Goal: Task Accomplishment & Management: Use online tool/utility

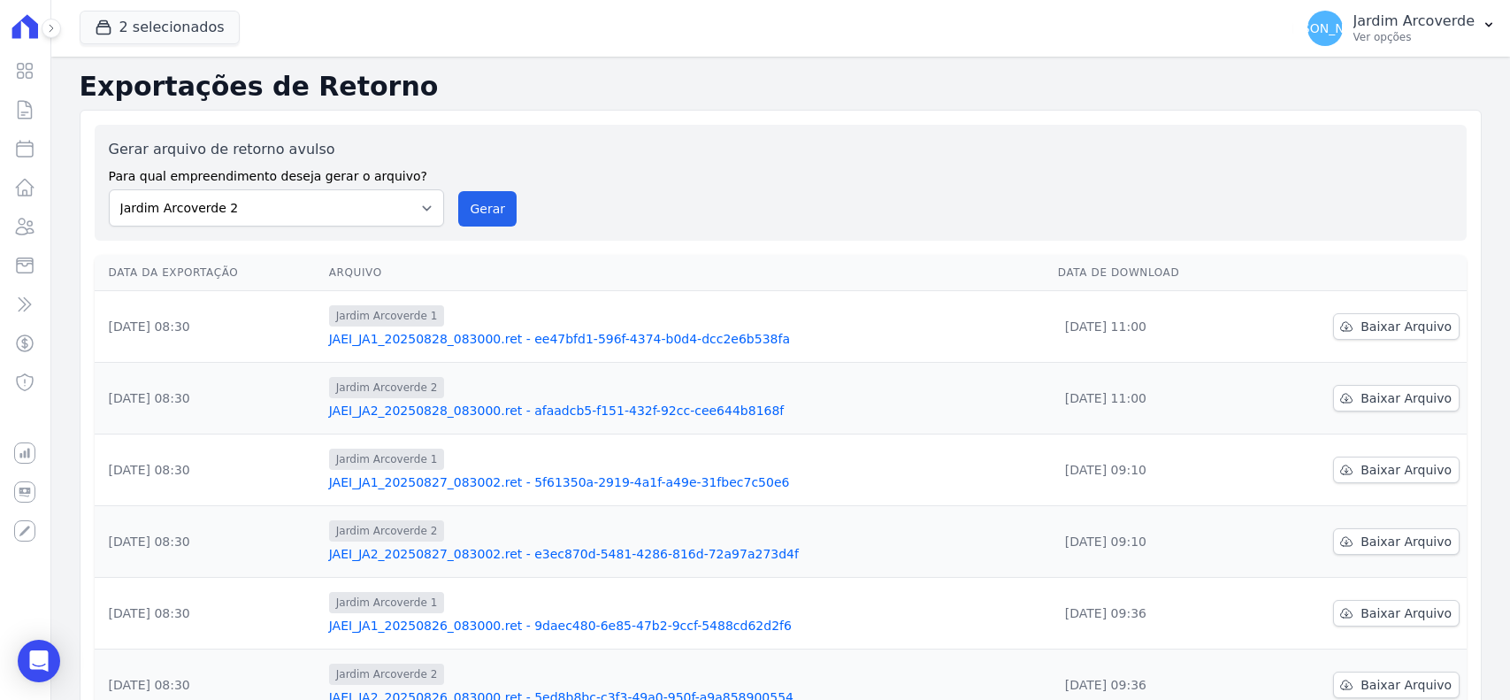
click at [1436, 35] on p "Ver opções" at bounding box center [1414, 37] width 121 height 14
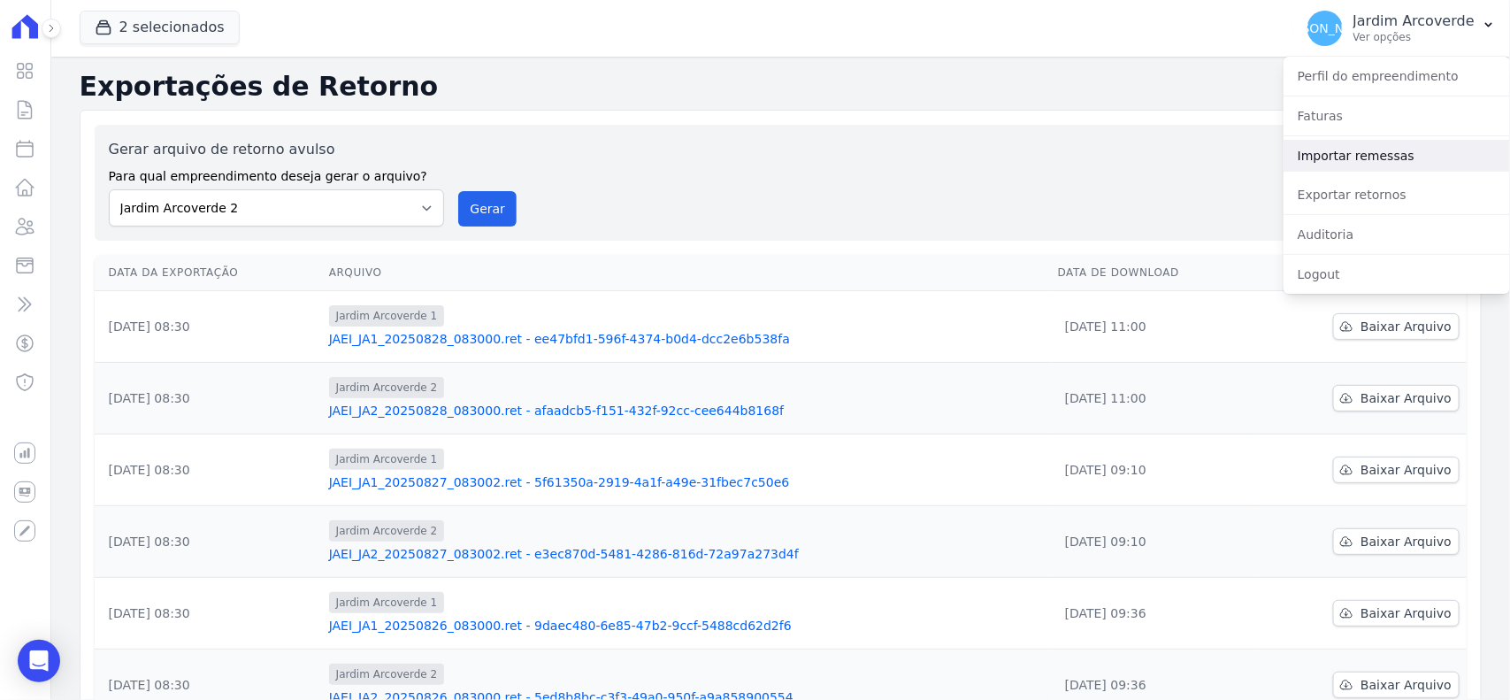
click at [1385, 149] on link "Importar remessas" at bounding box center [1397, 156] width 226 height 32
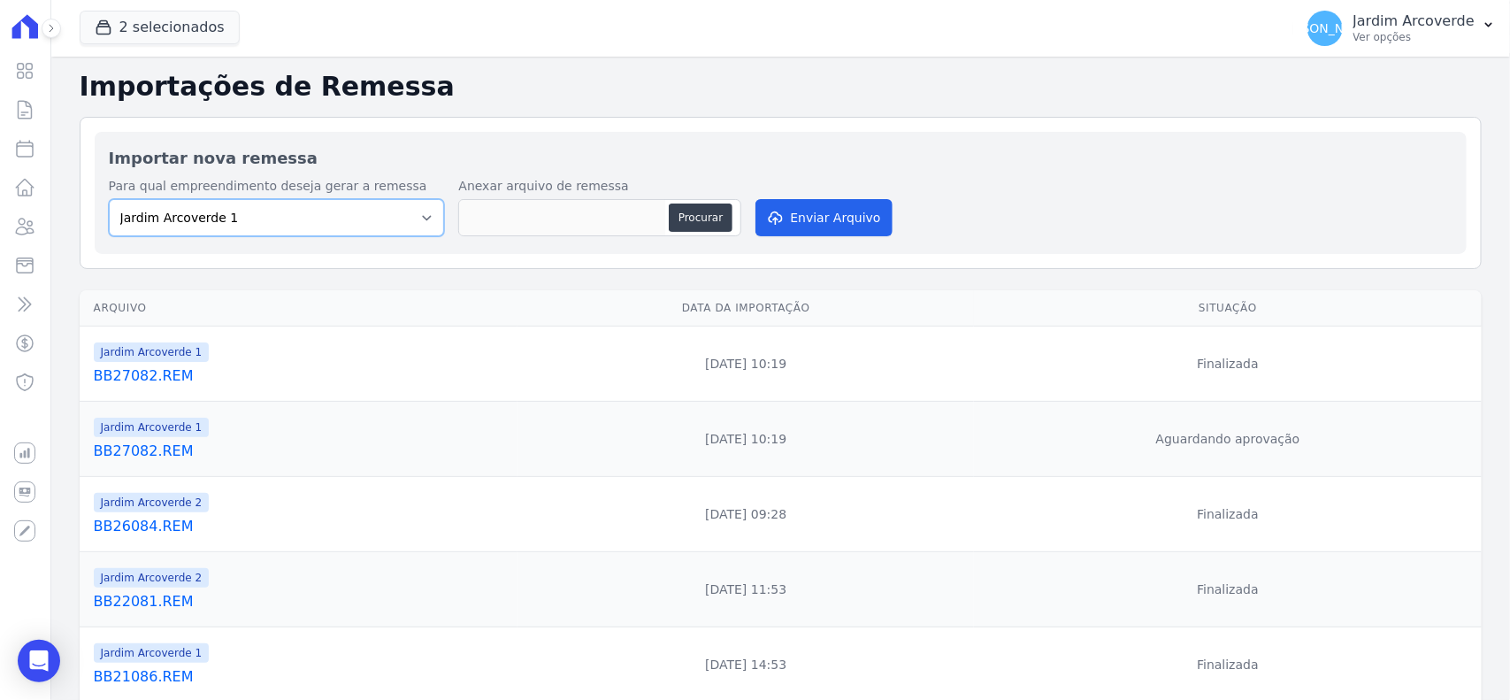
click at [259, 222] on select "Jardim Arcoverde 1 Jardim Arcoverde 2" at bounding box center [277, 217] width 336 height 37
select select "4fa78839-2c34-4f71-8278-51da0fd48ff7"
click at [109, 199] on select "Jardim Arcoverde 1 Jardim Arcoverde 2" at bounding box center [277, 217] width 336 height 37
click at [710, 211] on button "Procurar" at bounding box center [701, 217] width 64 height 28
type input "BB28084.REM"
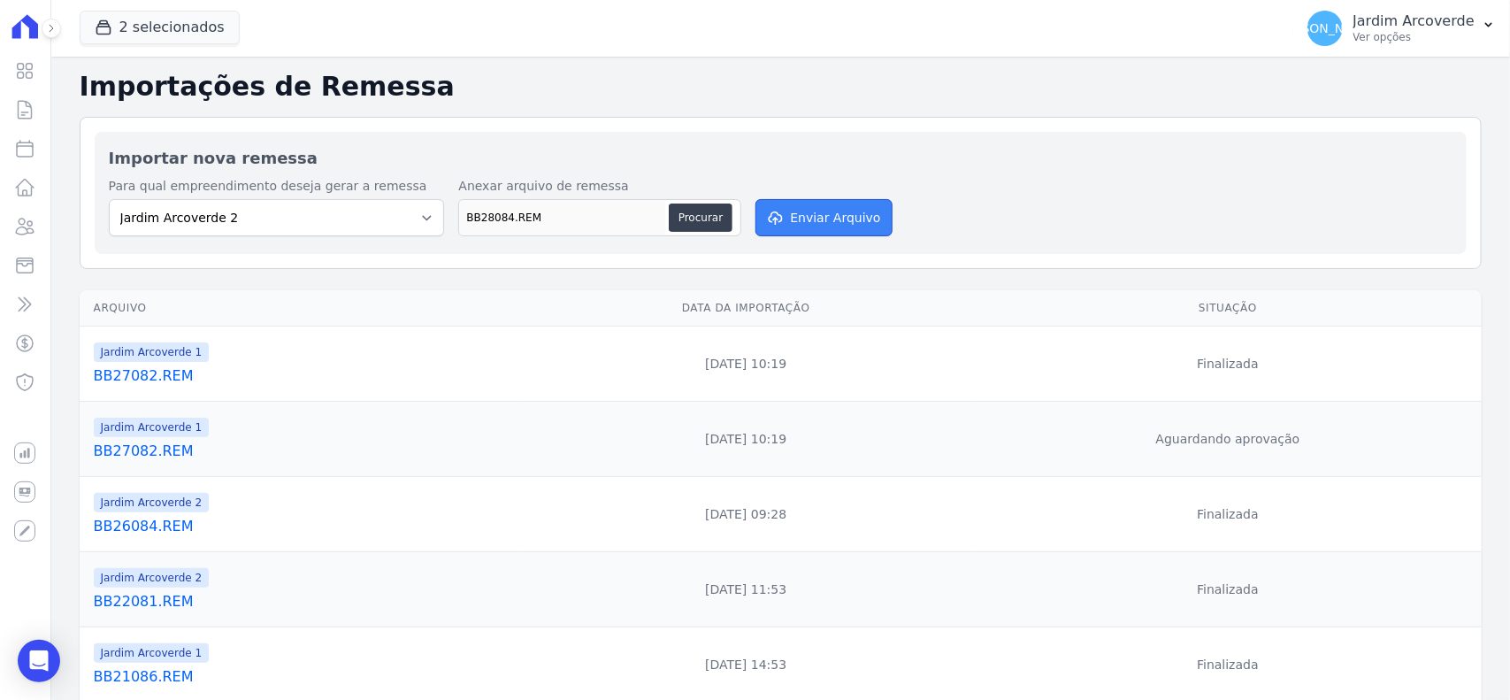
click at [818, 223] on button "Enviar Arquivo" at bounding box center [824, 217] width 136 height 37
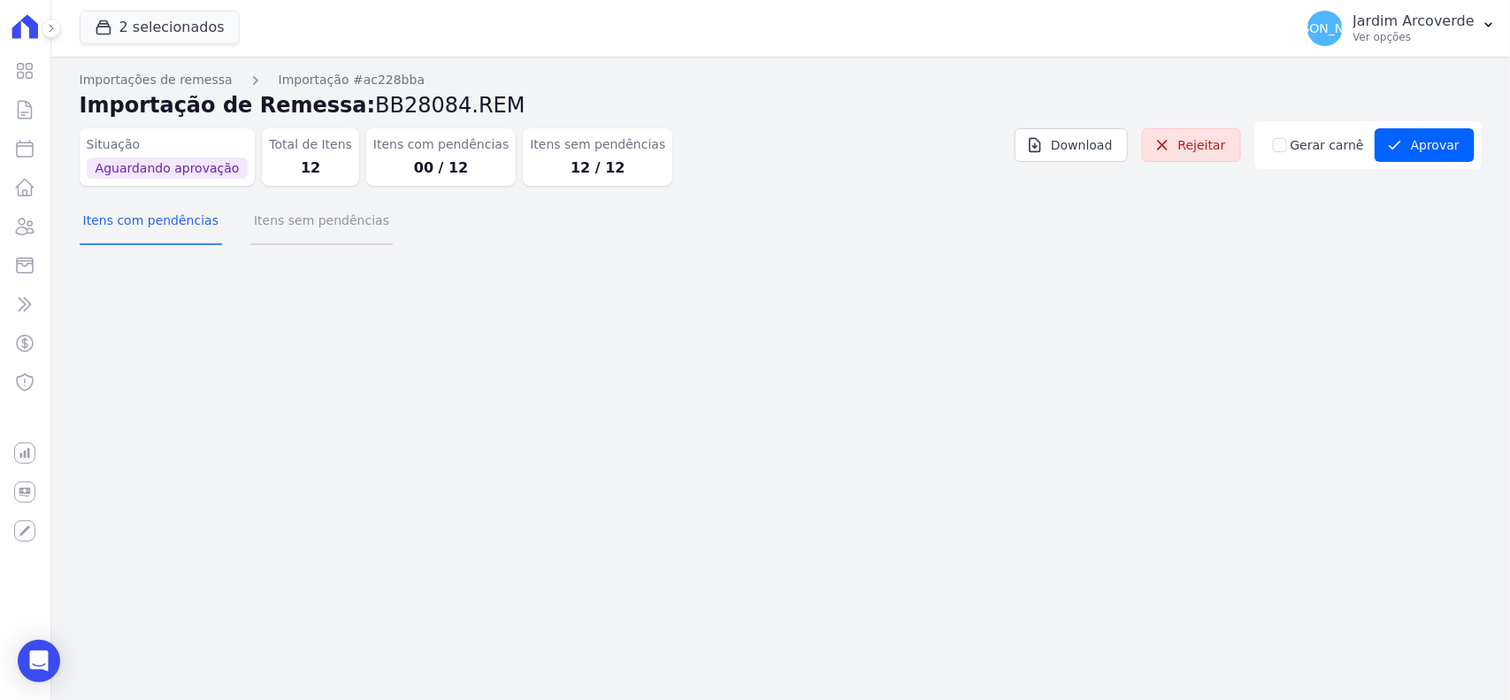
click at [341, 212] on button "Itens sem pendências" at bounding box center [321, 222] width 142 height 46
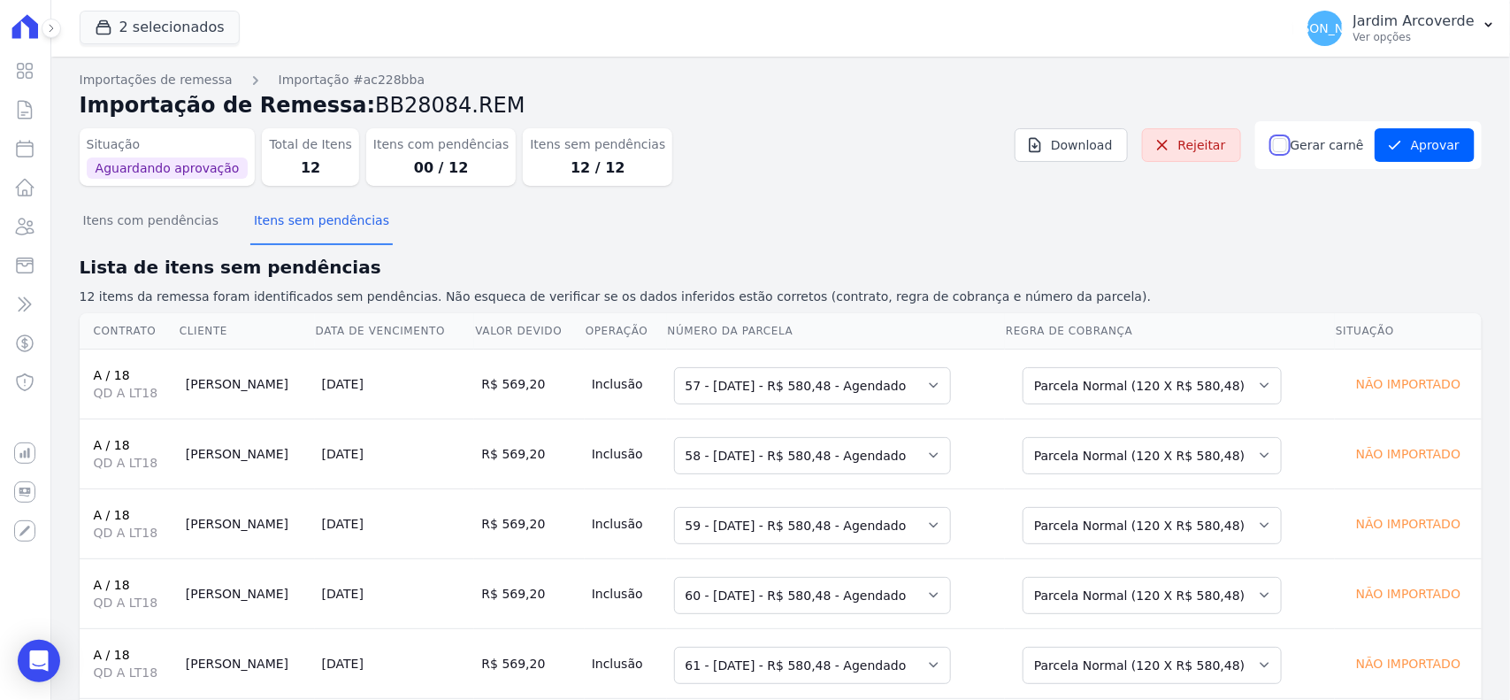
click at [1275, 143] on input "Gerar carnê" at bounding box center [1280, 145] width 14 height 14
checkbox input "true"
click at [1289, 215] on div "Itens com pendências Itens sem pendências" at bounding box center [781, 221] width 1402 height 43
click at [1402, 159] on button "Aprovar" at bounding box center [1425, 145] width 100 height 34
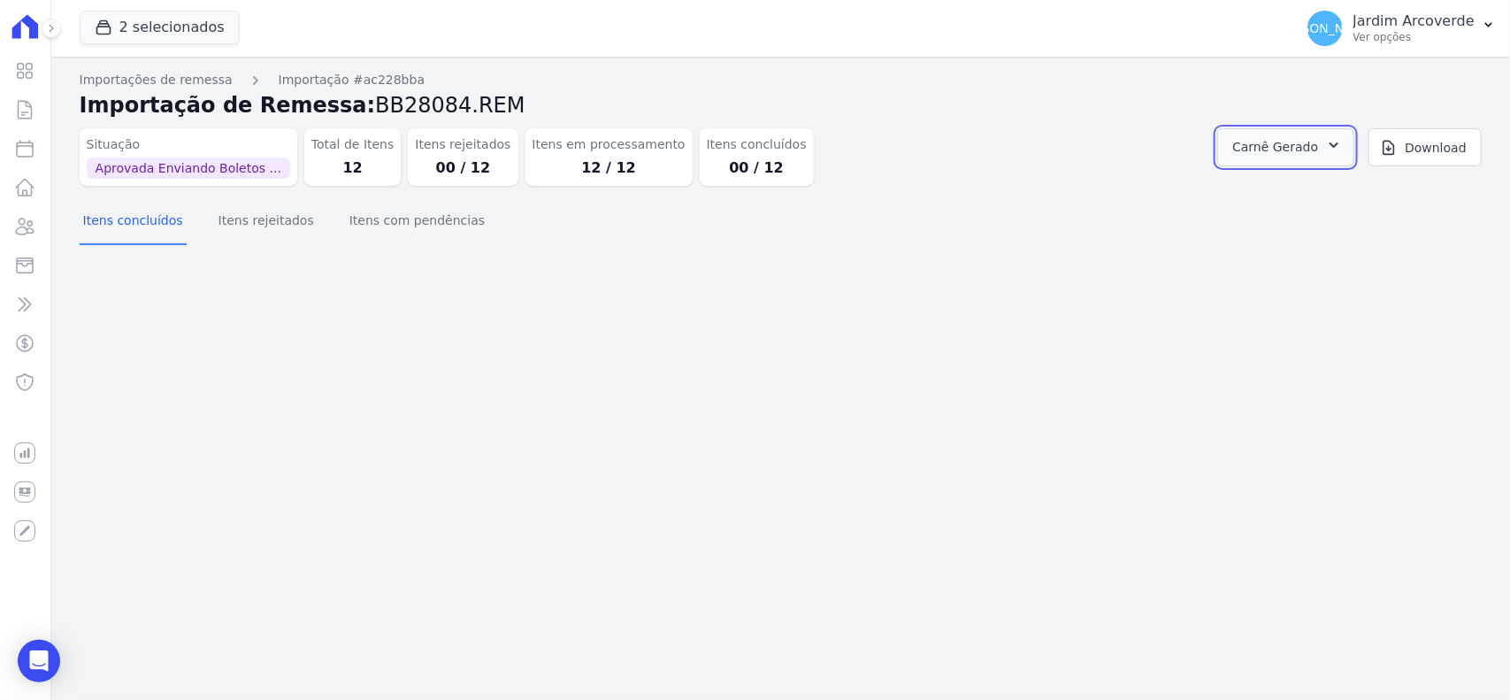
click at [1276, 152] on span "Carnê Gerado" at bounding box center [1275, 147] width 86 height 22
click at [1334, 196] on link "Abrir" at bounding box center [1317, 195] width 50 height 23
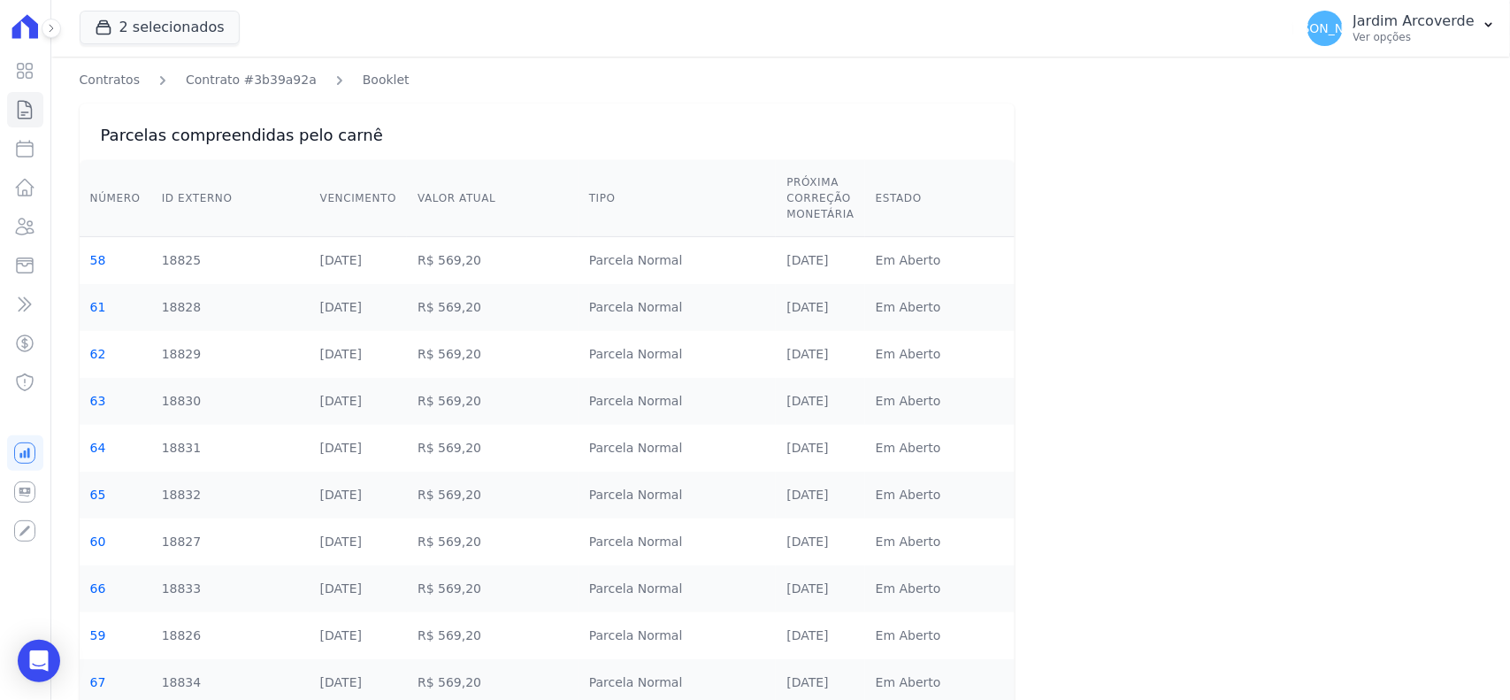
scroll to position [195, 0]
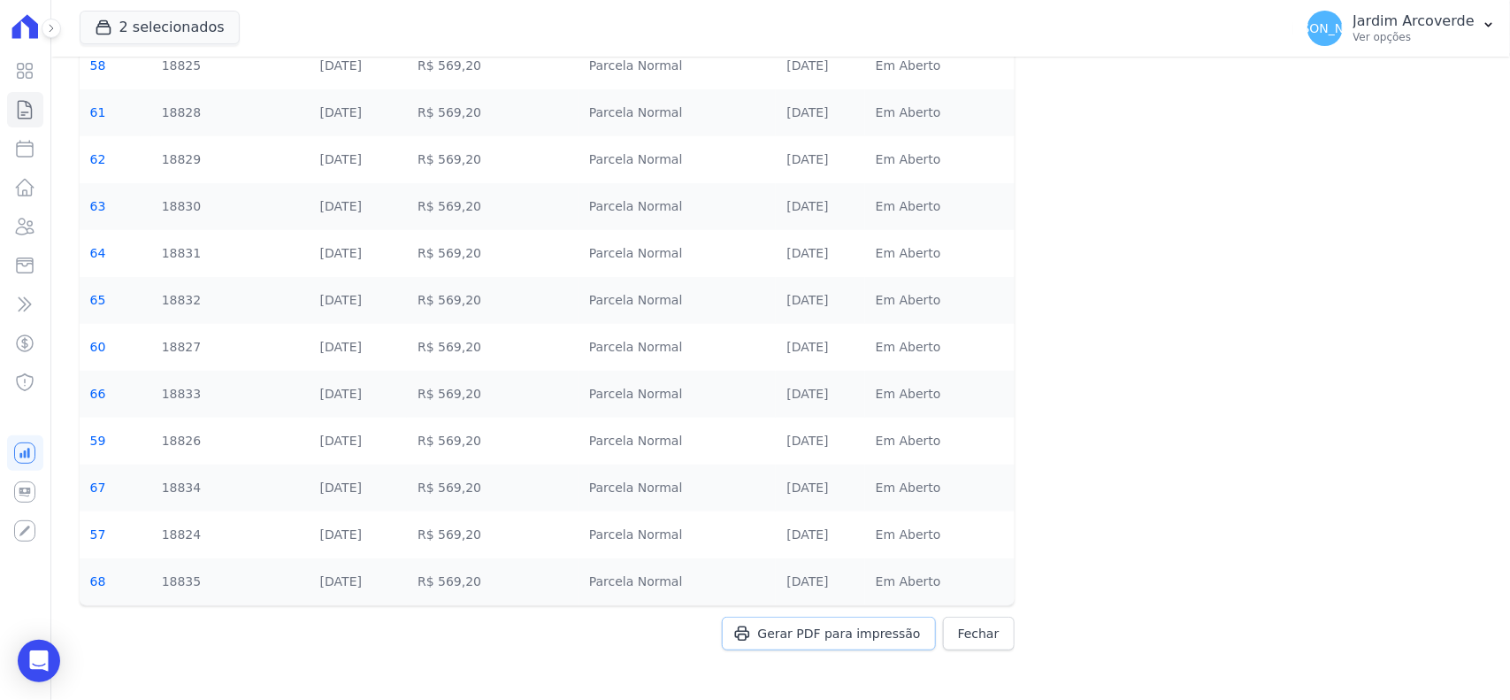
click at [899, 638] on span "Gerar PDF para impressão" at bounding box center [839, 634] width 163 height 18
click at [1448, 37] on p "Ver opções" at bounding box center [1414, 37] width 121 height 14
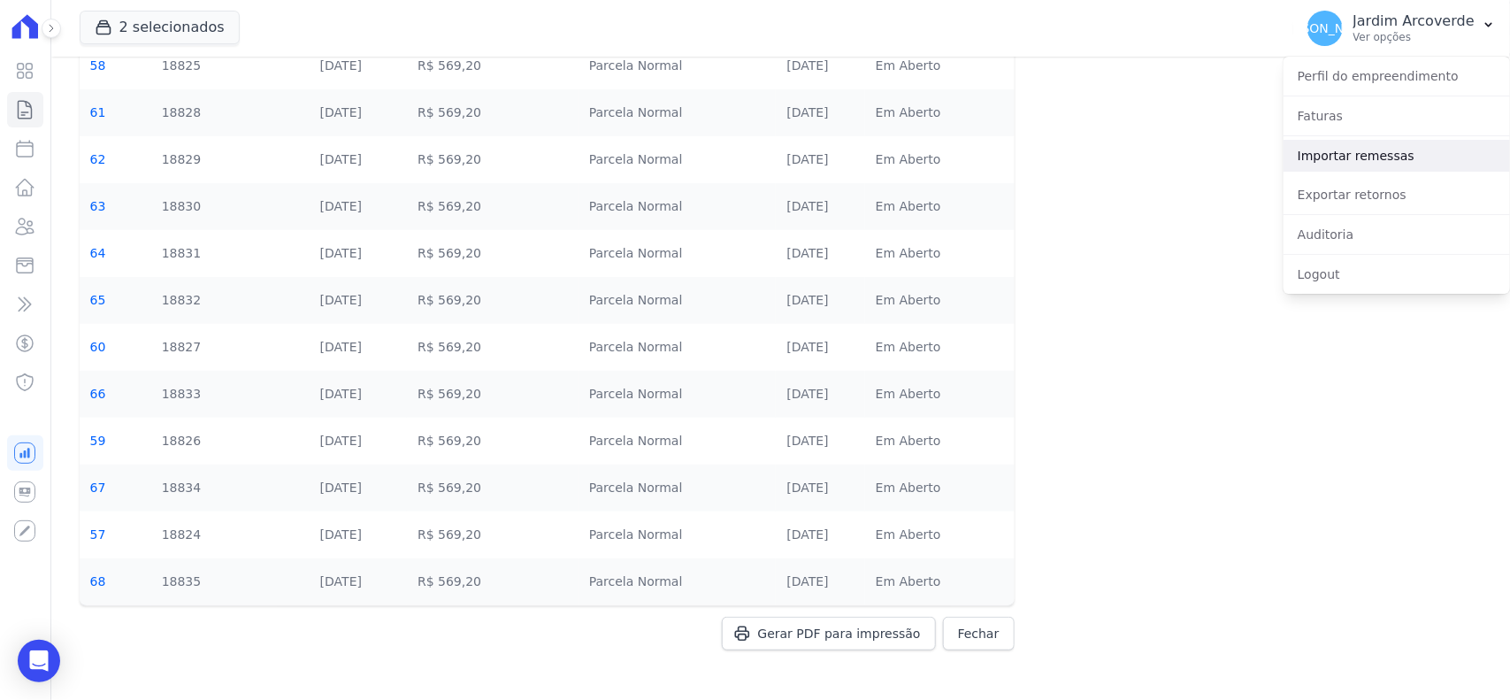
click at [1418, 148] on link "Importar remessas" at bounding box center [1397, 156] width 226 height 32
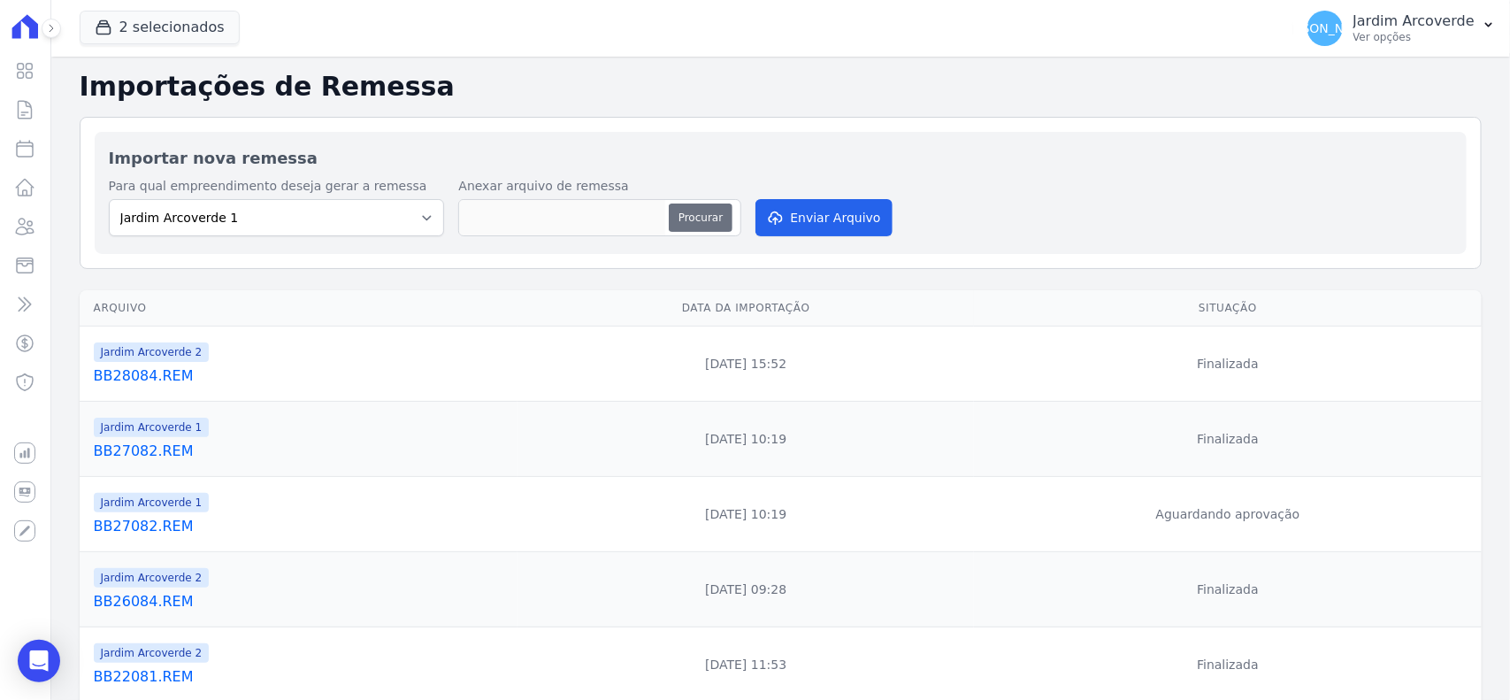
click at [713, 210] on button "Procurar" at bounding box center [701, 217] width 64 height 28
type input "BB28085.REM"
click at [843, 226] on button "Enviar Arquivo" at bounding box center [824, 217] width 136 height 37
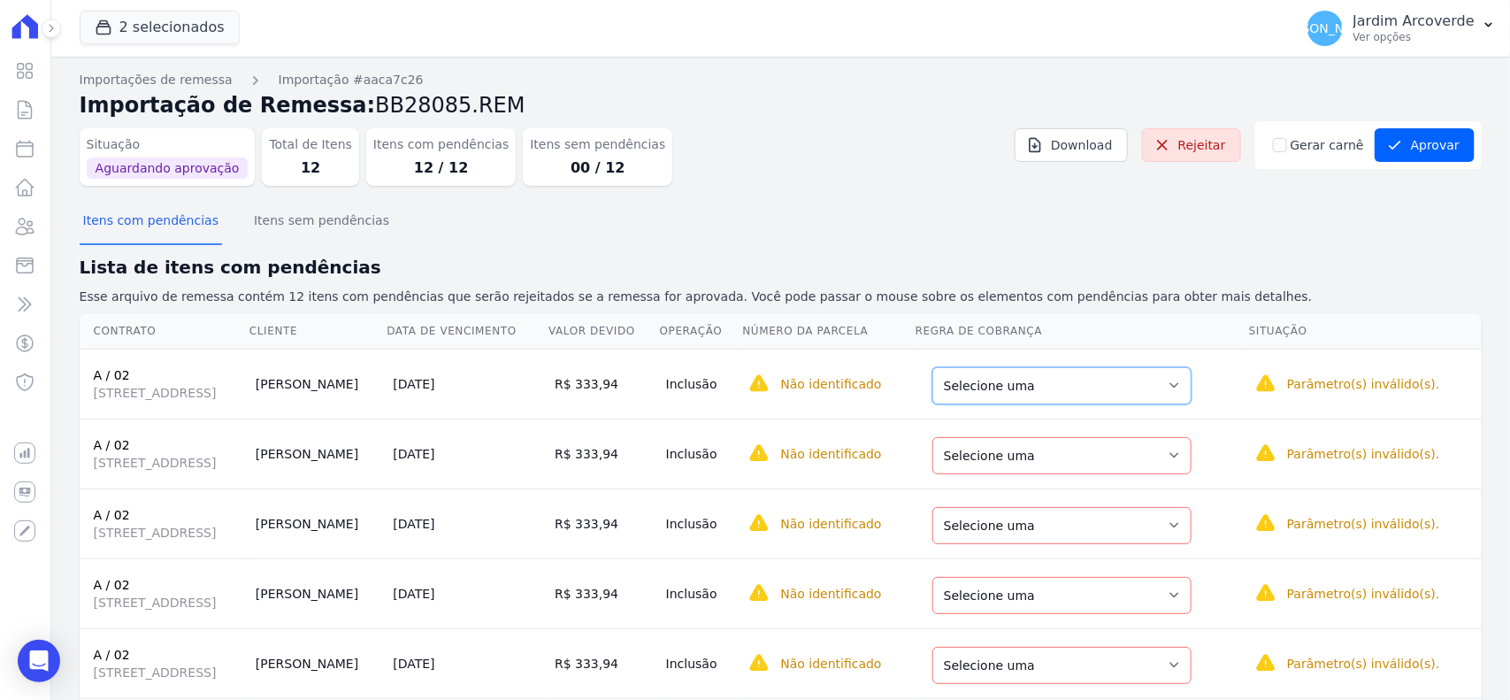
click at [1108, 377] on select "Selecione uma Nova Parcela Avulsa Parcela Avulsa Existente Sinal (4 X R$ 624,00…" at bounding box center [1061, 385] width 259 height 37
click at [1182, 479] on td "Selecione uma Nova Parcela Avulsa Parcela Avulsa Existente Sinal (4 X R$ 624,00…" at bounding box center [1083, 453] width 332 height 70
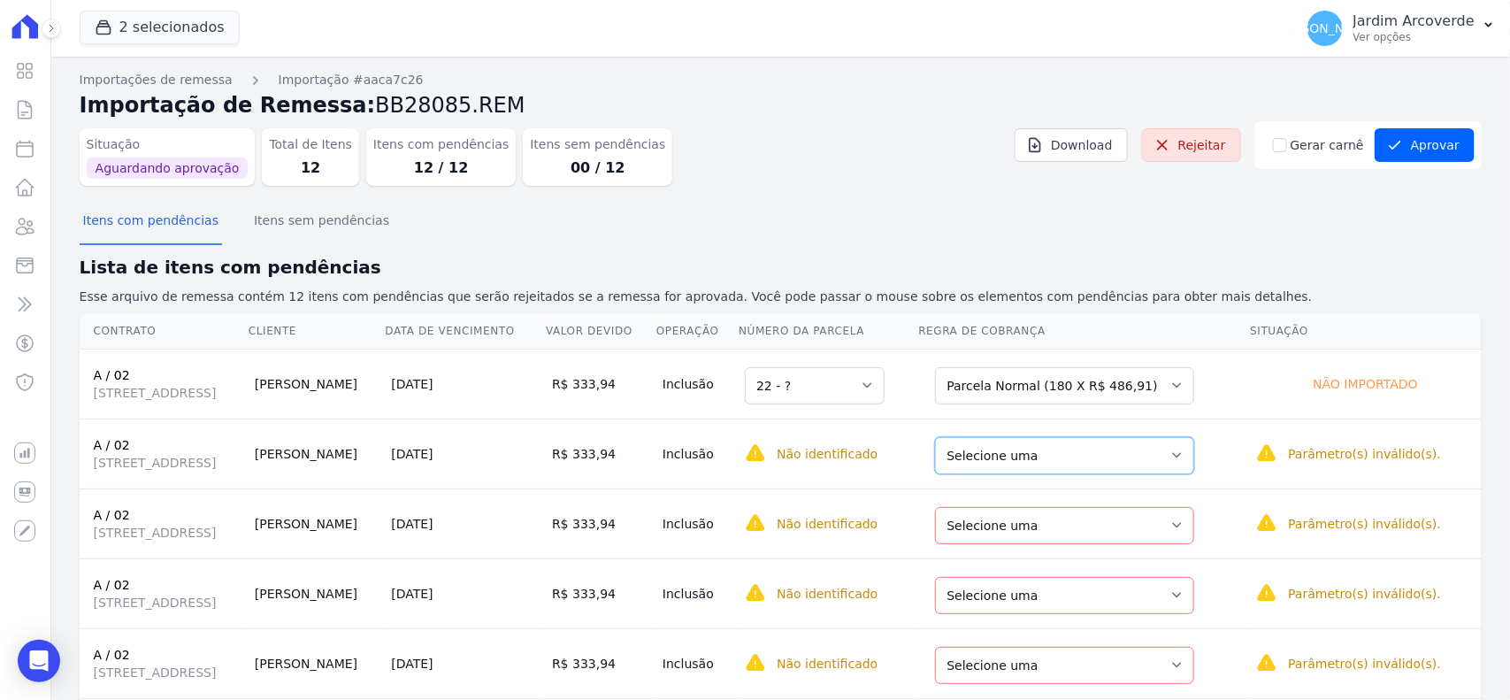
click at [1182, 463] on select "Selecione uma Nova Parcela Avulsa Parcela Avulsa Existente Sinal (4 X R$ 624,00…" at bounding box center [1064, 455] width 259 height 37
click at [1185, 536] on select "Selecione uma Nova Parcela Avulsa Parcela Avulsa Existente Sinal (4 X R$ 624,00…" at bounding box center [1064, 525] width 259 height 37
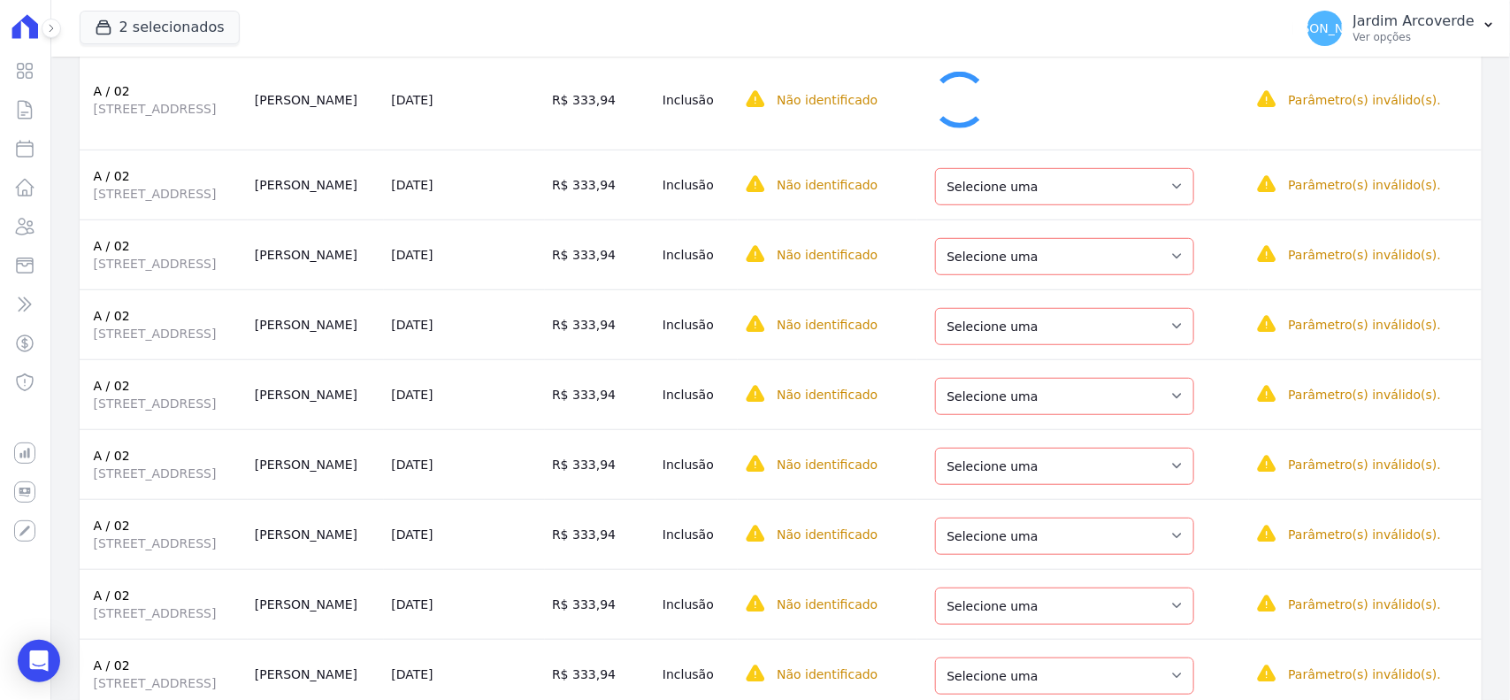
scroll to position [426, 0]
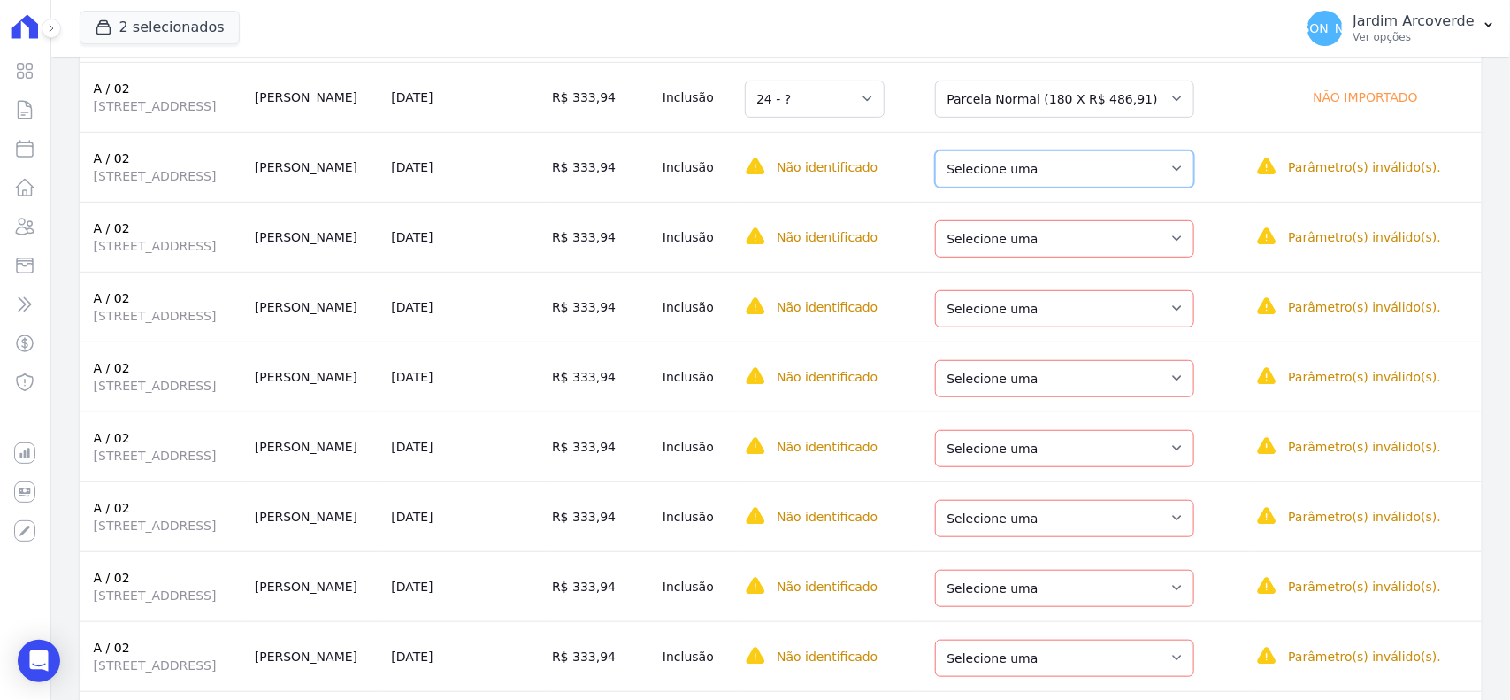
click at [1139, 179] on select "Selecione uma Nova Parcela Avulsa Parcela Avulsa Existente Sinal (4 X R$ 624,00…" at bounding box center [1064, 168] width 259 height 37
click at [1187, 267] on td "Selecione uma Nova Parcela Avulsa Parcela Avulsa Existente Sinal (4 X R$ 624,00…" at bounding box center [1083, 237] width 332 height 70
click at [1178, 245] on select "Selecione uma Nova Parcela Avulsa Parcela Avulsa Existente Sinal (4 X R$ 624,00…" at bounding box center [1064, 238] width 259 height 37
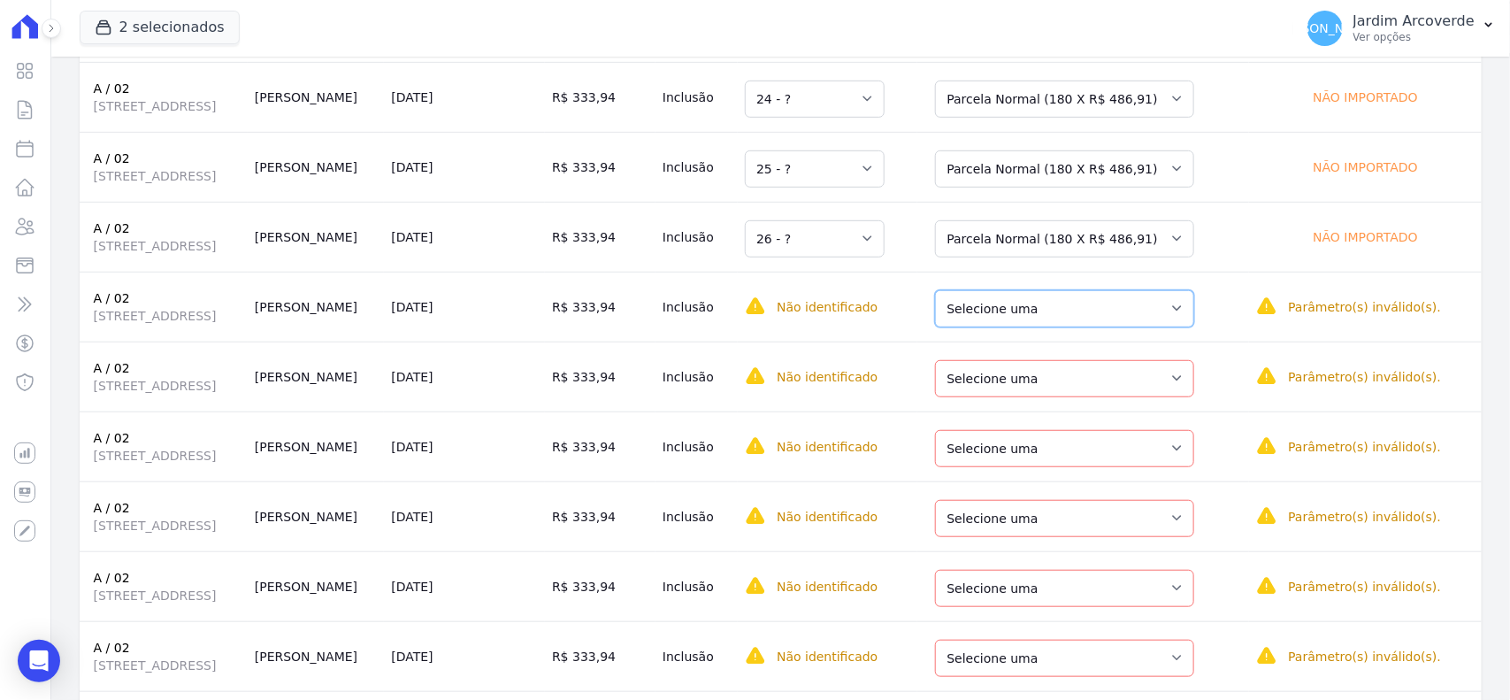
click at [1170, 320] on select "Selecione uma Nova Parcela Avulsa Parcela Avulsa Existente Sinal (4 X R$ 624,00…" at bounding box center [1064, 308] width 259 height 37
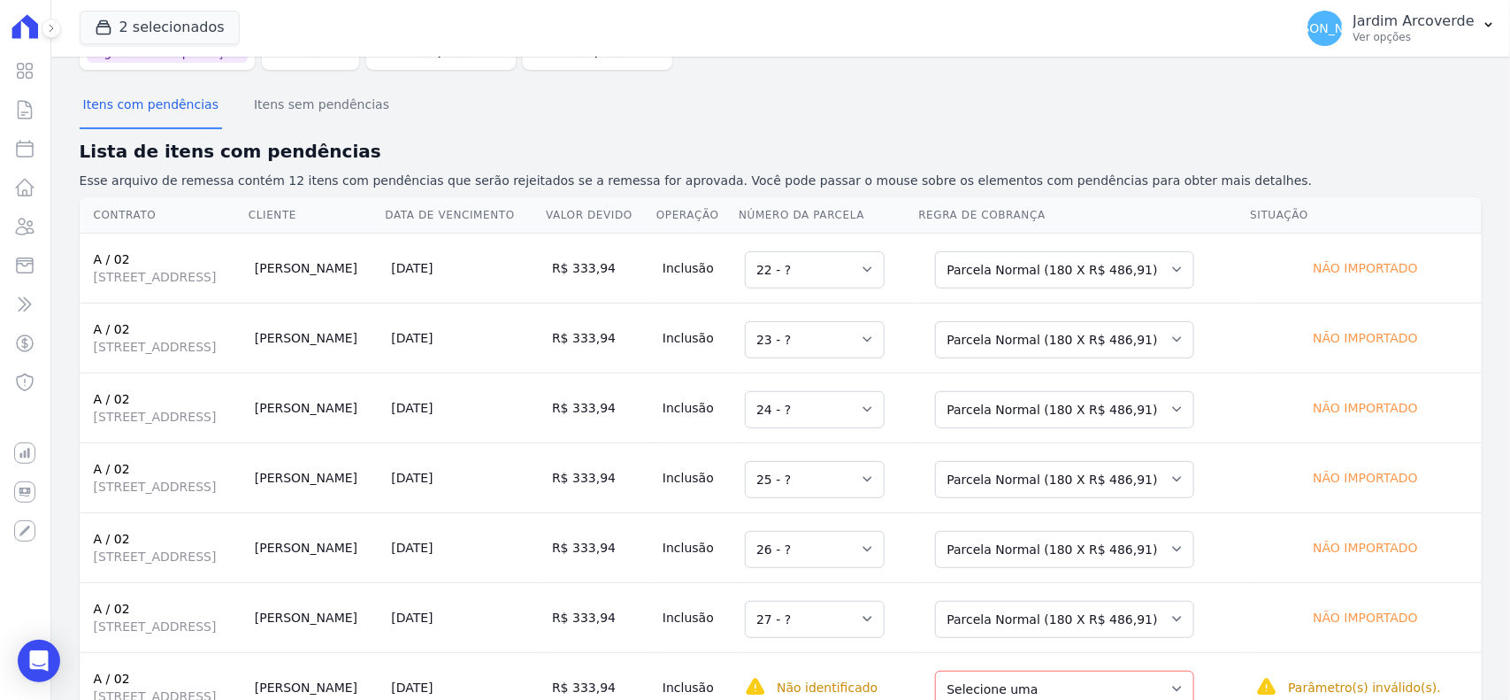
scroll to position [0, 0]
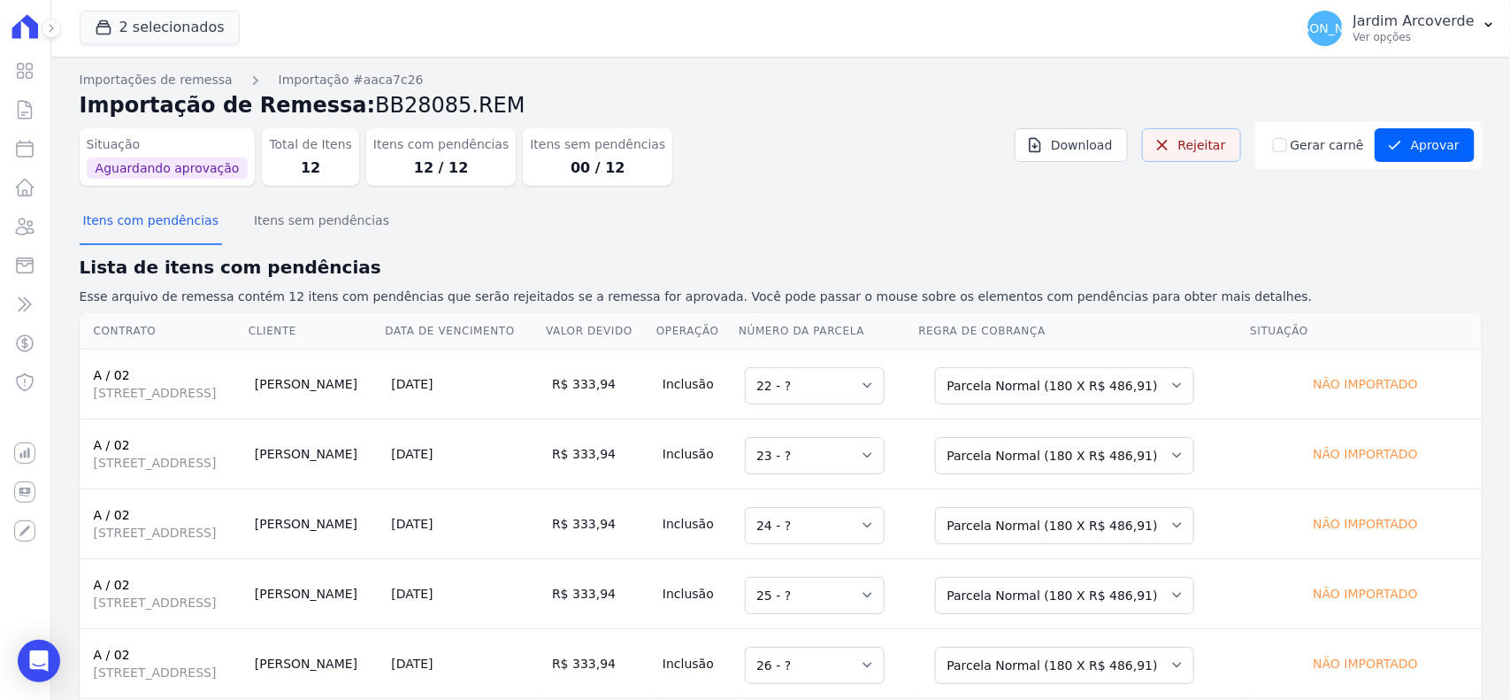
click at [1197, 147] on link "Rejeitar" at bounding box center [1191, 145] width 99 height 34
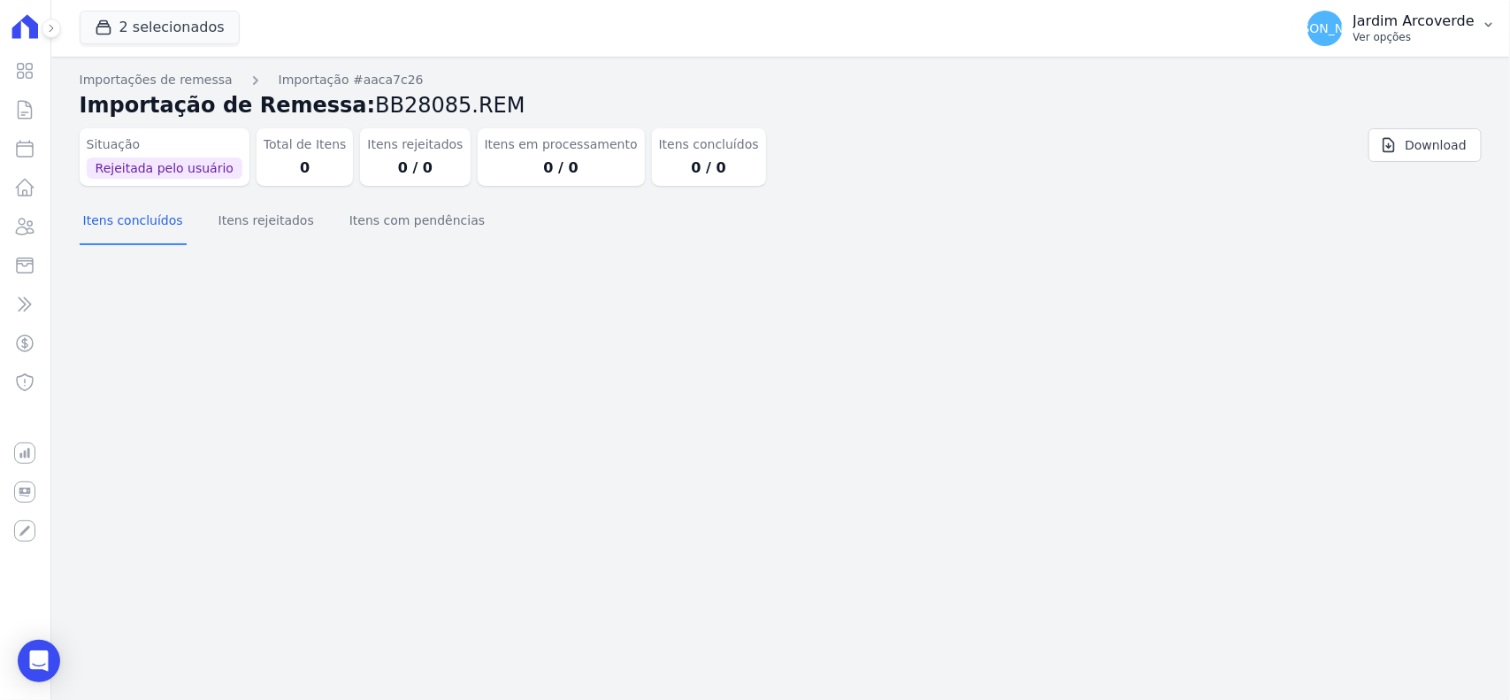
click at [1430, 27] on p "Jardim Arcoverde" at bounding box center [1414, 21] width 121 height 18
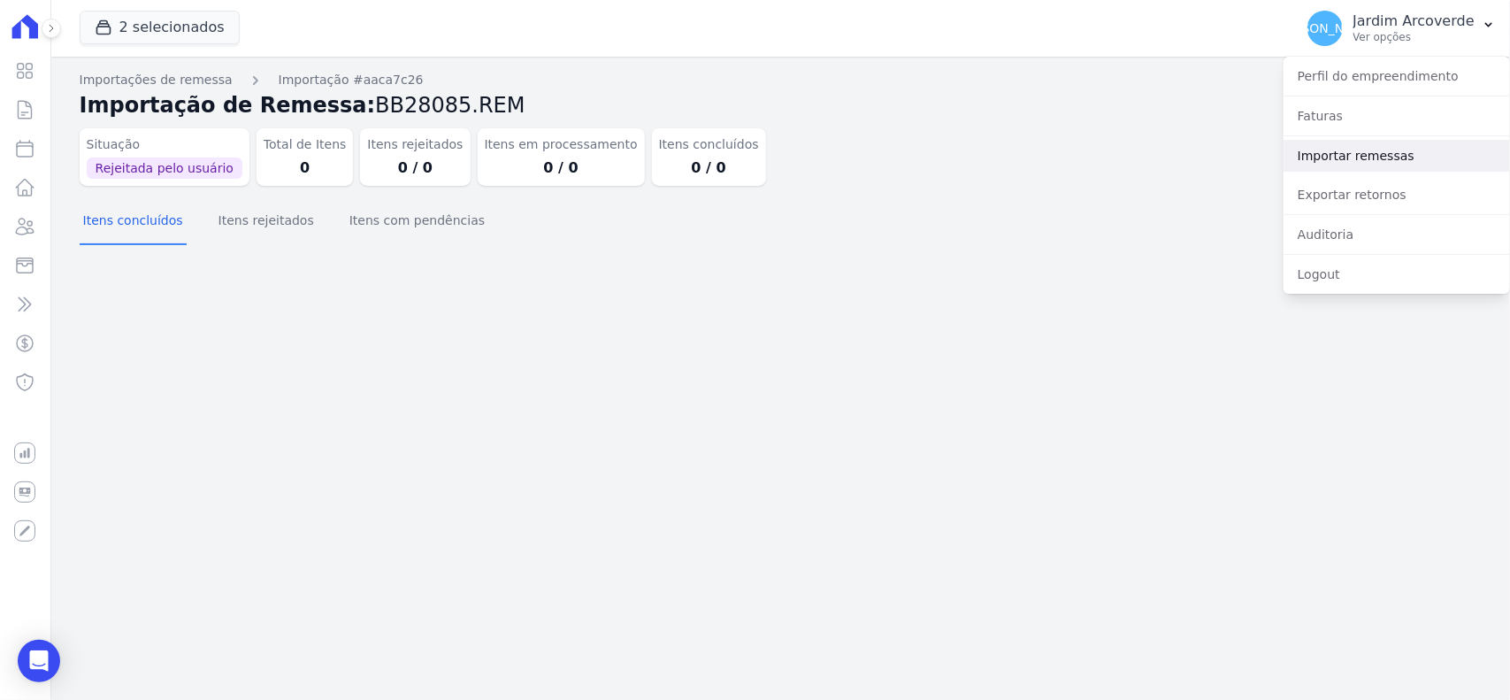
click at [1319, 168] on link "Importar remessas" at bounding box center [1397, 156] width 226 height 32
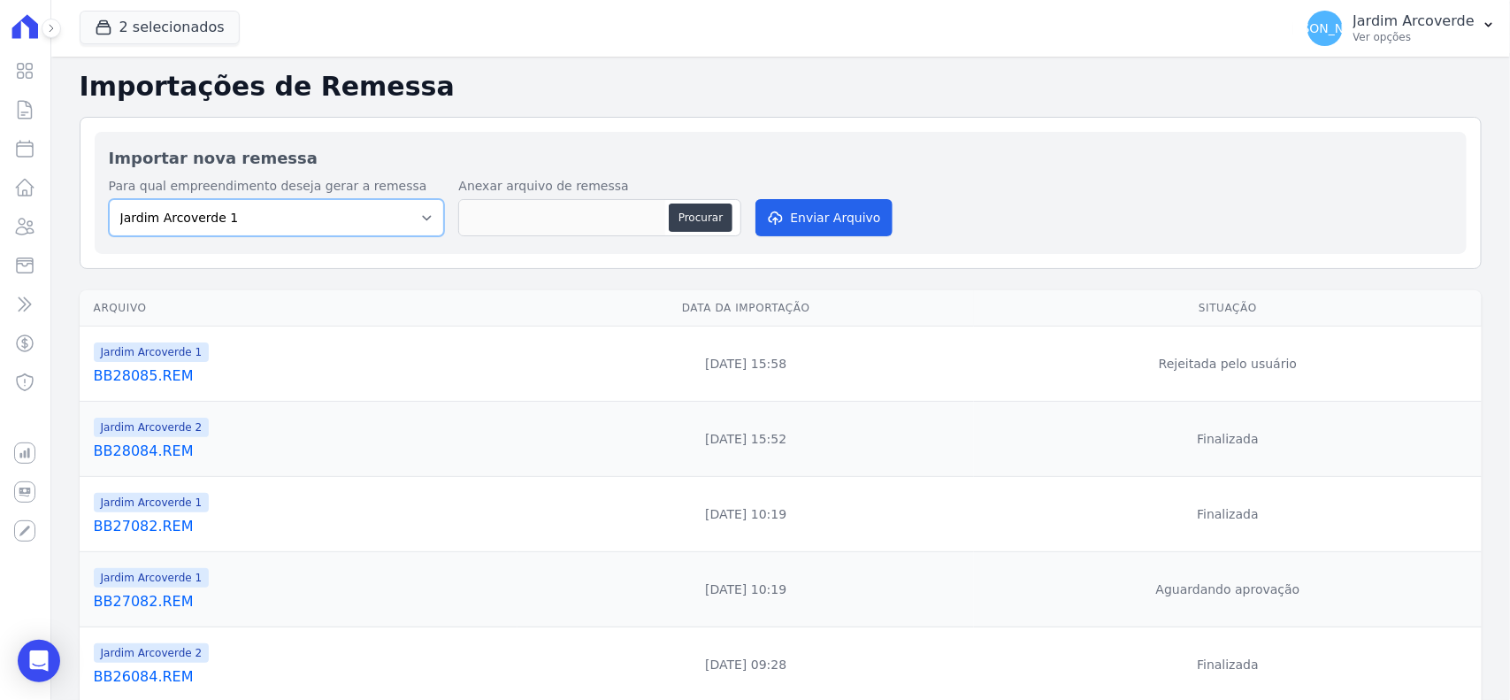
click at [239, 208] on select "Jardim Arcoverde 1 Jardim Arcoverde 2" at bounding box center [277, 217] width 336 height 37
select select "4fa78839-2c34-4f71-8278-51da0fd48ff7"
click at [109, 199] on select "Jardim Arcoverde 1 Jardim Arcoverde 2" at bounding box center [277, 217] width 336 height 37
click at [715, 208] on button "Procurar" at bounding box center [701, 217] width 64 height 28
type input "BB28085.REM"
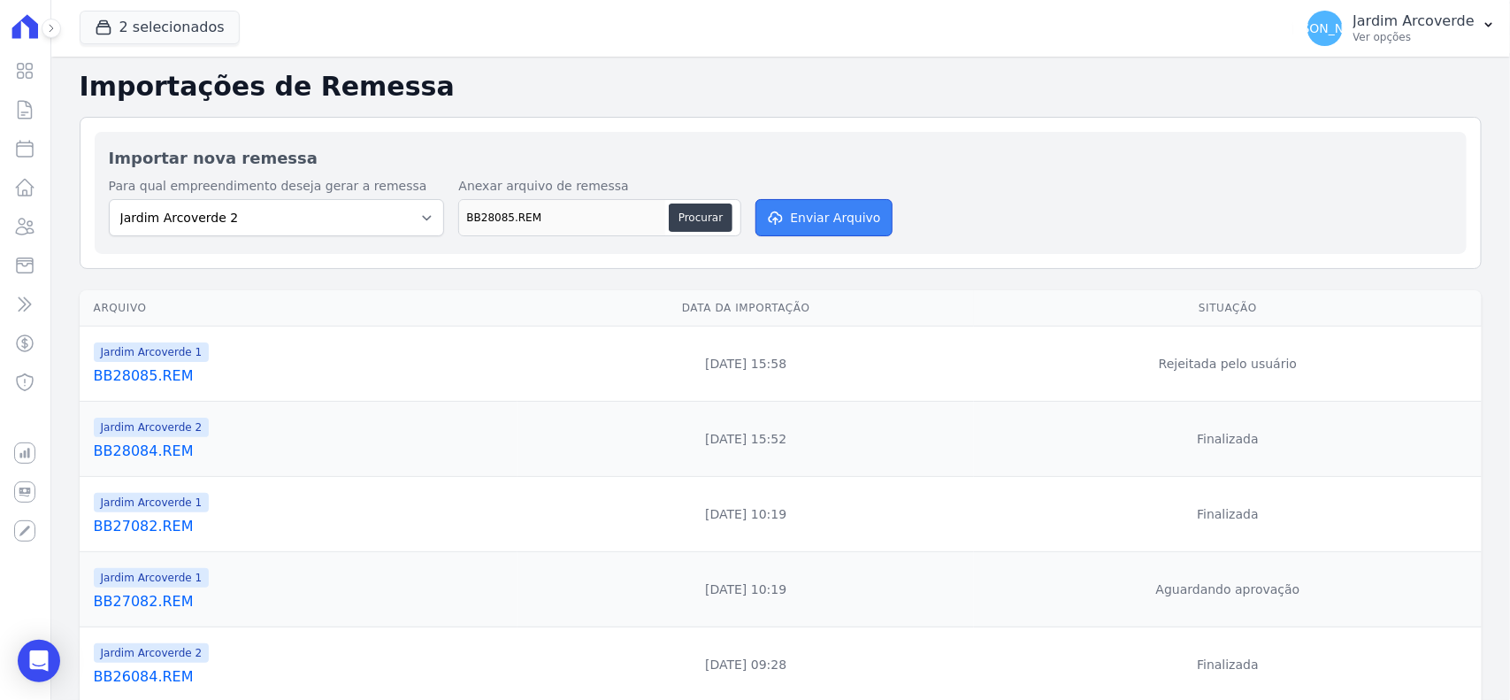
click at [798, 206] on button "Enviar Arquivo" at bounding box center [824, 217] width 136 height 37
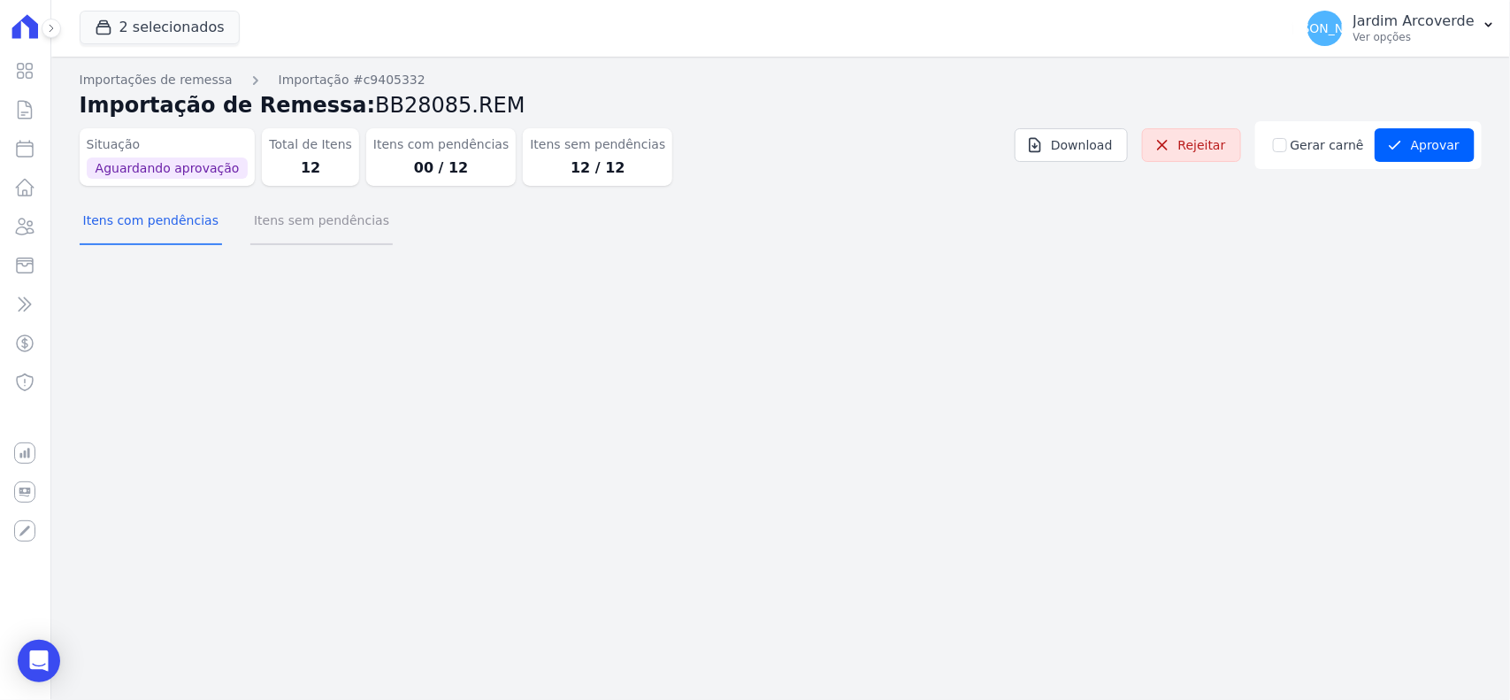
click at [297, 228] on button "Itens sem pendências" at bounding box center [321, 222] width 142 height 46
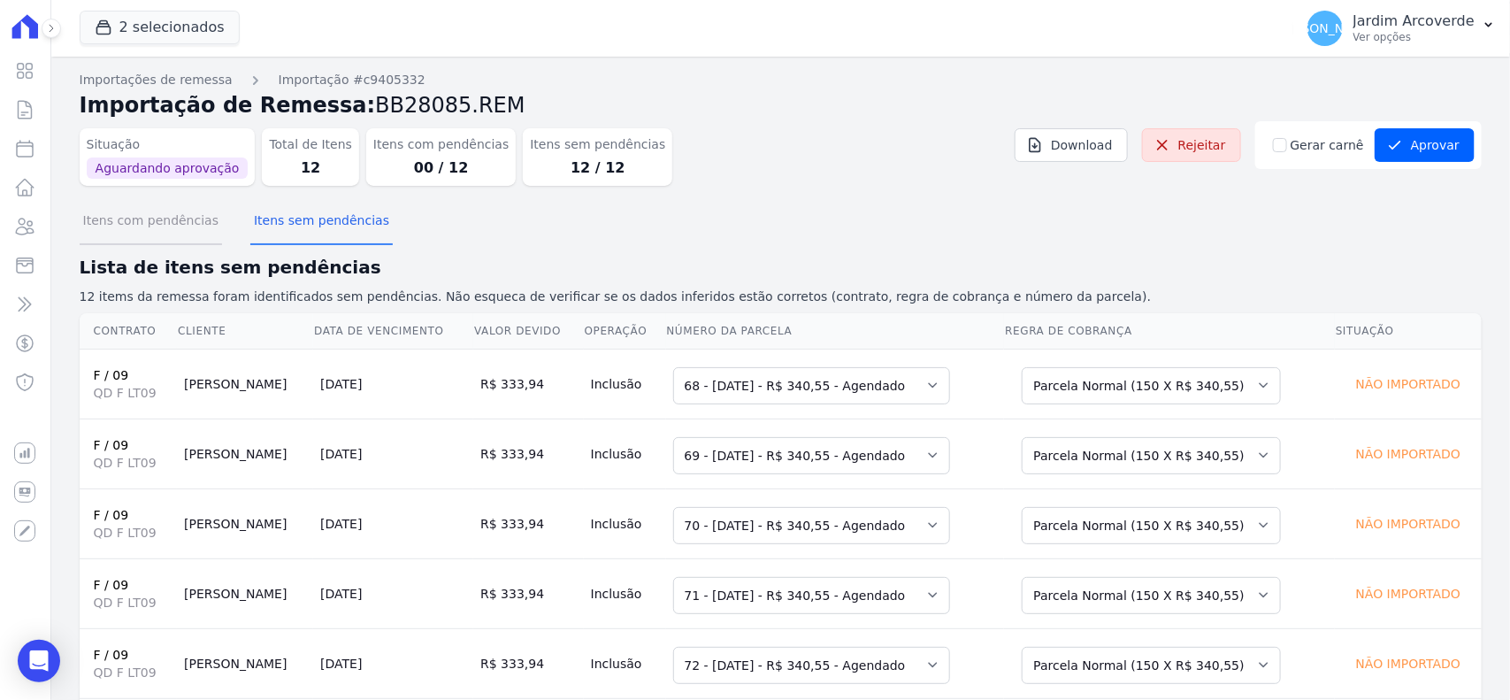
click at [142, 214] on button "Itens com pendências" at bounding box center [151, 222] width 142 height 46
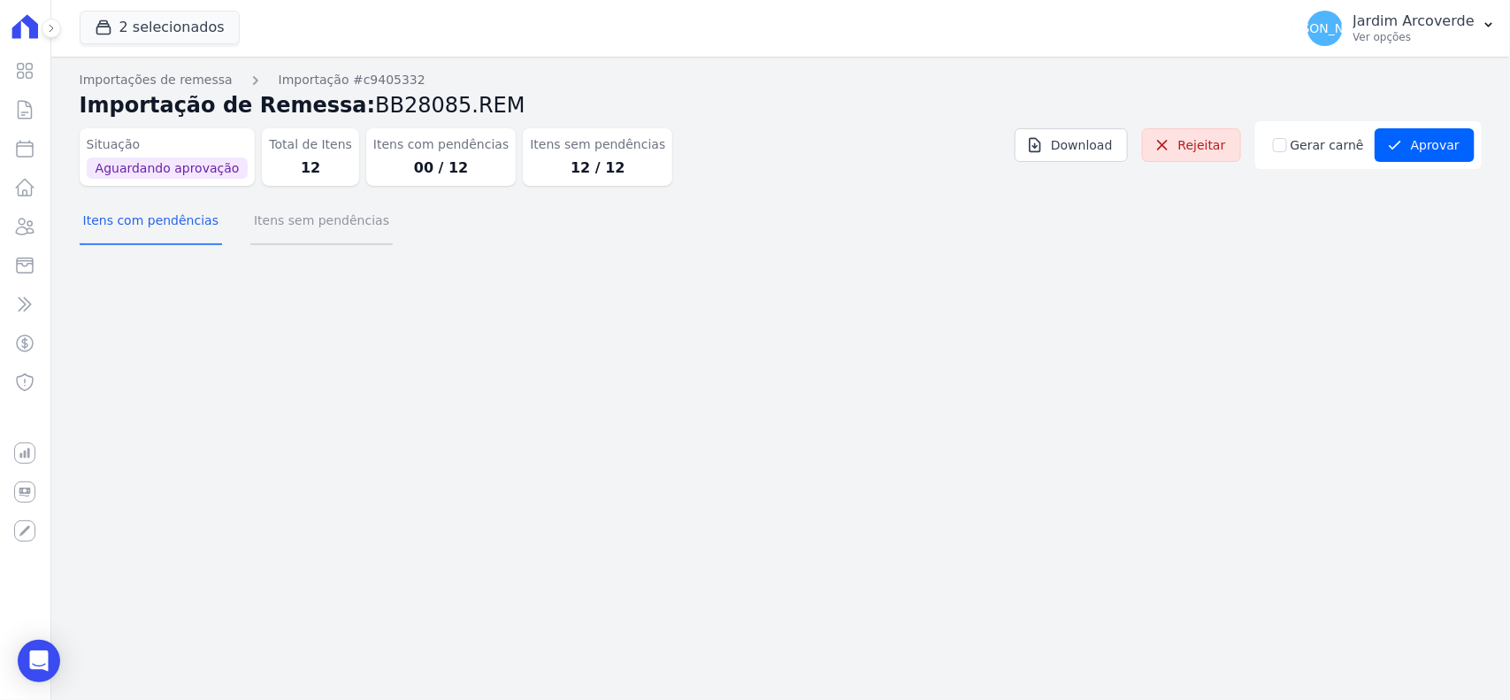
click at [280, 219] on button "Itens sem pendências" at bounding box center [321, 222] width 142 height 46
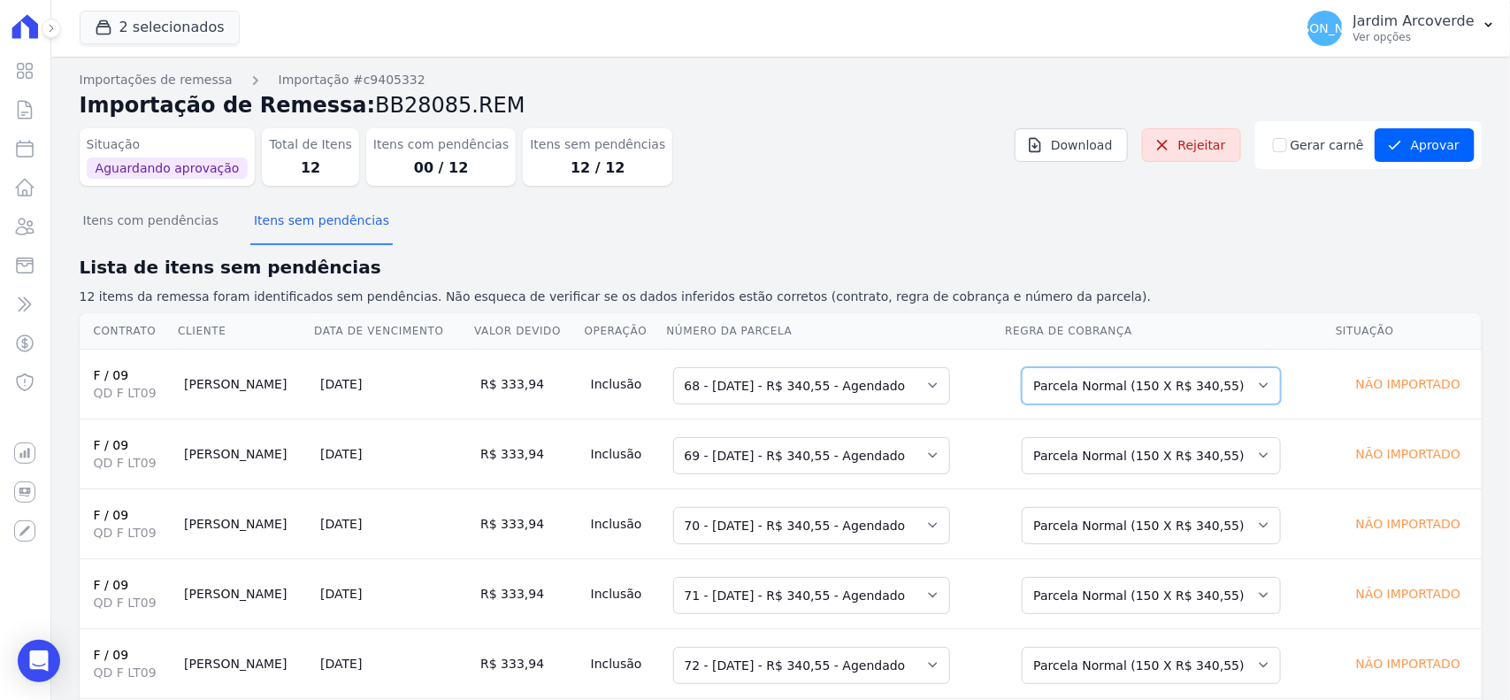
click at [1177, 387] on select "Selecione uma Nova Parcela Avulsa Parcela Avulsa Existente Parcela Normal (12 X…" at bounding box center [1151, 385] width 259 height 37
click at [1177, 389] on select "Selecione uma Nova Parcela Avulsa Parcela Avulsa Existente Parcela Normal (12 X…" at bounding box center [1151, 385] width 259 height 37
click at [1265, 254] on h2 "Lista de itens sem pendências" at bounding box center [781, 267] width 1402 height 27
click at [1273, 140] on input "Gerar carnê" at bounding box center [1280, 145] width 14 height 14
checkbox input "true"
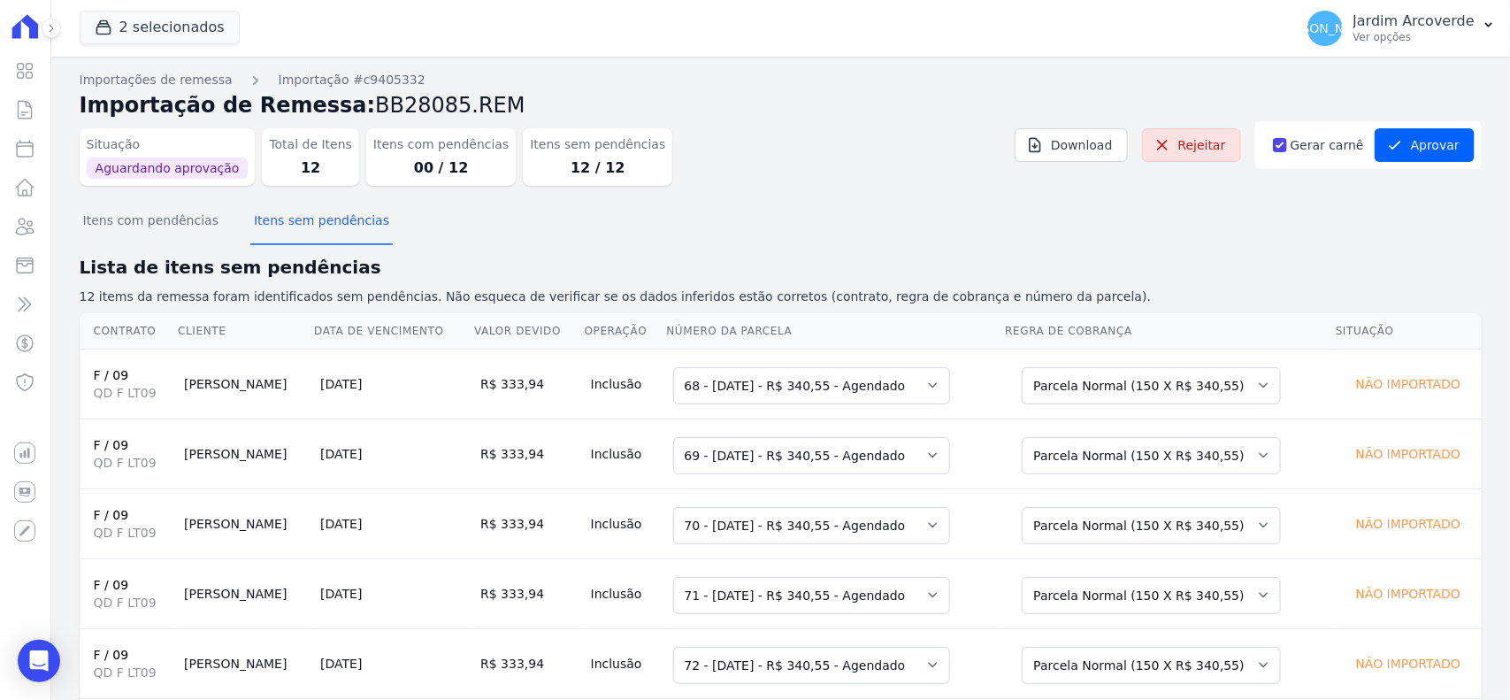
click at [1323, 183] on div "Situação Aguardando aprovação Total de Itens 12 Itens com pendências 00 / 12 It…" at bounding box center [781, 160] width 1402 height 79
click at [1399, 156] on button "Aprovar" at bounding box center [1425, 145] width 100 height 34
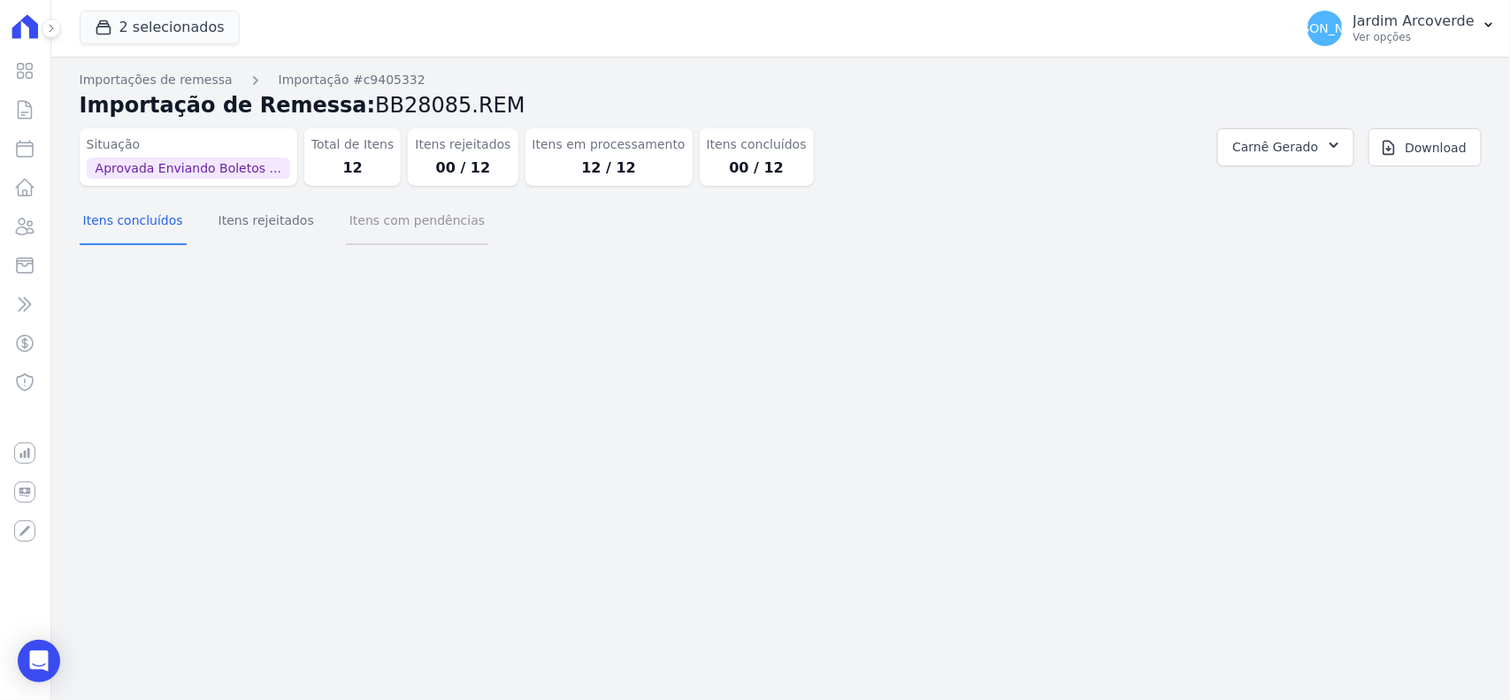
click at [426, 227] on button "Itens com pendências" at bounding box center [417, 222] width 142 height 46
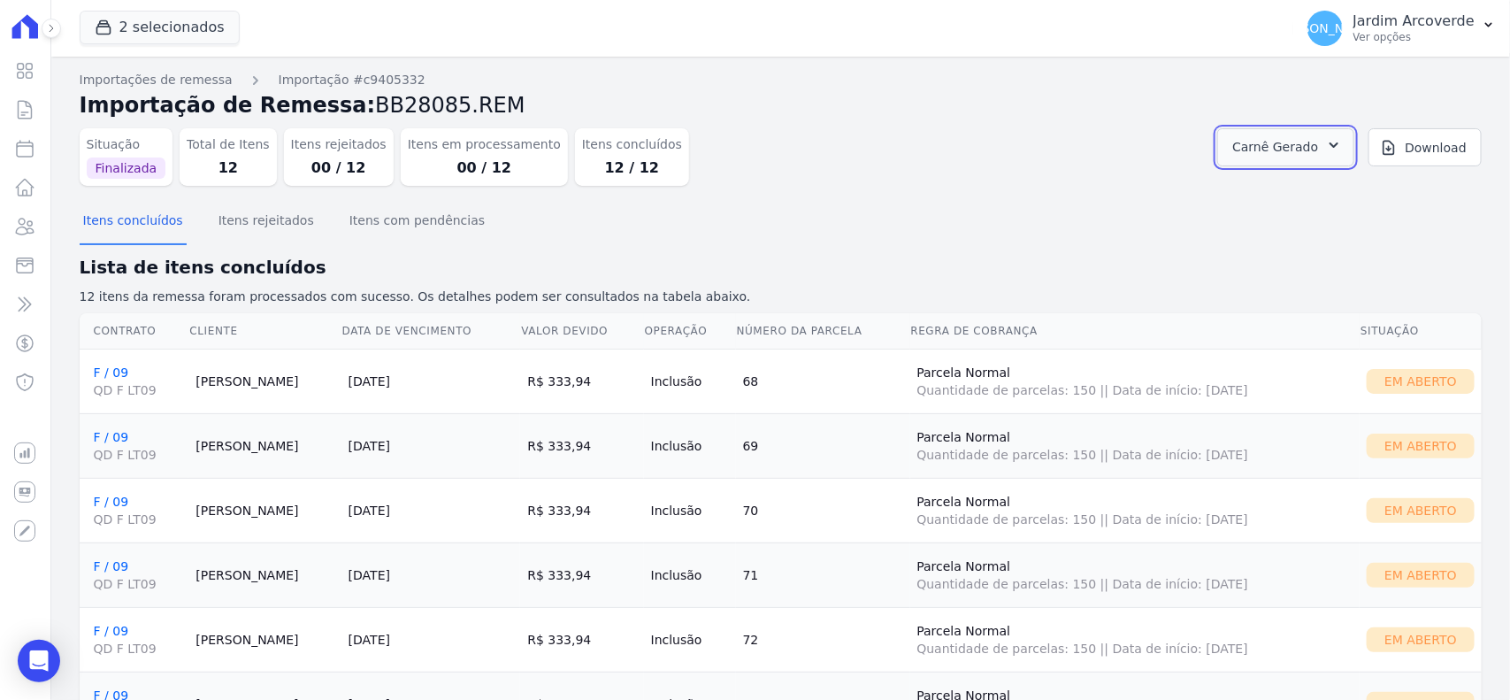
click at [1271, 144] on span "Carnê Gerado" at bounding box center [1275, 147] width 86 height 22
click at [1310, 192] on link "Abrir" at bounding box center [1317, 195] width 50 height 23
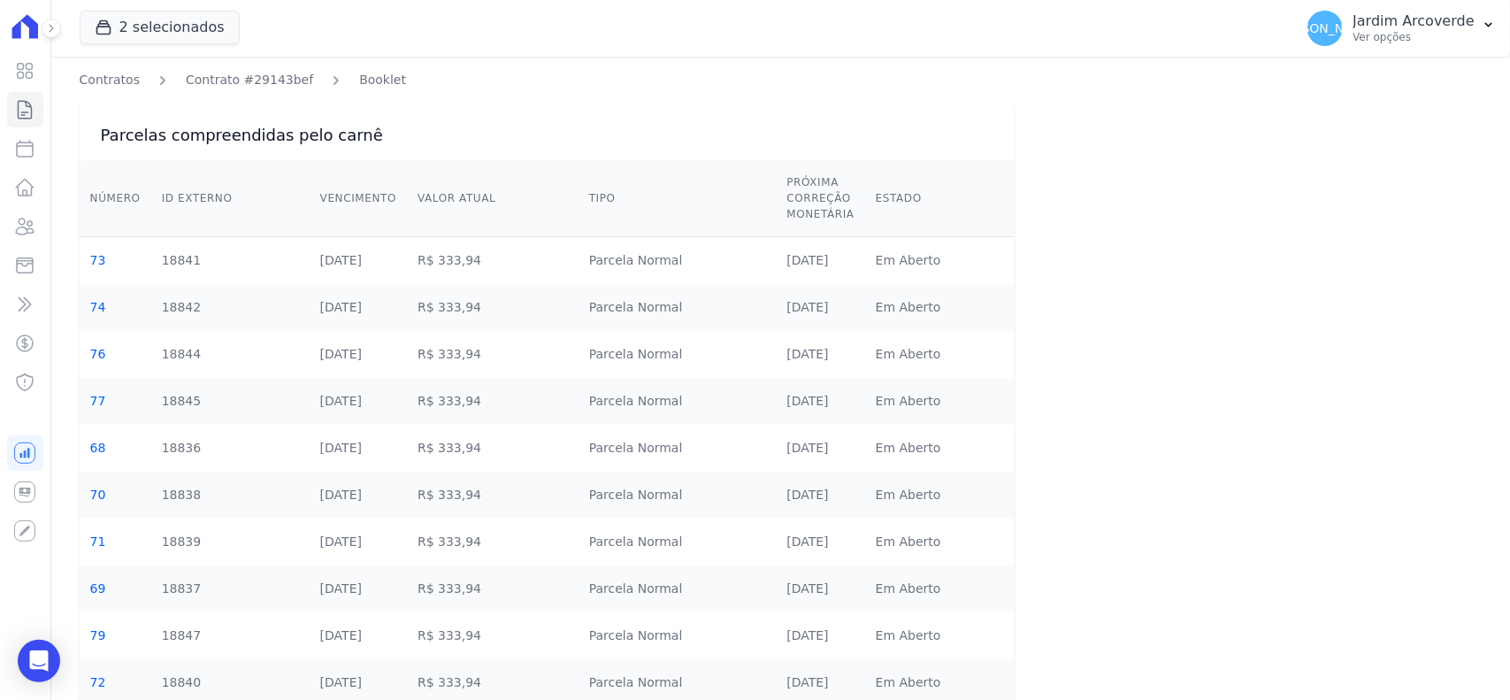
scroll to position [195, 0]
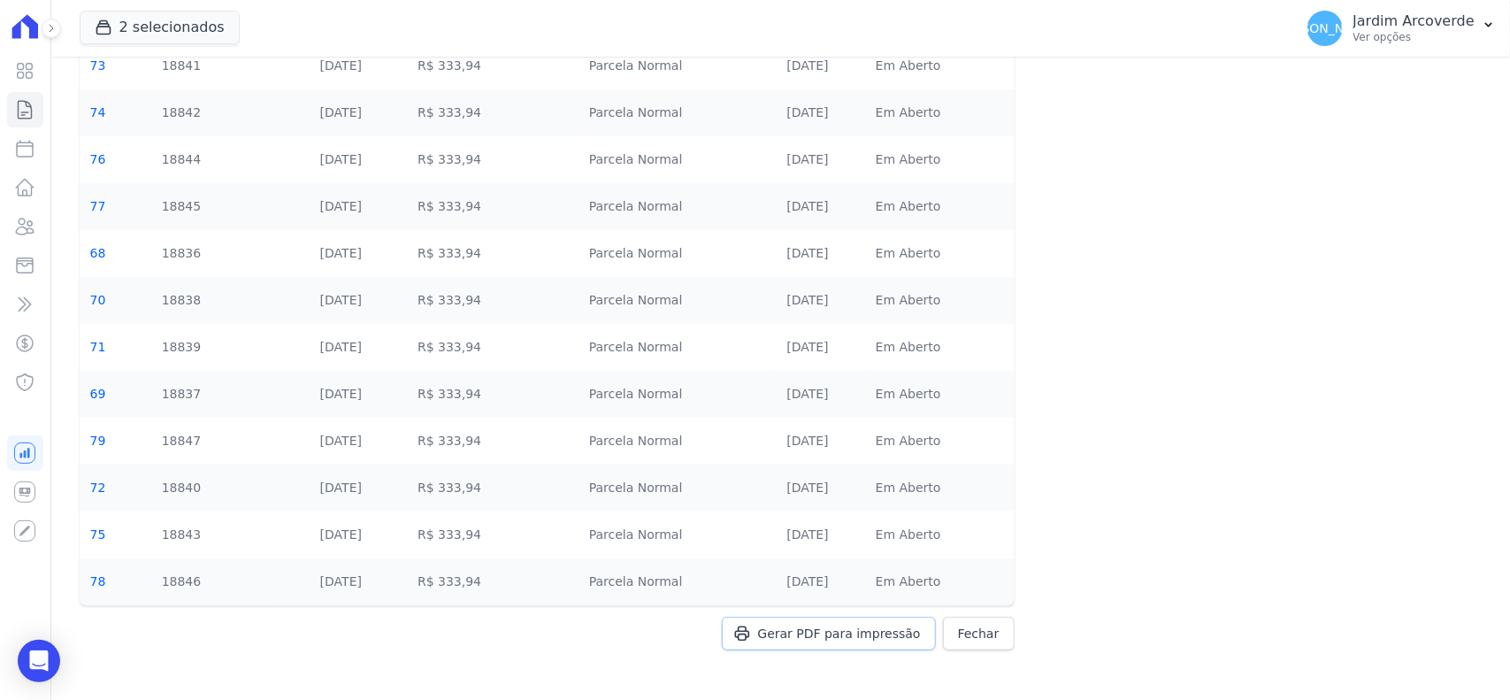
click at [842, 625] on span "Gerar PDF para impressão" at bounding box center [839, 634] width 163 height 18
click at [1412, 42] on p "Ver opções" at bounding box center [1414, 37] width 121 height 14
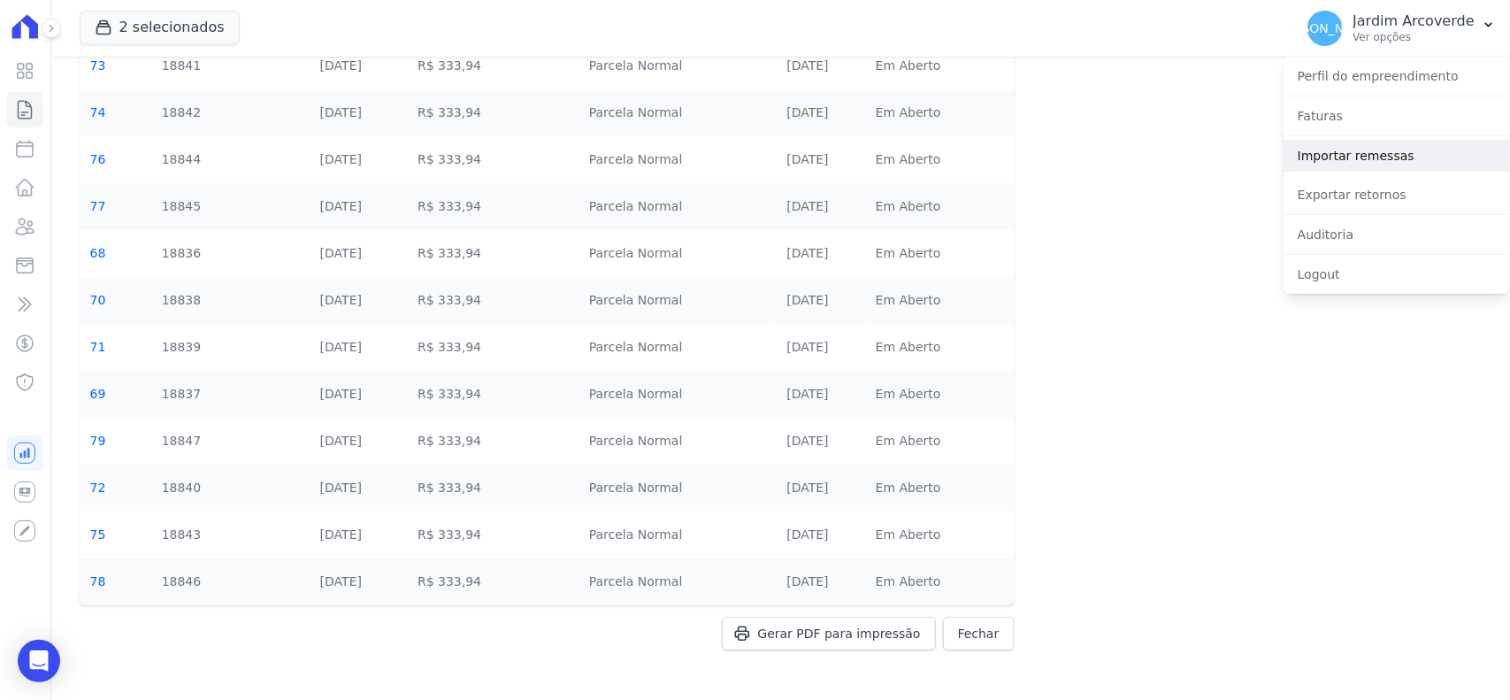
click at [1424, 166] on link "Importar remessas" at bounding box center [1397, 156] width 226 height 32
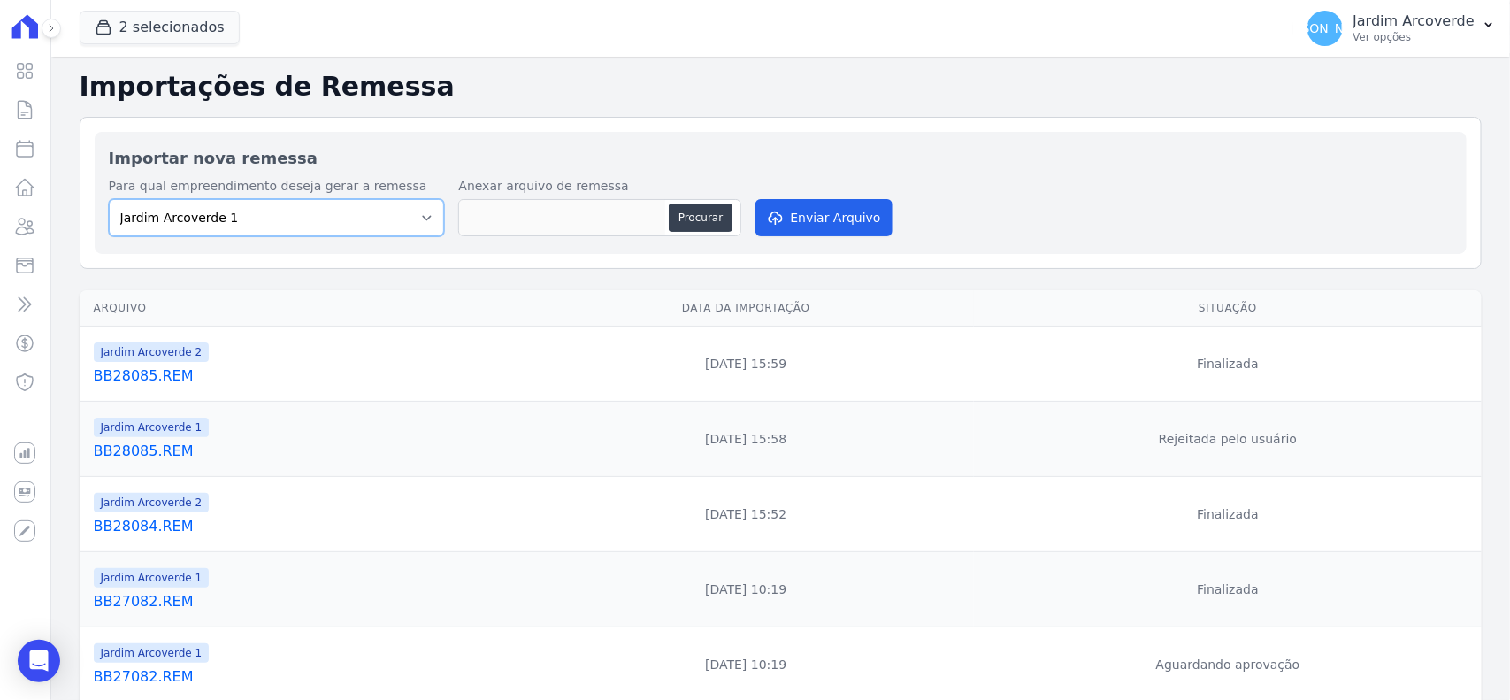
click at [324, 210] on select "Jardim Arcoverde 1 Jardim Arcoverde 2" at bounding box center [277, 217] width 336 height 37
select select "4fa78839-2c34-4f71-8278-51da0fd48ff7"
click at [109, 199] on select "Jardim Arcoverde 1 Jardim Arcoverde 2" at bounding box center [277, 217] width 336 height 37
click at [719, 217] on button "Procurar" at bounding box center [701, 217] width 64 height 28
type input "BB28086.REM"
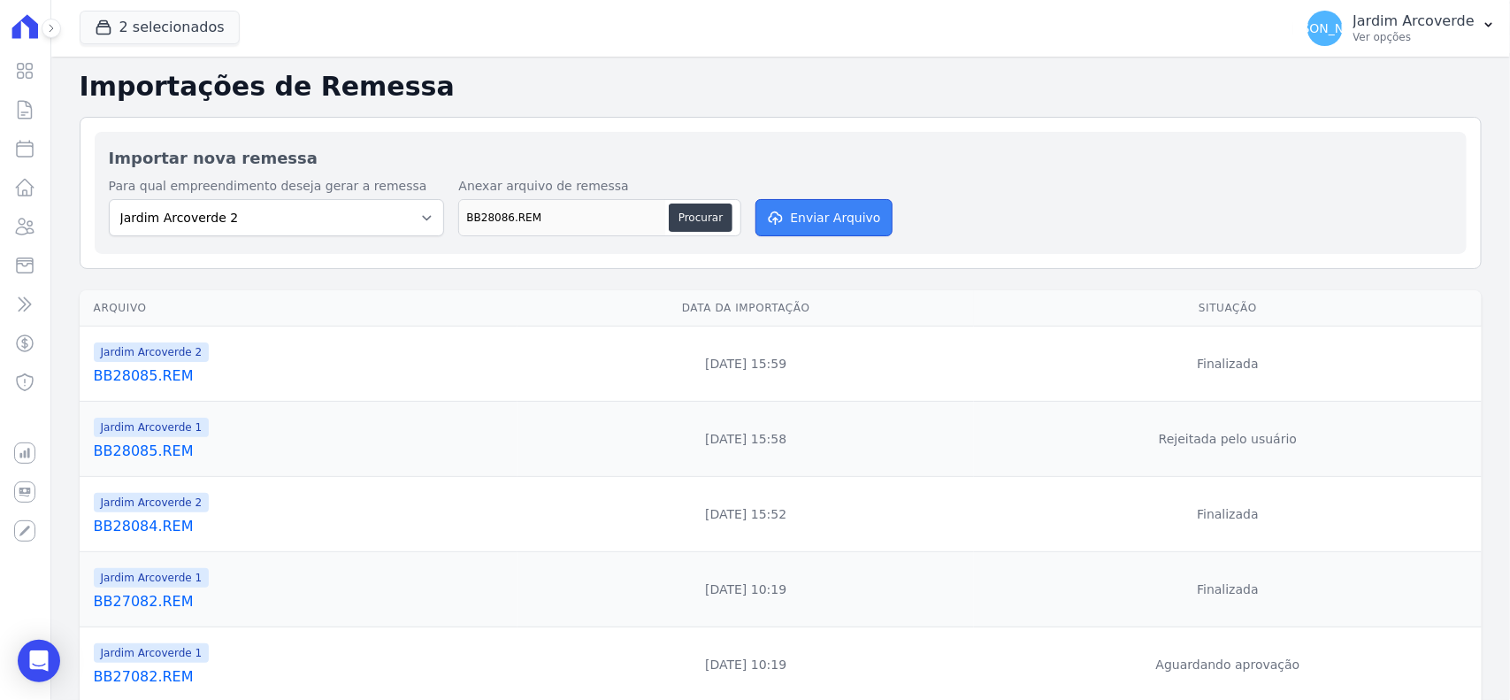
click at [847, 202] on button "Enviar Arquivo" at bounding box center [824, 217] width 136 height 37
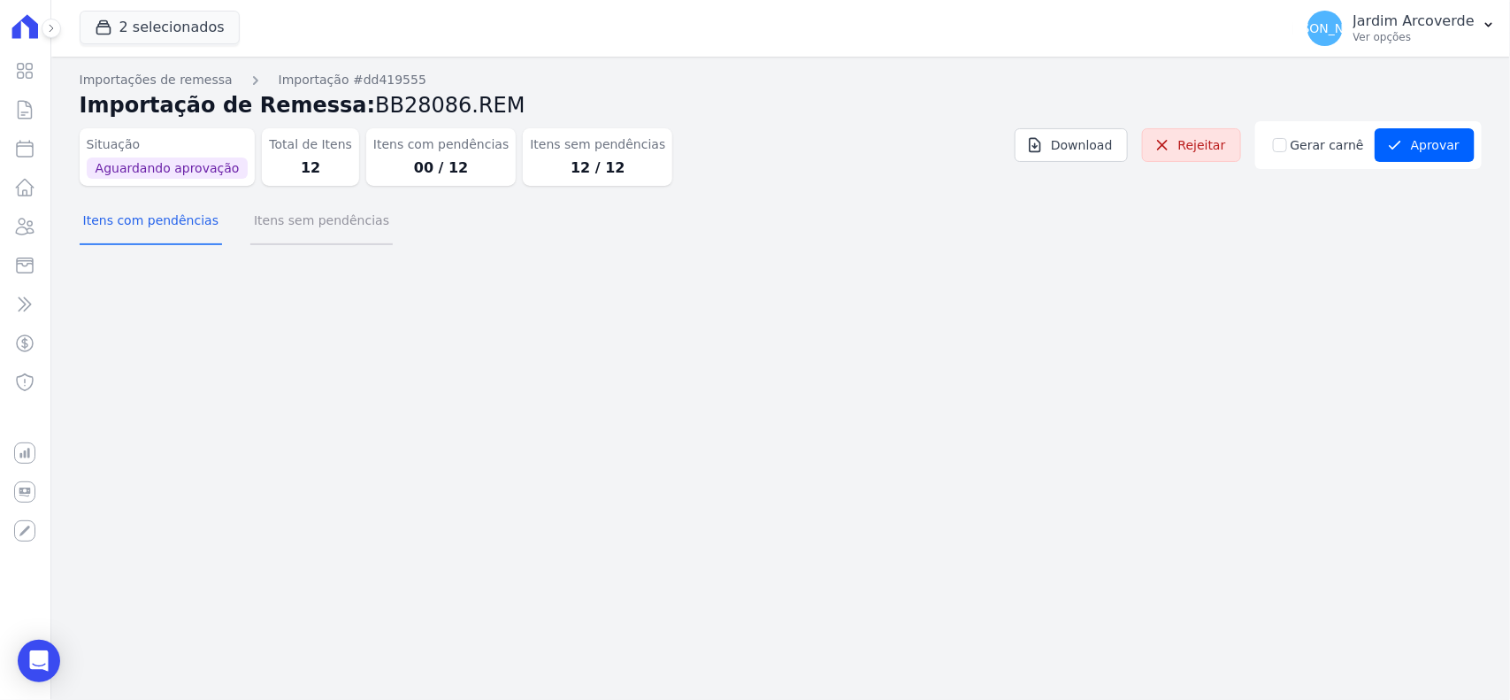
click at [275, 217] on button "Itens sem pendências" at bounding box center [321, 222] width 142 height 46
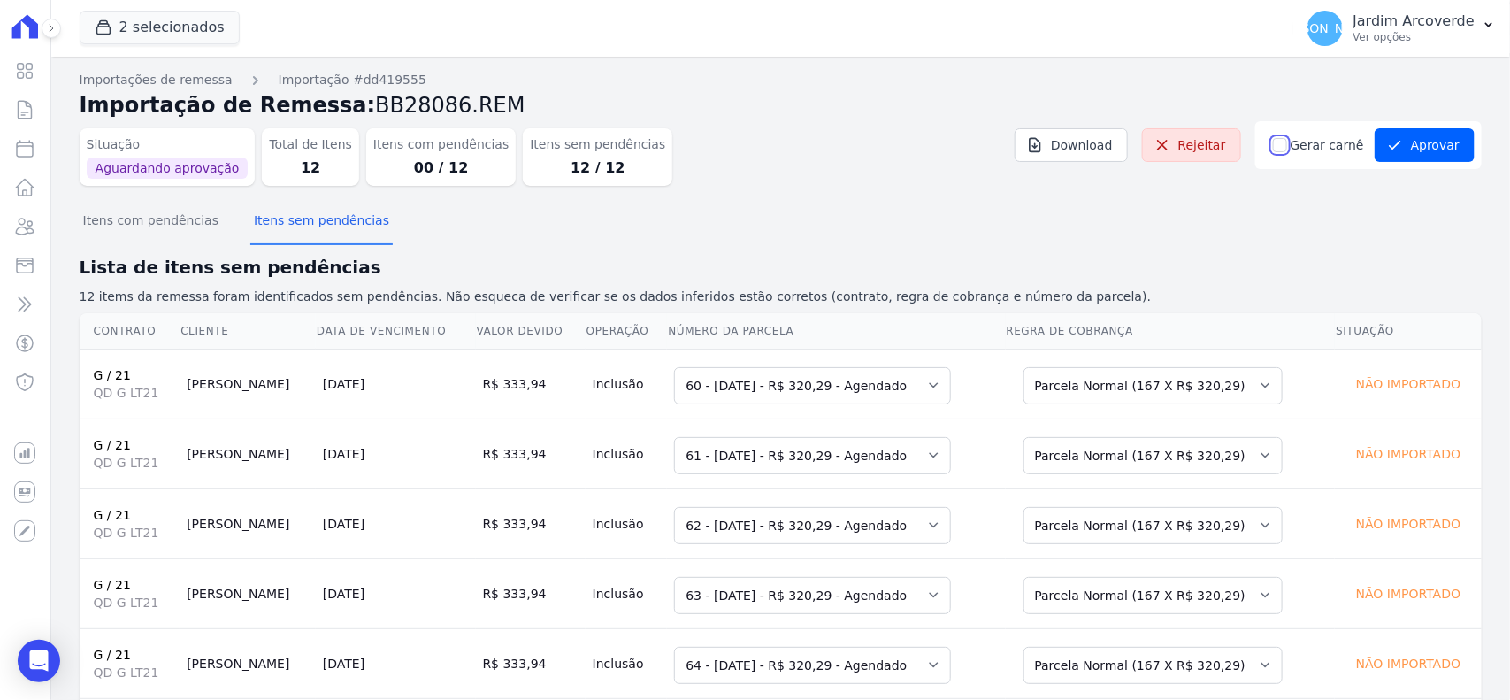
click at [1278, 147] on input "Gerar carnê" at bounding box center [1280, 145] width 14 height 14
checkbox input "true"
click at [1346, 237] on div "Itens com pendências Itens sem pendências" at bounding box center [781, 221] width 1402 height 43
click at [1416, 137] on button "Aprovar" at bounding box center [1425, 145] width 100 height 34
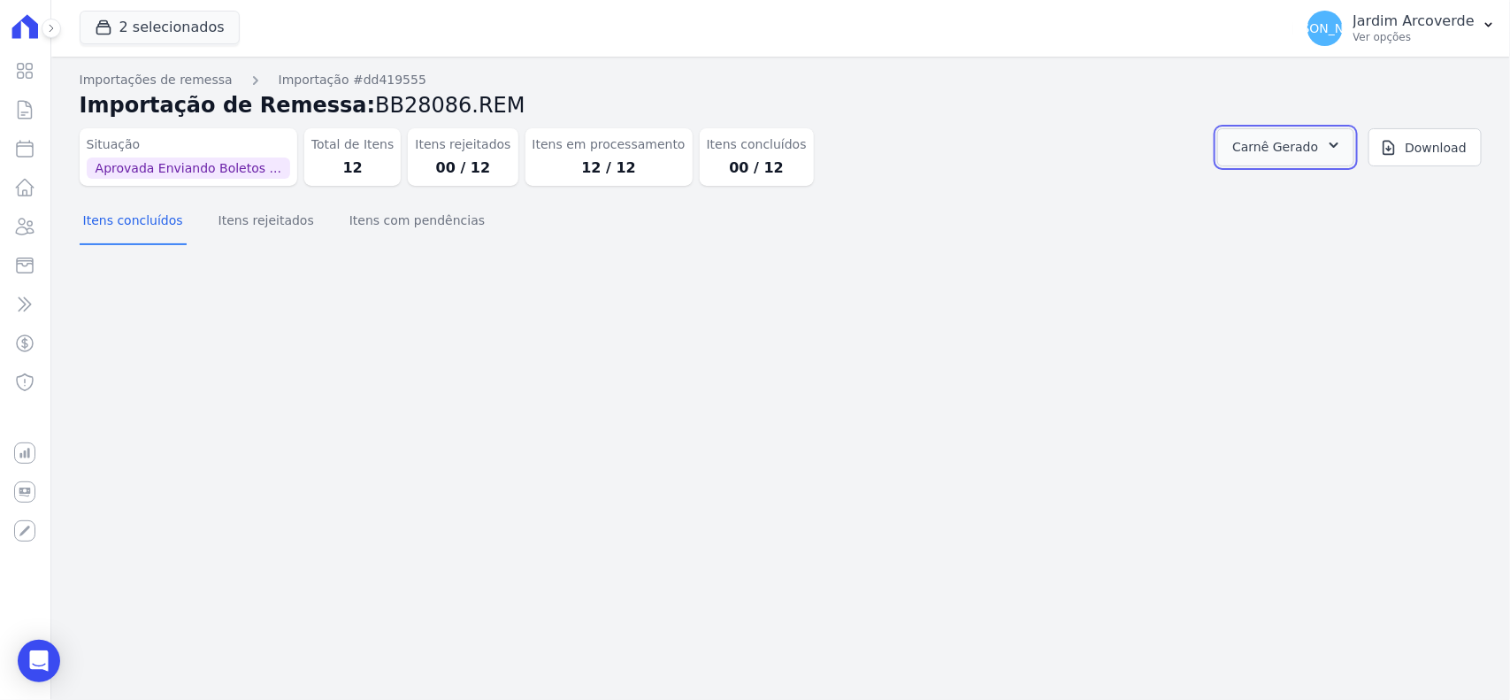
click at [1325, 140] on button "Carnê Gerado" at bounding box center [1285, 147] width 137 height 38
click at [1323, 190] on link "Abrir" at bounding box center [1317, 195] width 50 height 23
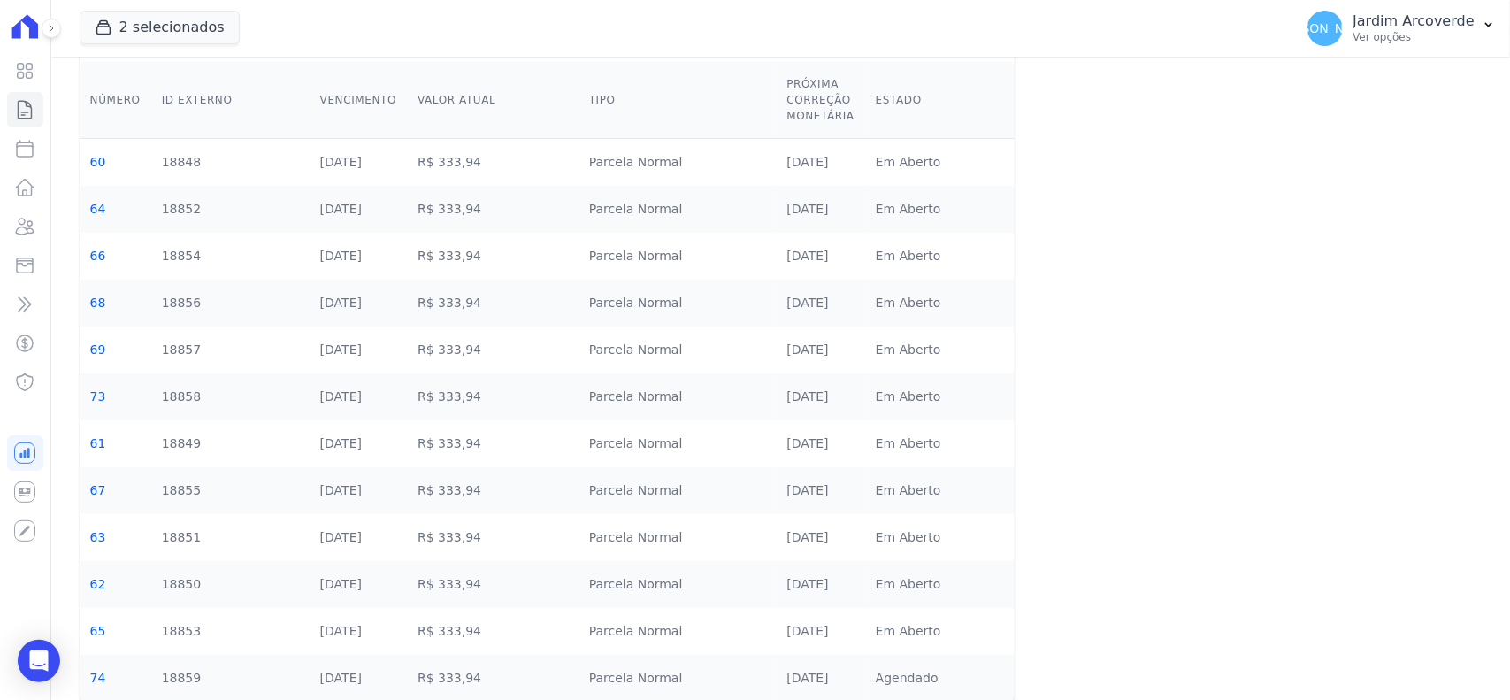
scroll to position [195, 0]
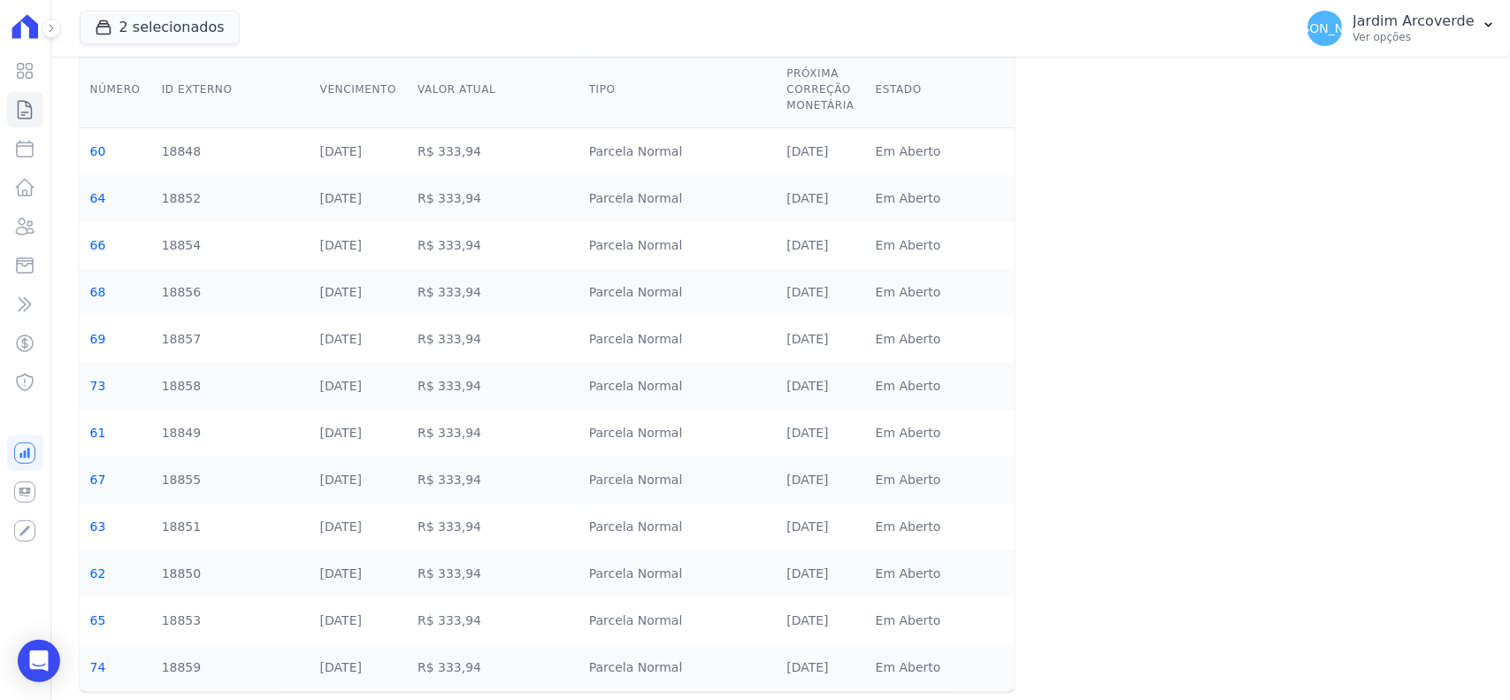
scroll to position [195, 0]
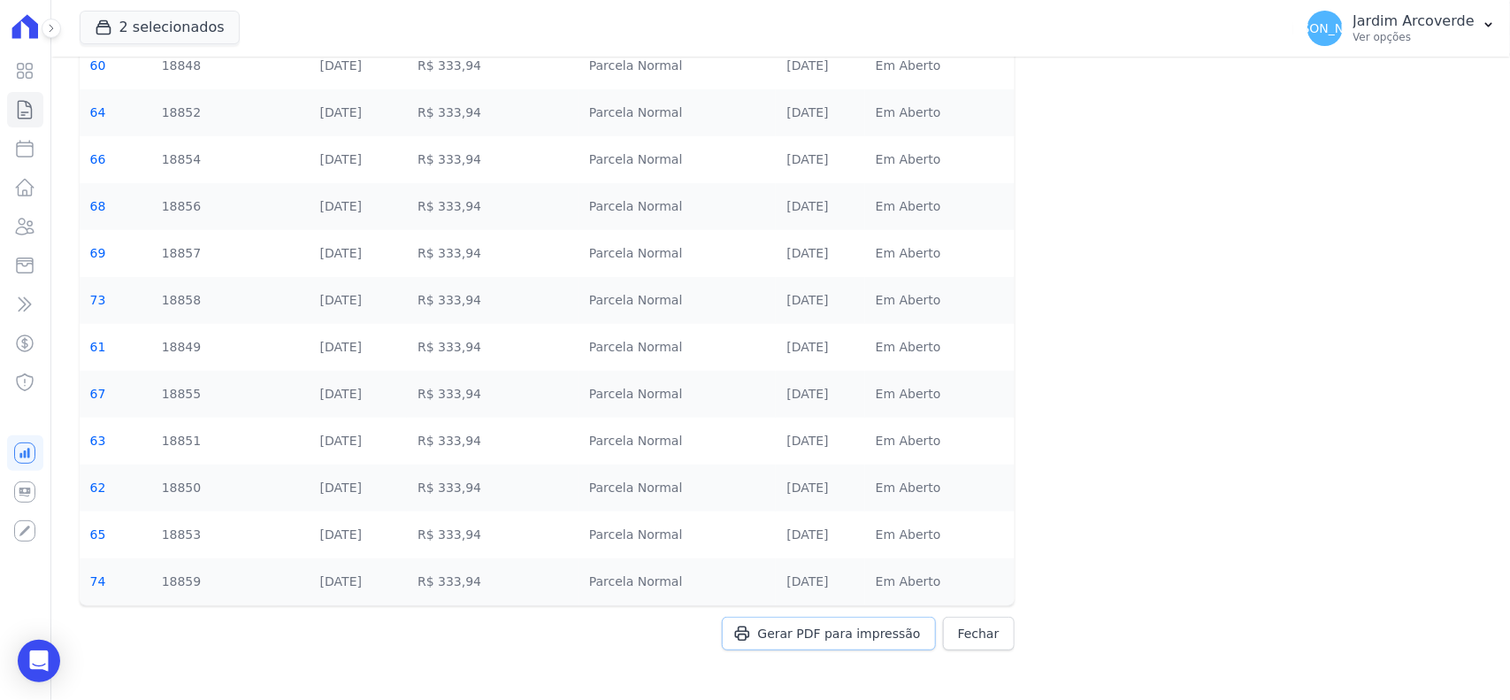
click at [825, 624] on link "Gerar PDF para impressão" at bounding box center [829, 634] width 214 height 34
click at [1462, 38] on p "Ver opções" at bounding box center [1414, 37] width 121 height 14
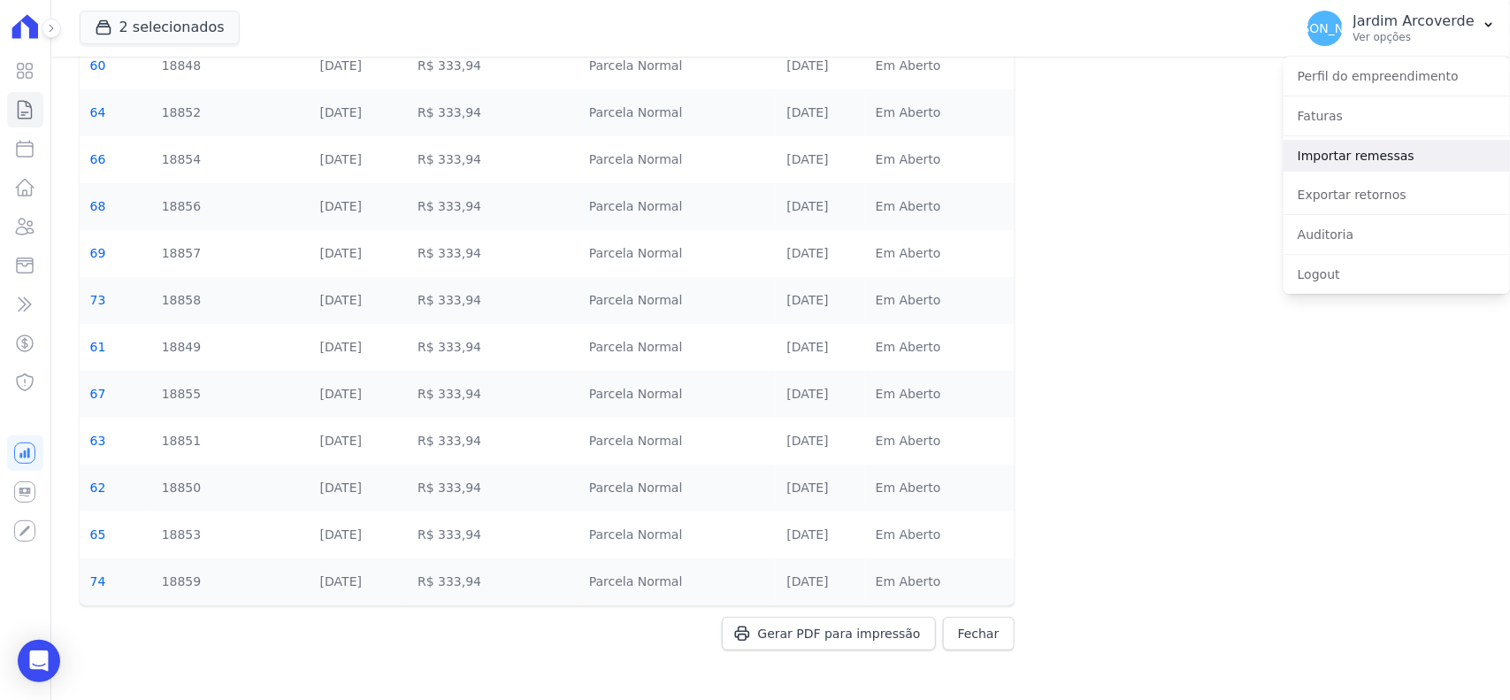
click at [1407, 150] on link "Importar remessas" at bounding box center [1397, 156] width 226 height 32
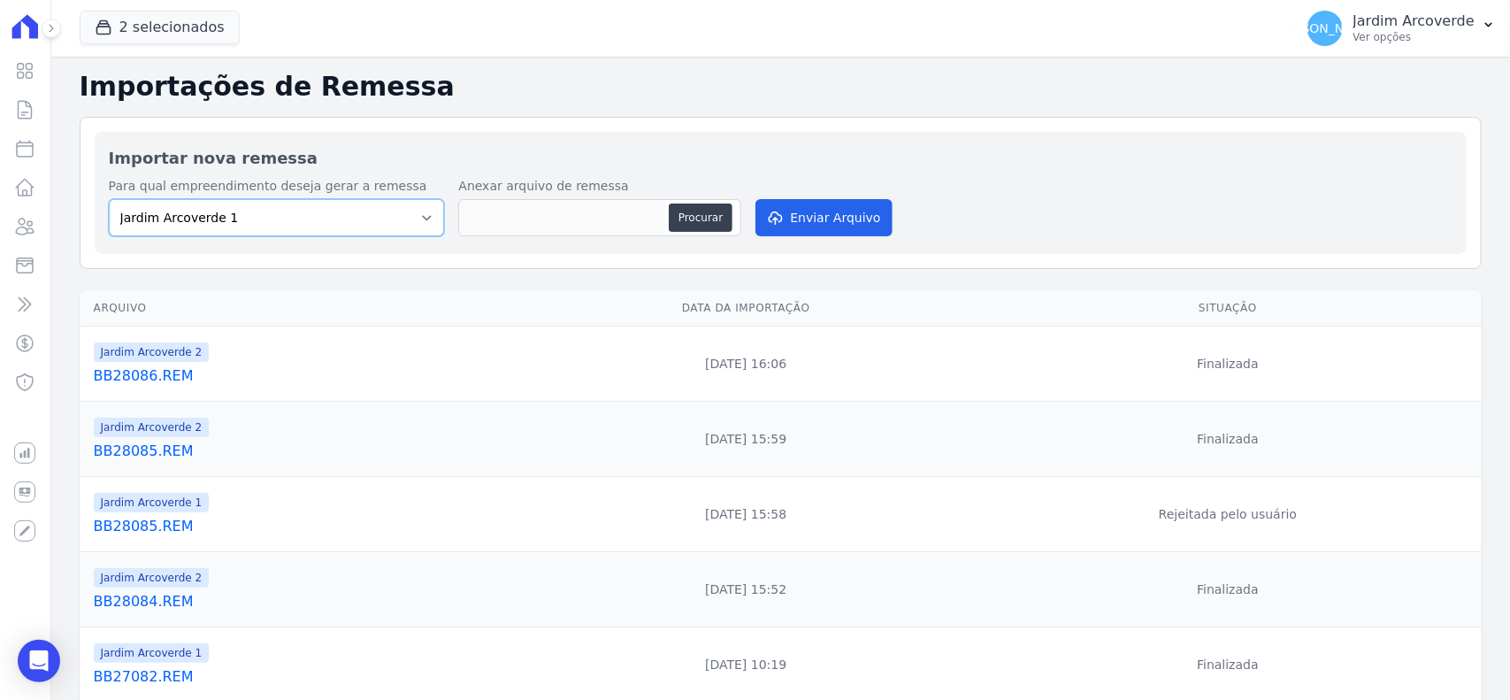
drag, startPoint x: 349, startPoint y: 223, endPoint x: 352, endPoint y: 233, distance: 10.1
click at [349, 223] on select "Jardim Arcoverde 1 Jardim Arcoverde 2" at bounding box center [277, 217] width 336 height 37
select select "4fa78839-2c34-4f71-8278-51da0fd48ff7"
click at [109, 199] on select "Jardim Arcoverde 1 Jardim Arcoverde 2" at bounding box center [277, 217] width 336 height 37
click at [693, 202] on div "Procurar" at bounding box center [599, 217] width 283 height 37
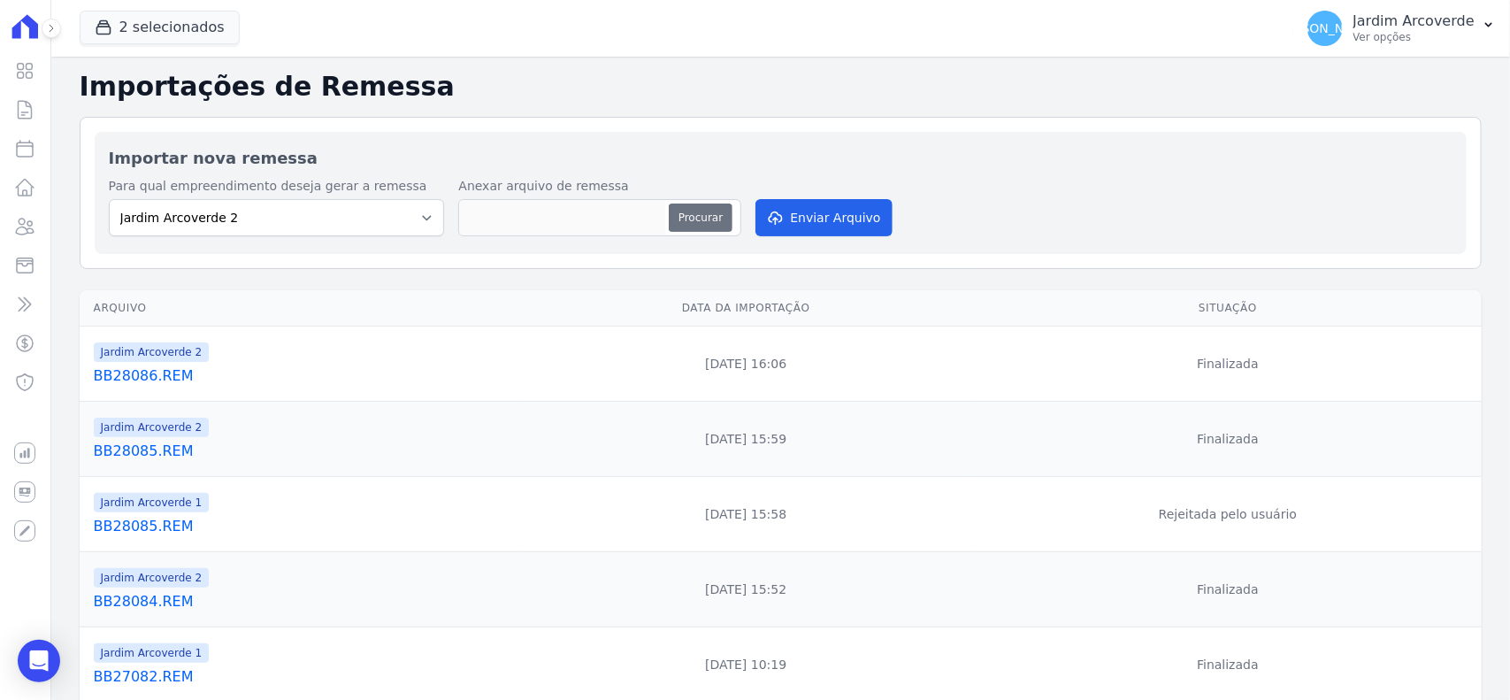
click at [703, 215] on button "Procurar" at bounding box center [701, 217] width 64 height 28
type input "BB28087.REM"
click at [802, 222] on button "Enviar Arquivo" at bounding box center [824, 217] width 136 height 37
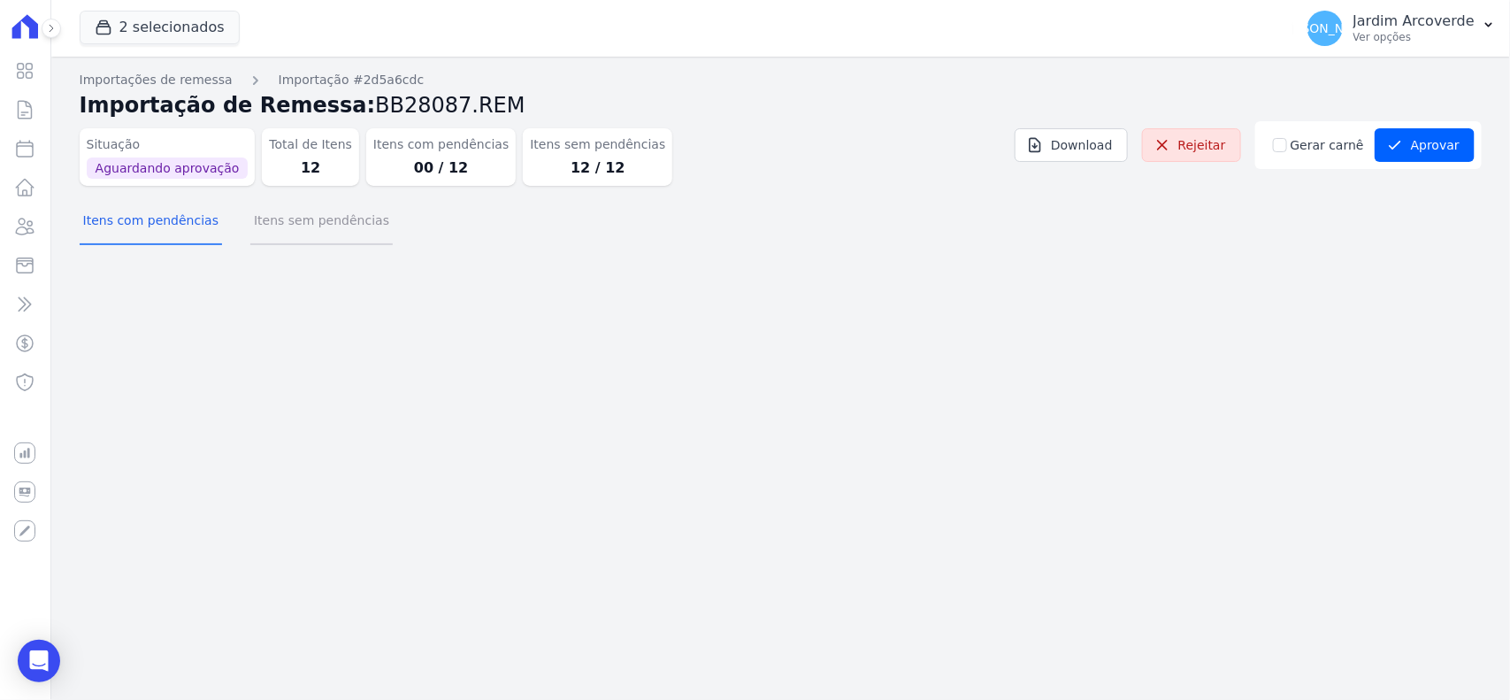
click at [276, 235] on button "Itens sem pendências" at bounding box center [321, 222] width 142 height 46
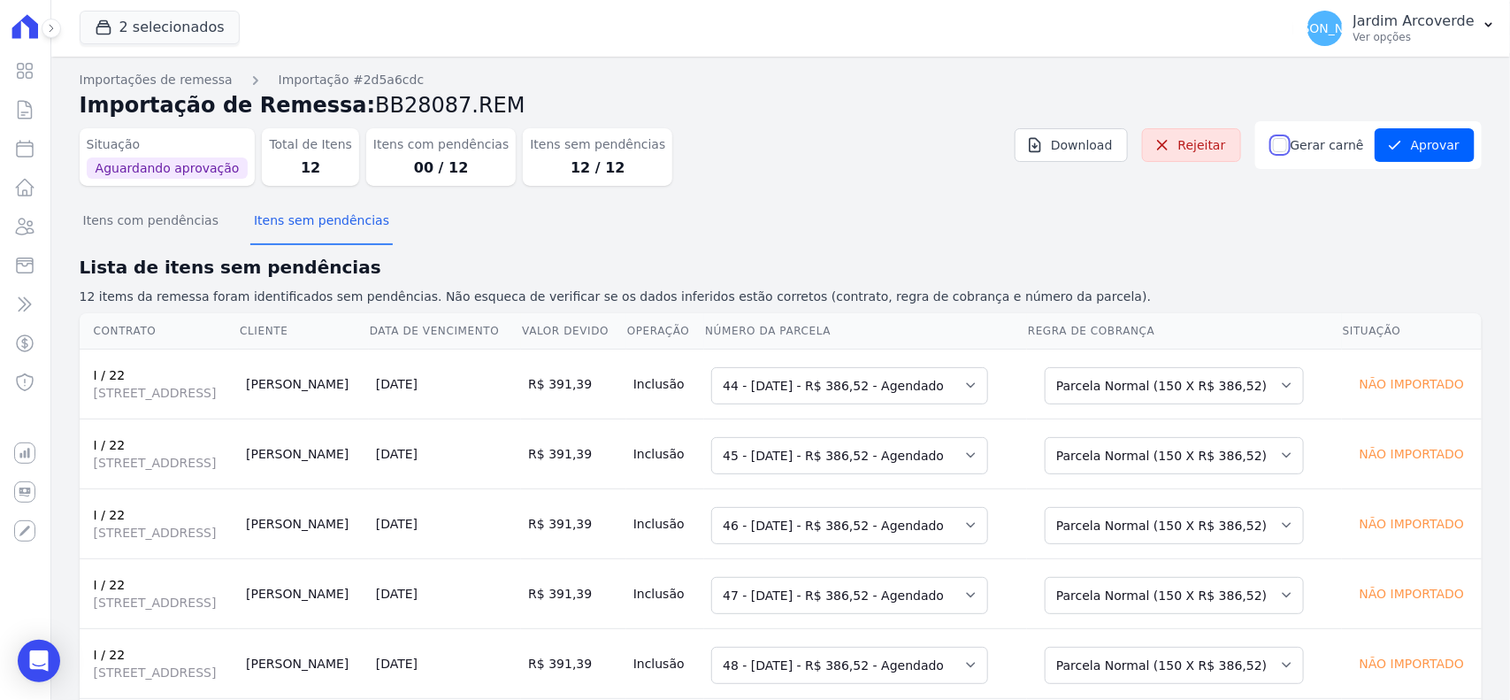
click at [1279, 151] on input "Gerar carnê" at bounding box center [1280, 145] width 14 height 14
checkbox input "true"
click at [1301, 201] on div "Itens com pendências Itens sem pendências" at bounding box center [781, 221] width 1402 height 43
click at [1447, 150] on button "Aprovar" at bounding box center [1425, 145] width 100 height 34
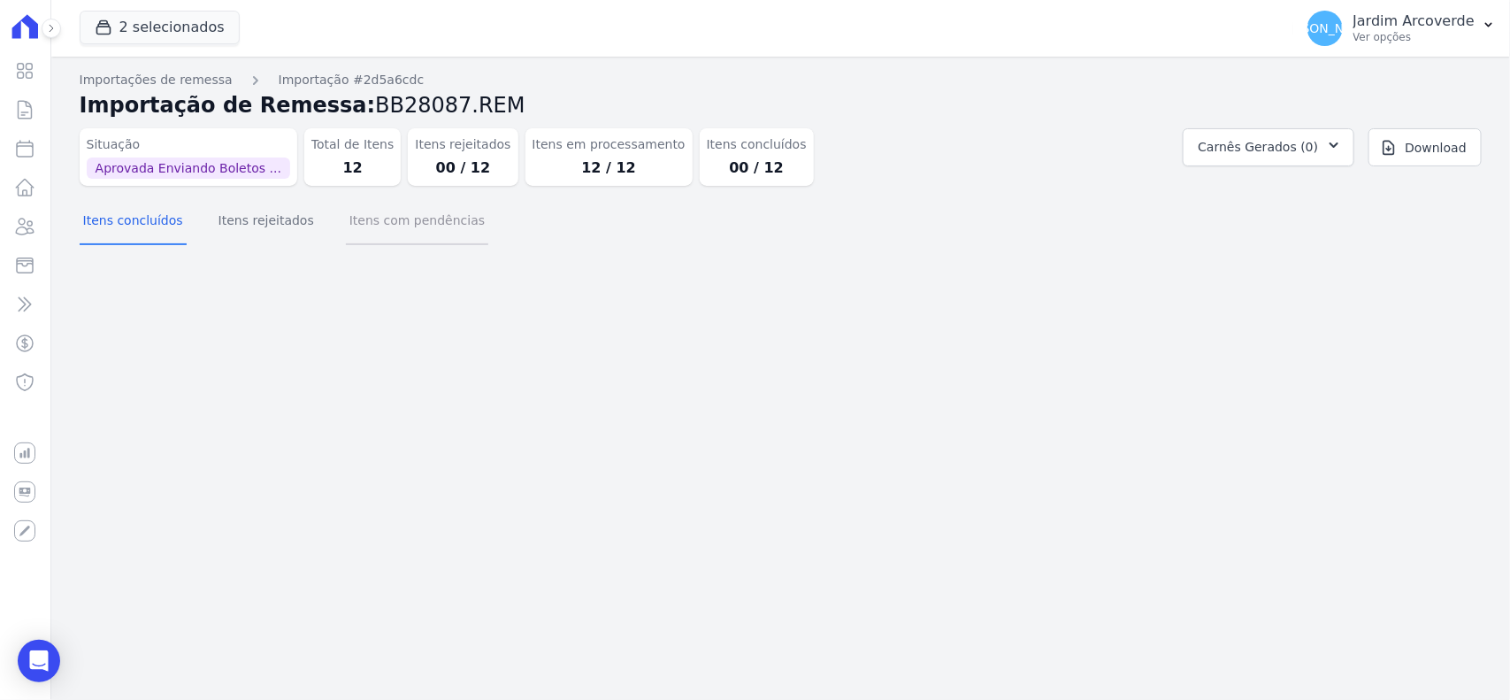
click at [376, 222] on button "Itens com pendências" at bounding box center [417, 222] width 142 height 46
click at [258, 221] on button "Itens rejeitados" at bounding box center [266, 222] width 103 height 46
click at [369, 228] on button "Itens com pendências" at bounding box center [417, 222] width 142 height 46
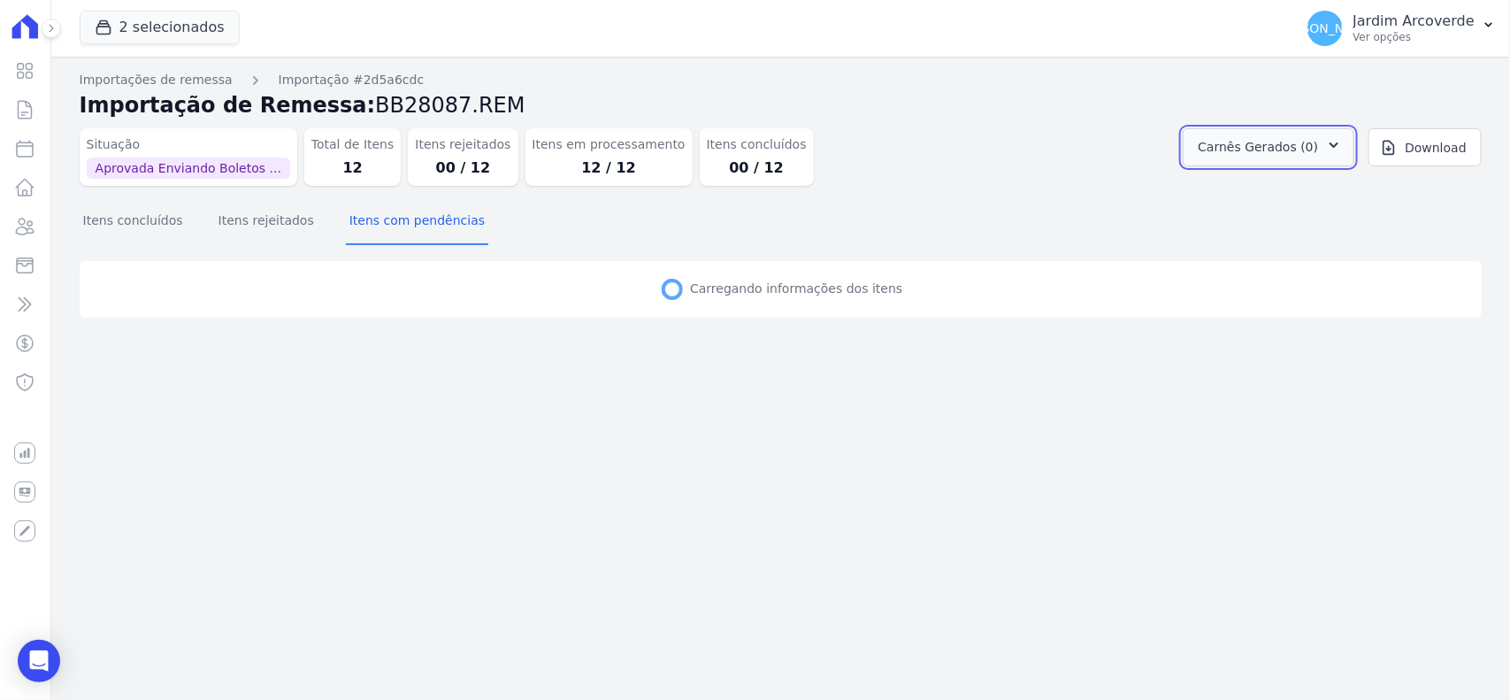
click at [1306, 162] on button "Carnês Gerados (0)" at bounding box center [1269, 147] width 172 height 38
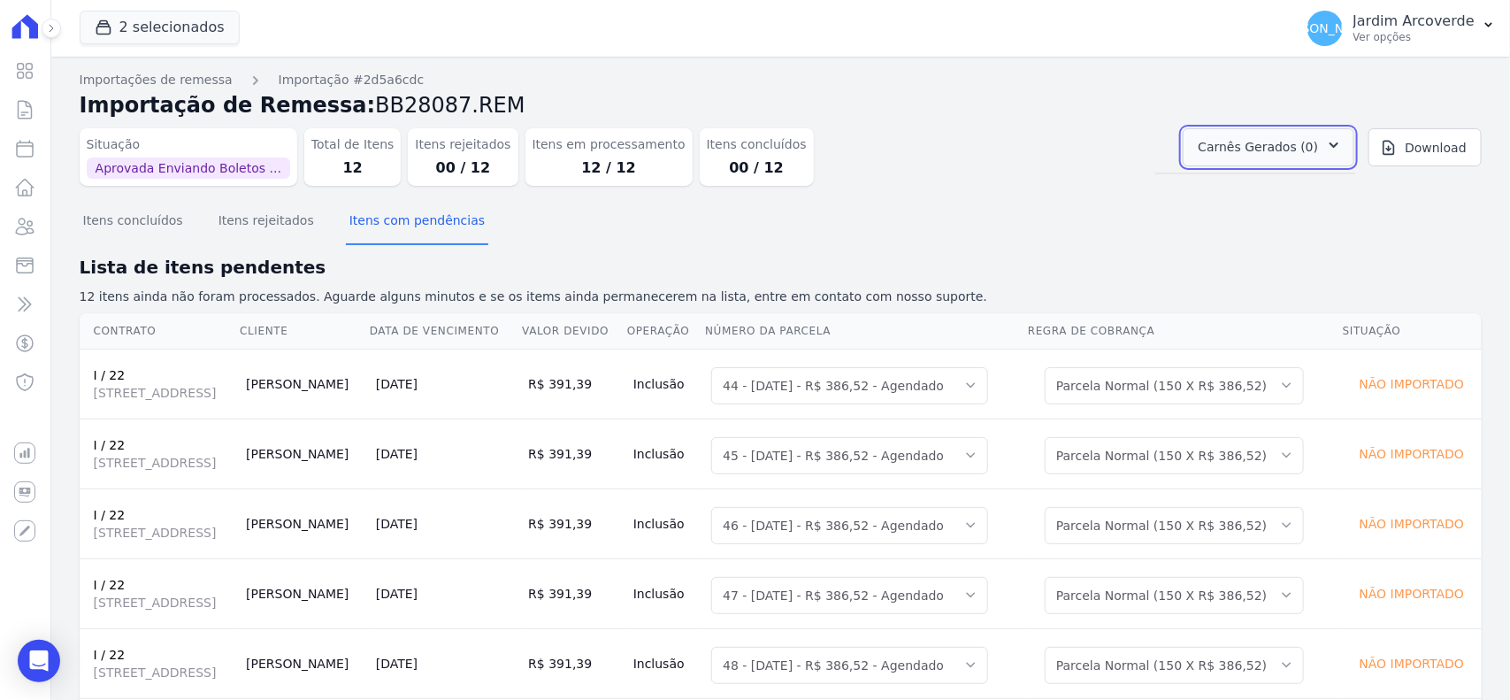
click at [1314, 155] on button "Carnês Gerados (0)" at bounding box center [1269, 147] width 172 height 38
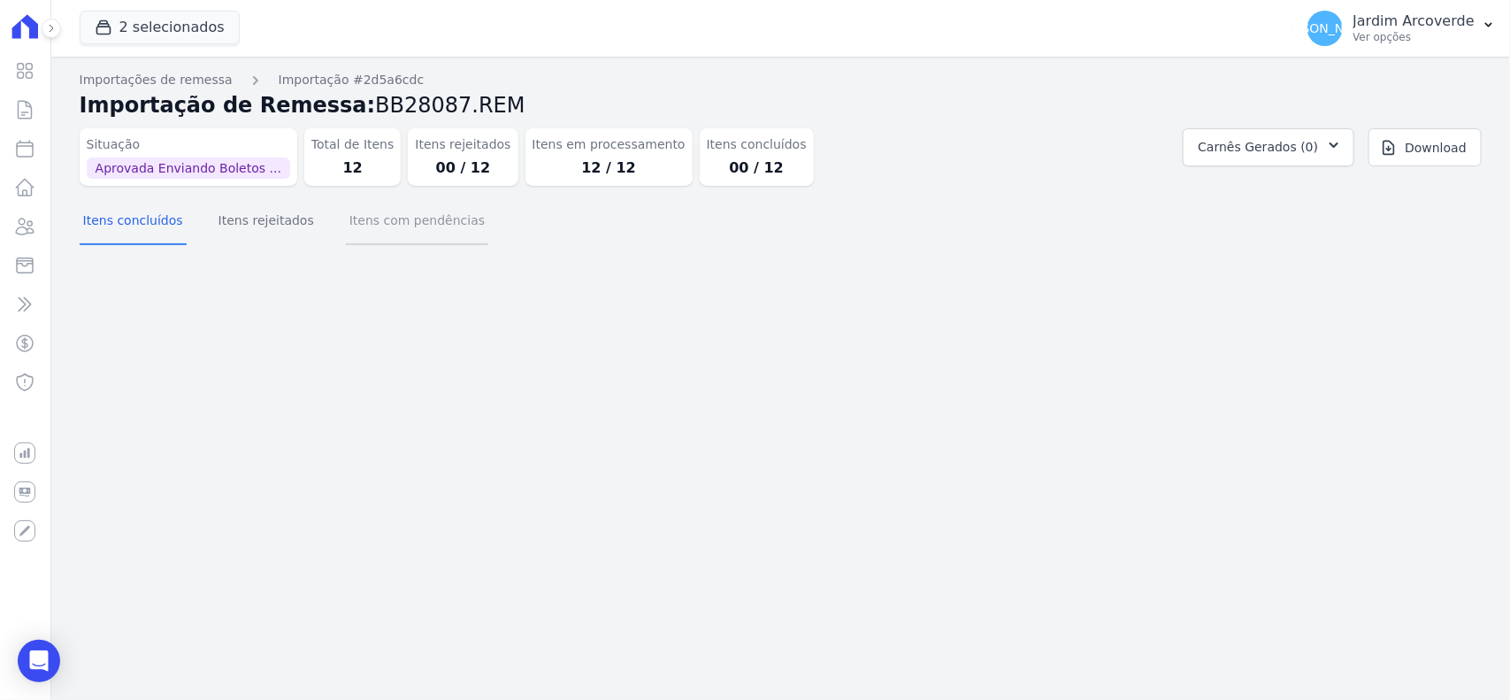
click at [405, 201] on button "Itens com pendências" at bounding box center [417, 222] width 142 height 46
click at [1433, 34] on p "Ver opções" at bounding box center [1414, 37] width 121 height 14
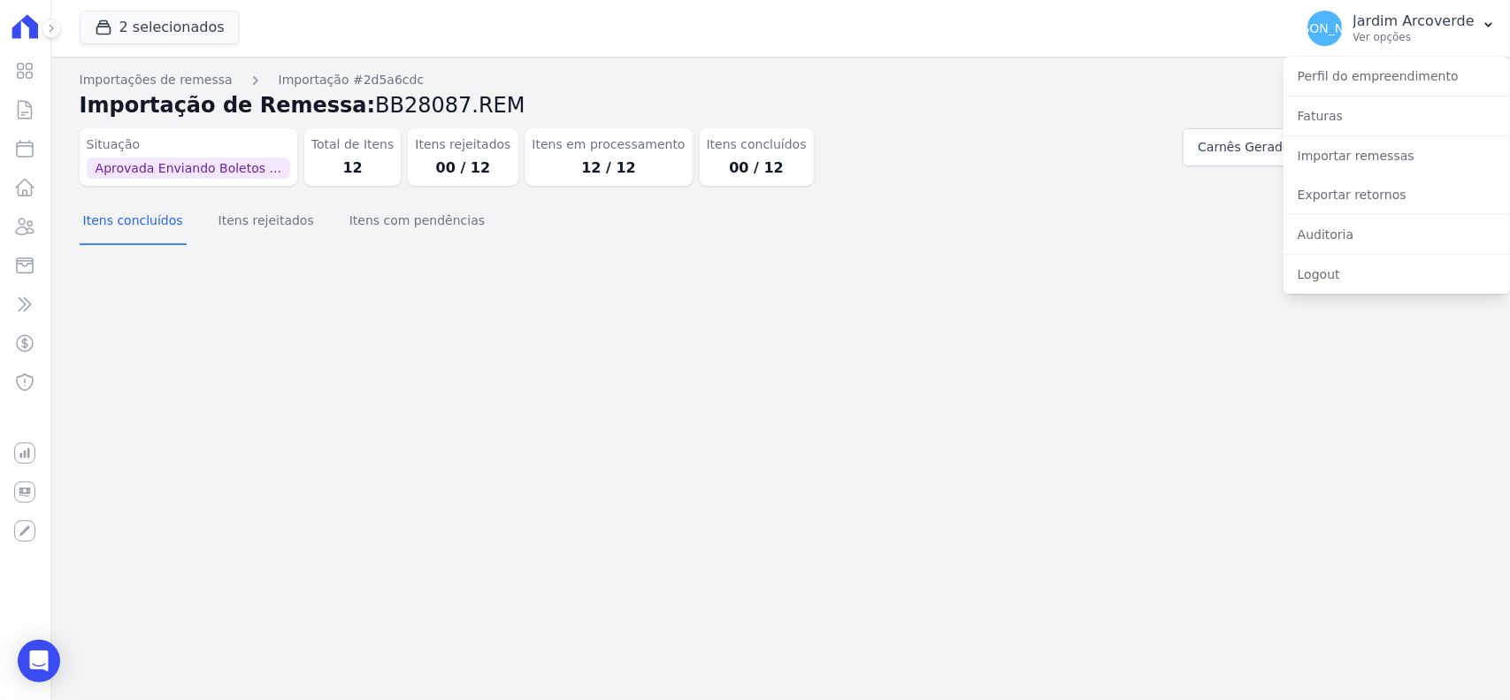
click at [902, 308] on div "Importações de remessa Importação #2d5a6cdc Importação de Remessa: BB28087.REM …" at bounding box center [780, 378] width 1459 height 643
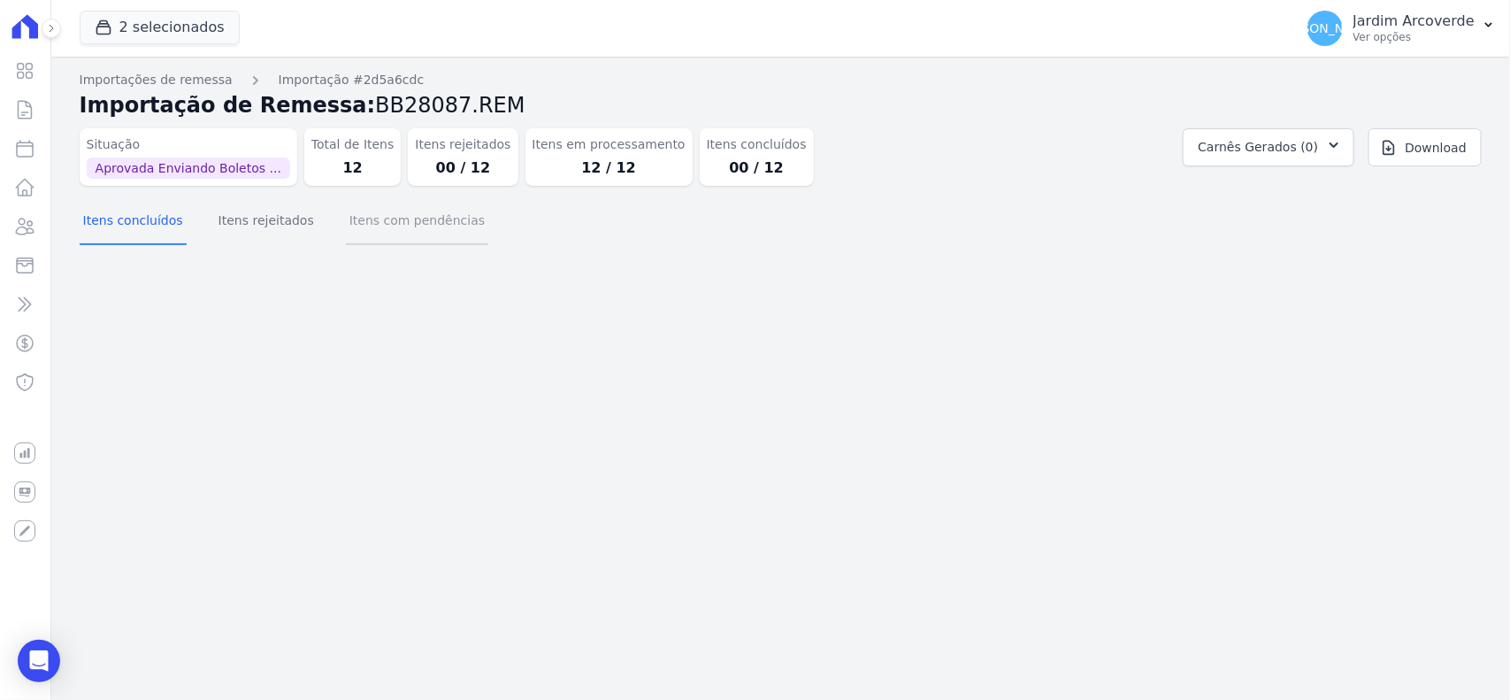
click at [377, 236] on button "Itens com pendências" at bounding box center [417, 222] width 142 height 46
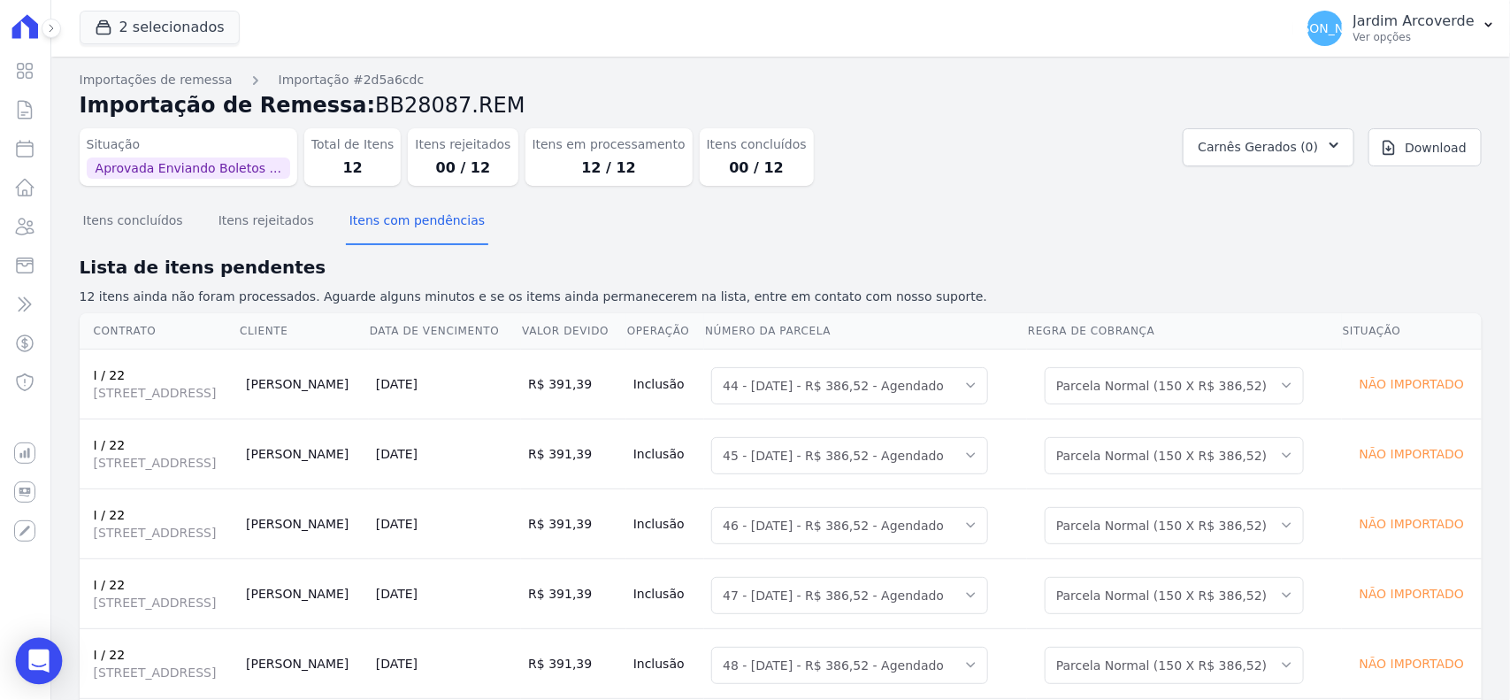
click at [40, 665] on icon "Open Intercom Messenger" at bounding box center [38, 660] width 20 height 23
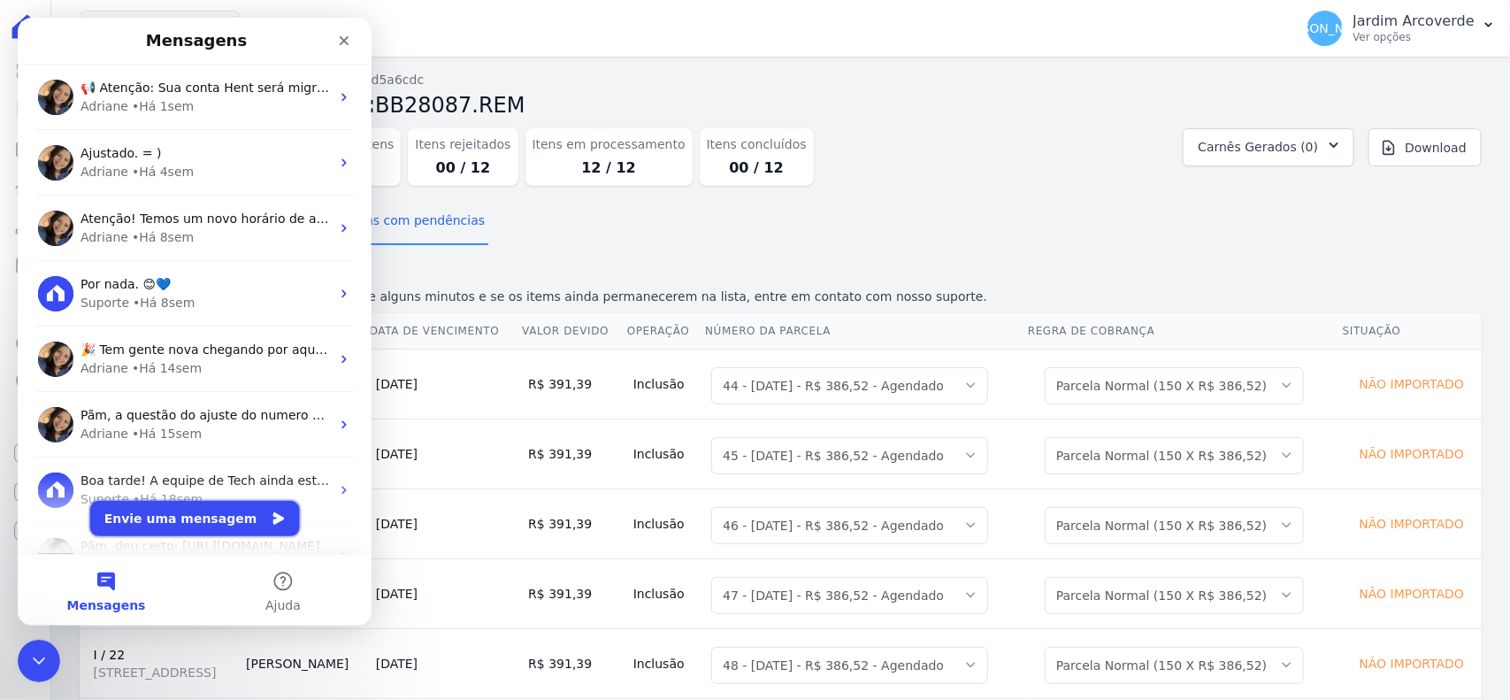
click at [217, 518] on button "Envie uma mensagem" at bounding box center [195, 518] width 210 height 35
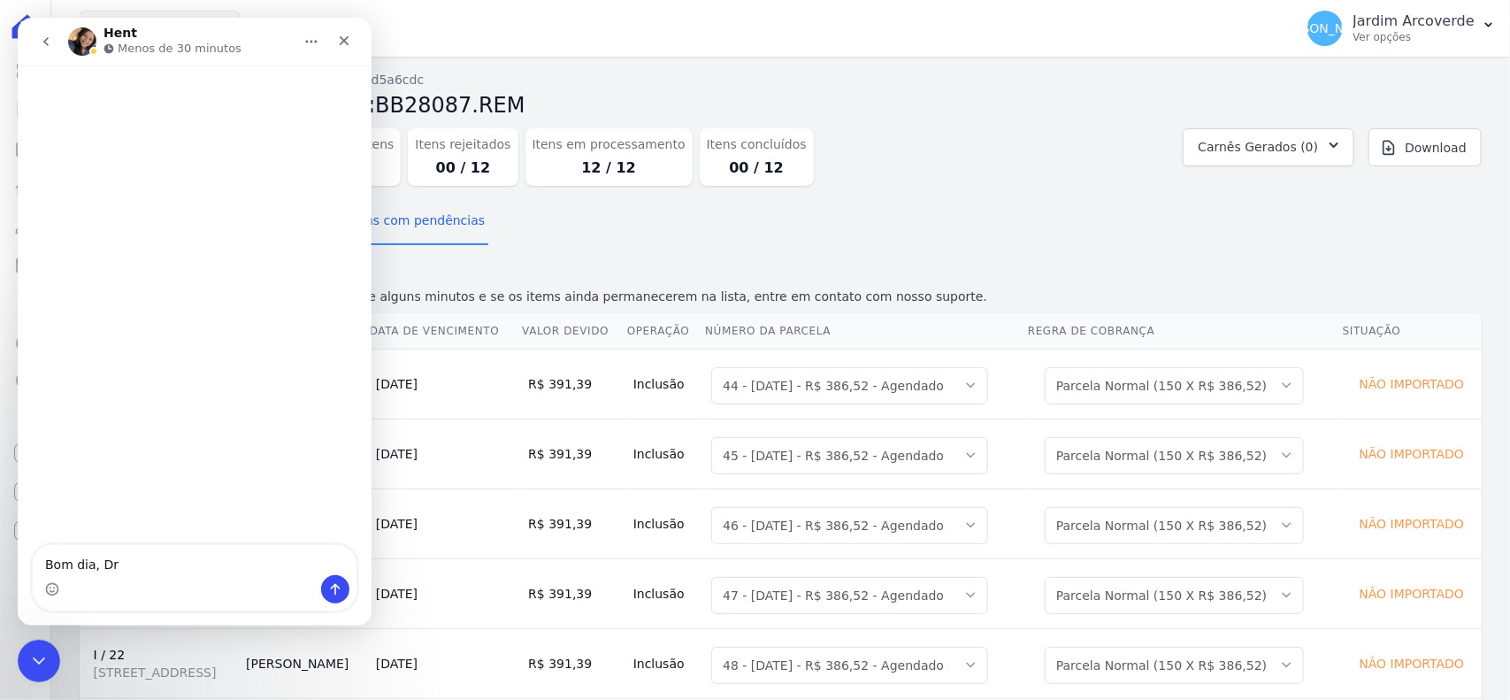
type textarea "Bom dia, Dri"
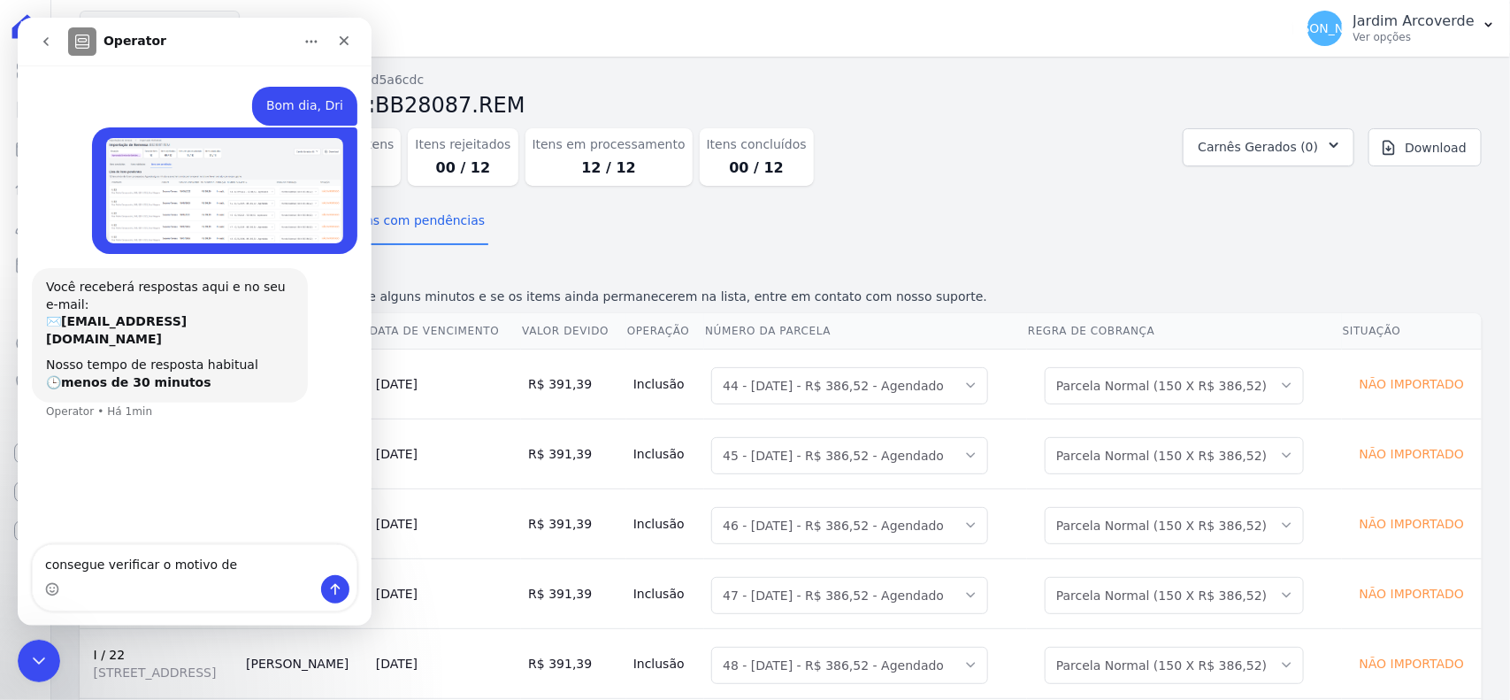
click at [223, 565] on textarea "consegue verificar o motivo de" at bounding box center [195, 560] width 324 height 30
type textarea "consegue verificar o motivo de não ter sido importado?"
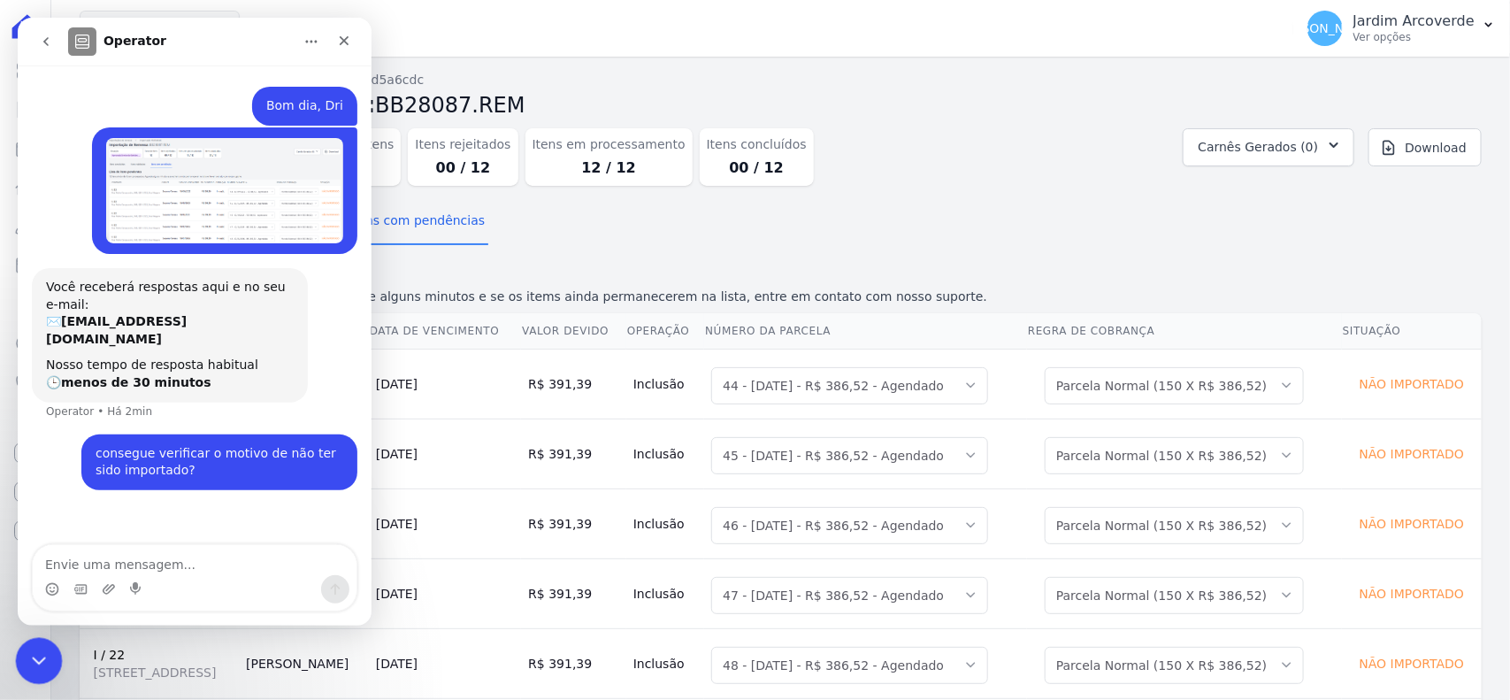
click at [45, 648] on icon "Encerramento do Messenger da Intercom" at bounding box center [36, 658] width 21 height 21
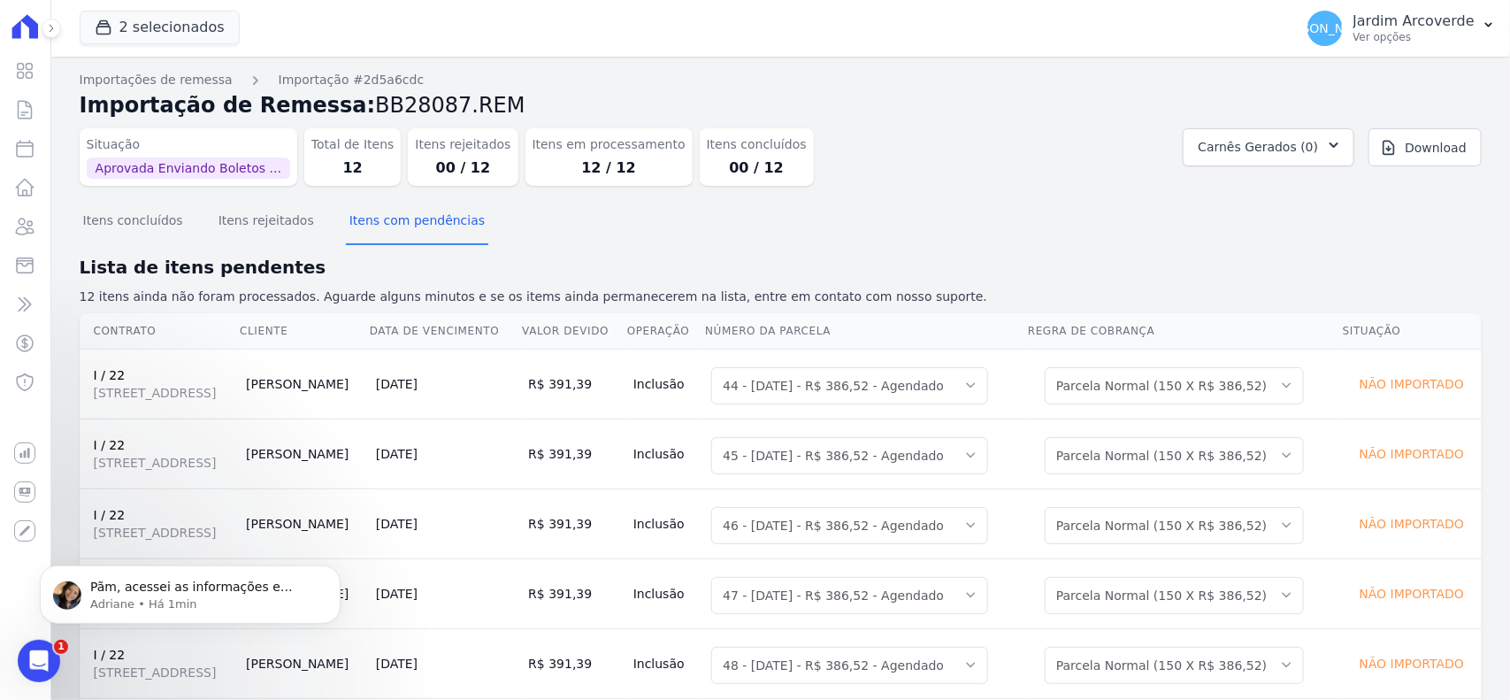
scroll to position [175, 0]
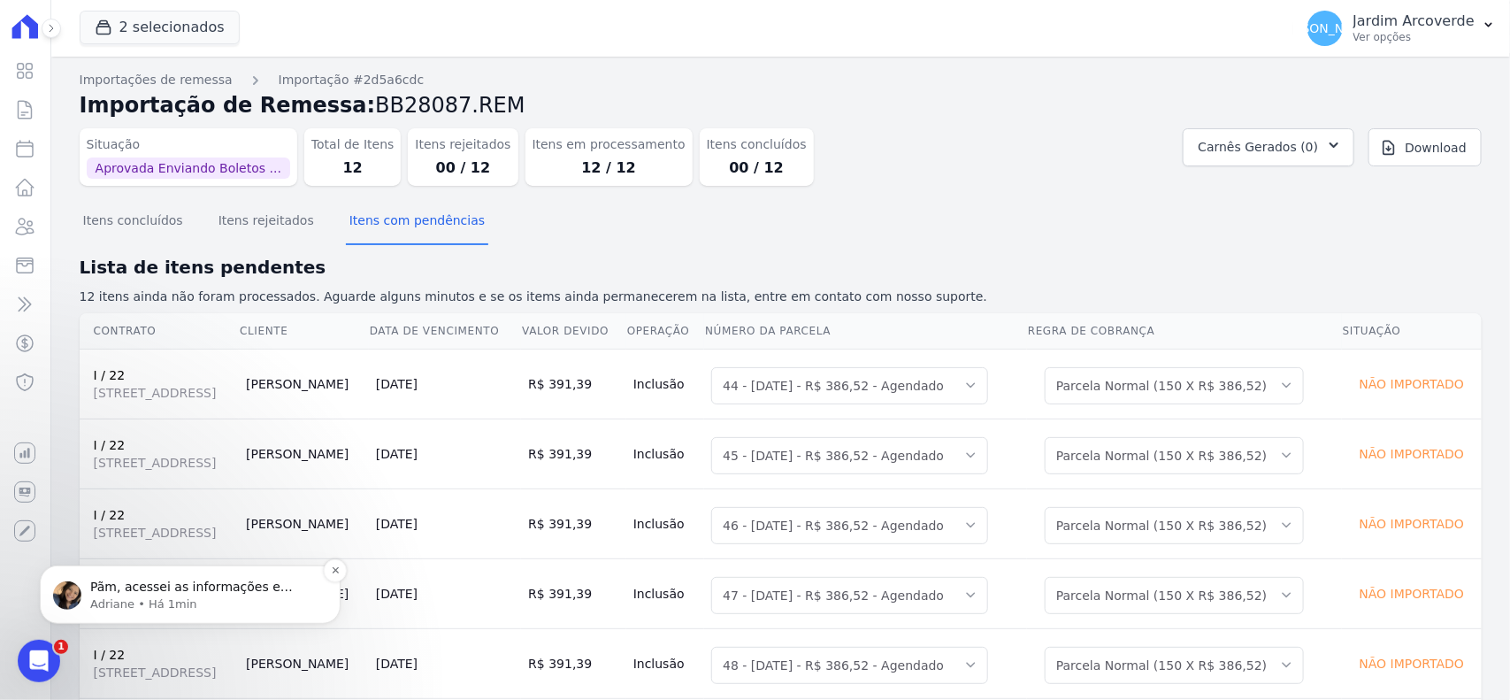
click at [261, 604] on p "Adriane • Há 1min" at bounding box center [204, 603] width 228 height 16
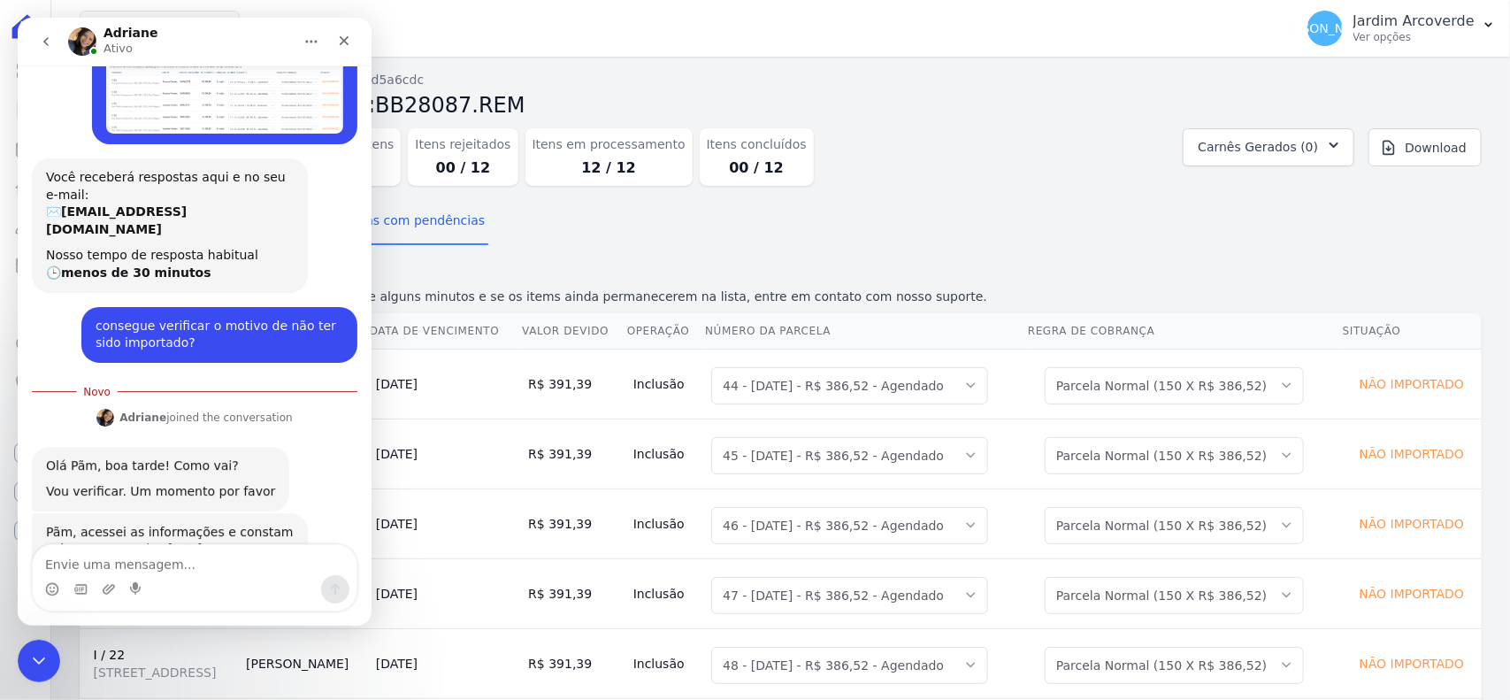
scroll to position [204, 0]
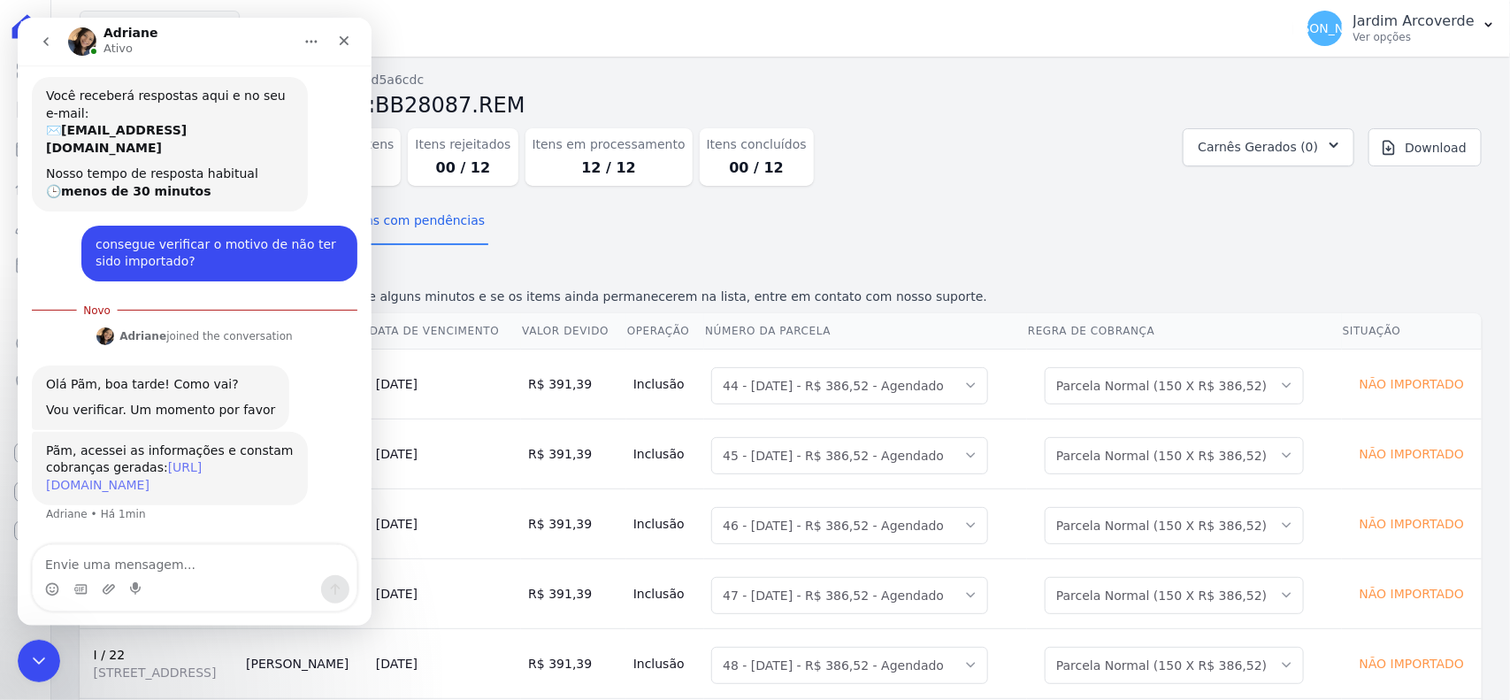
click at [190, 462] on link "https://app.hent.com.br/integrations/cnab/cobranca_file_imports/2d5a6cdc-ce76-4…" at bounding box center [124, 476] width 156 height 32
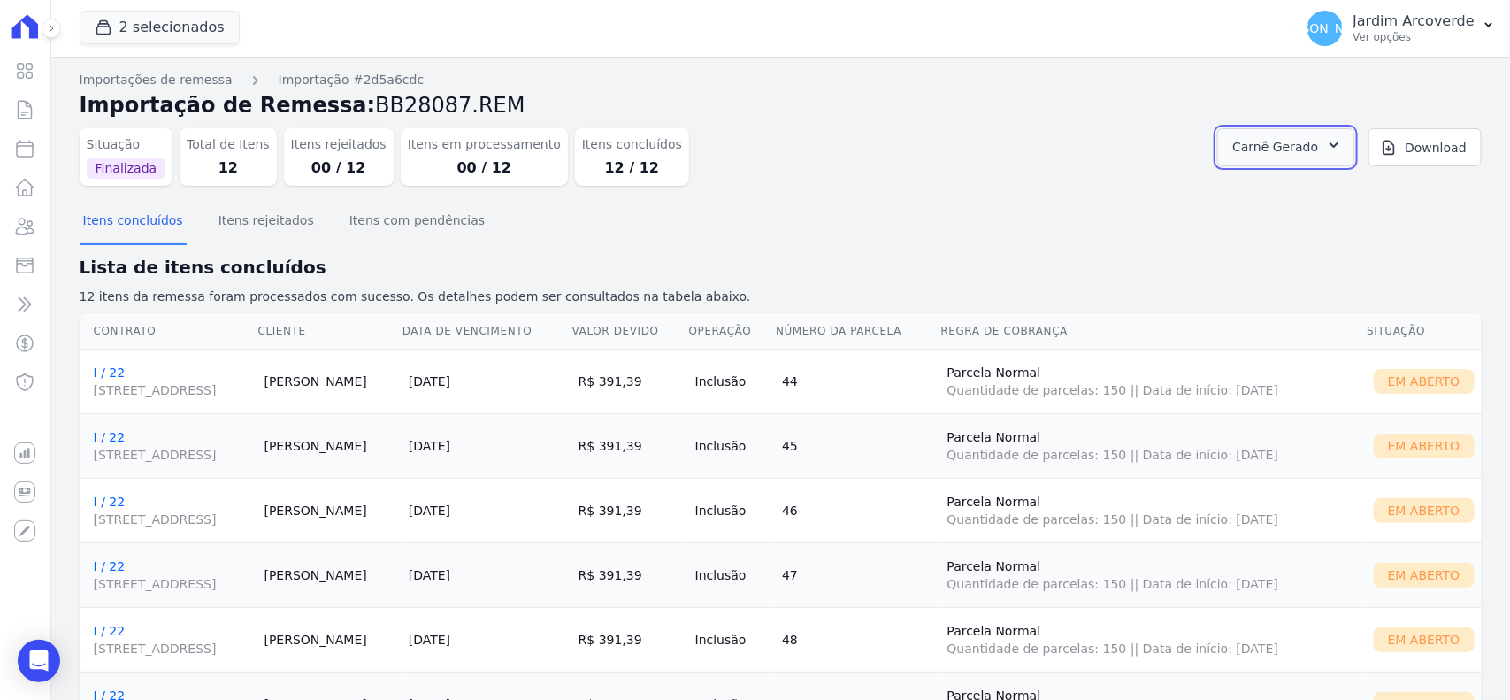
click at [1302, 147] on span "Carnê Gerado" at bounding box center [1275, 147] width 86 height 22
click at [1357, 196] on link "Abrir" at bounding box center [1333, 195] width 50 height 23
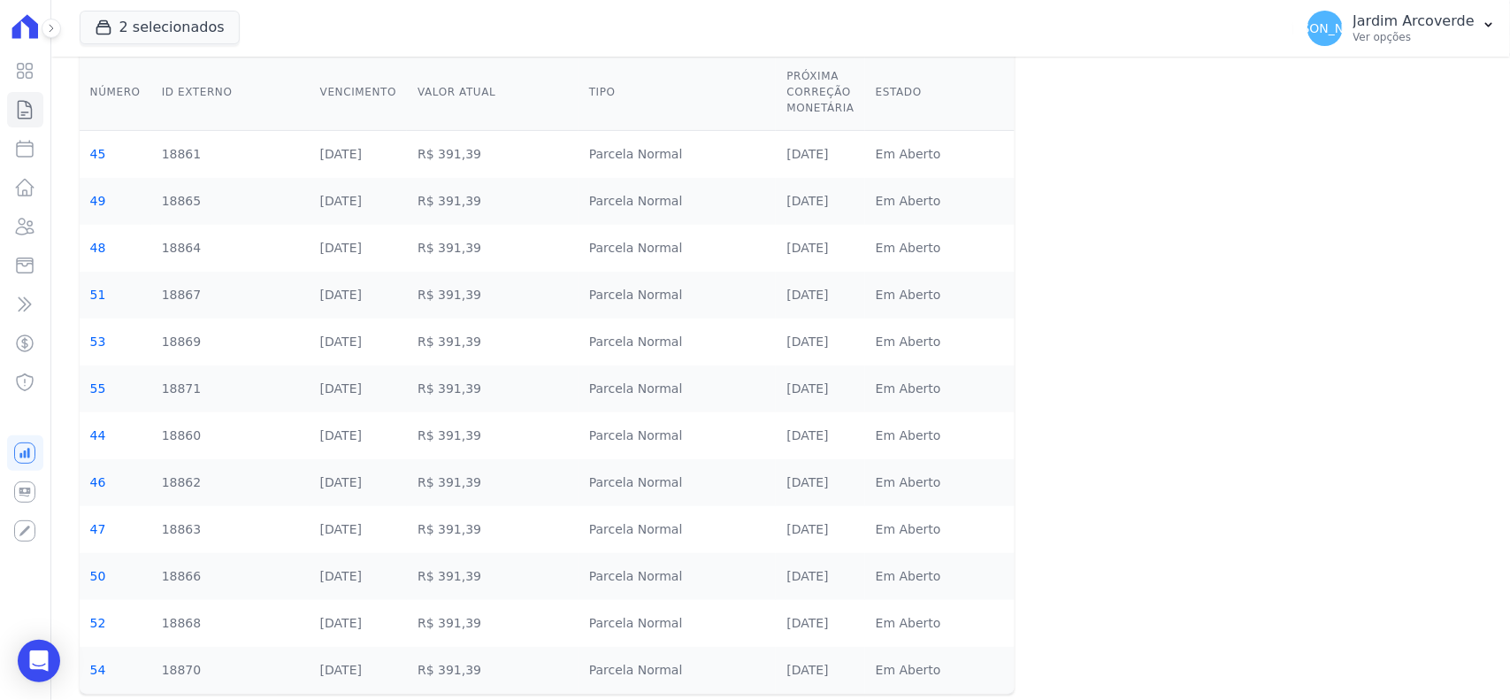
scroll to position [195, 0]
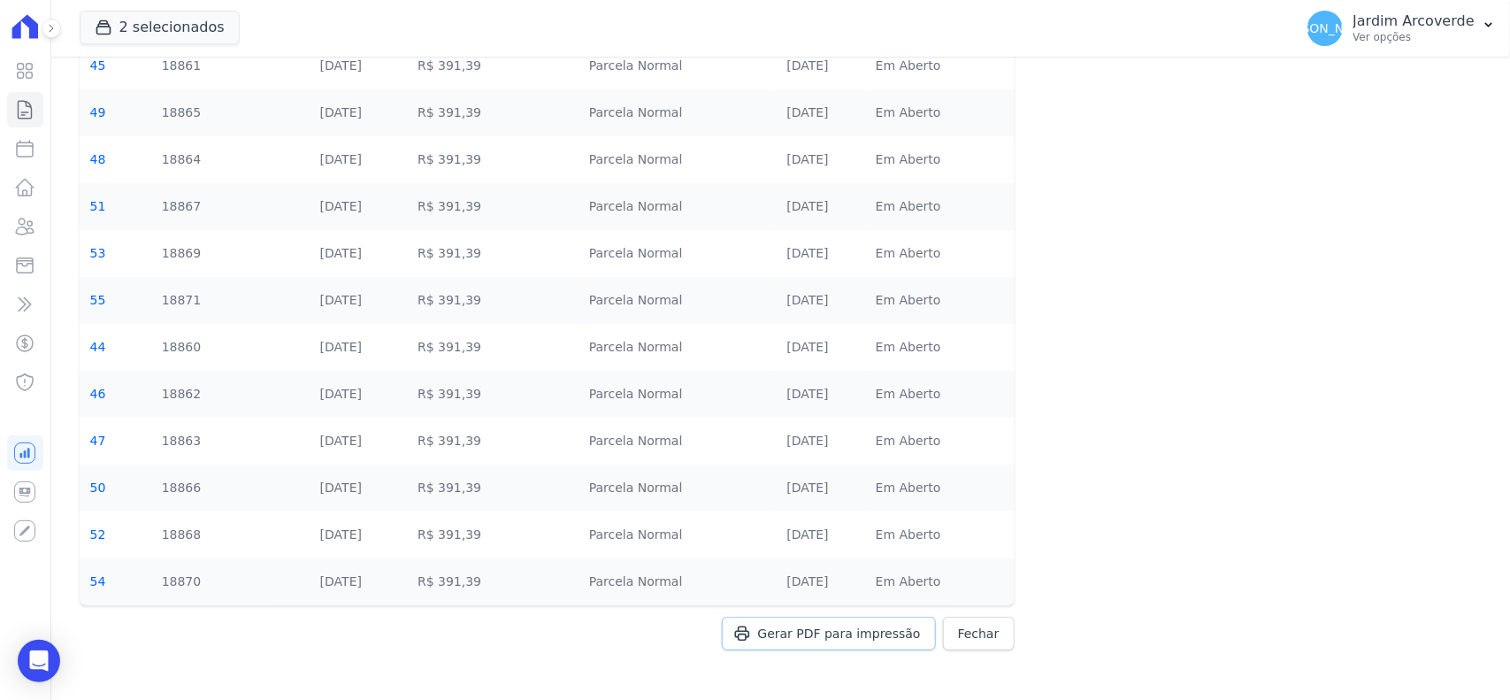
click at [856, 626] on span "Gerar PDF para impressão" at bounding box center [839, 634] width 163 height 18
click at [28, 656] on icon "Open Intercom Messenger" at bounding box center [38, 660] width 23 height 23
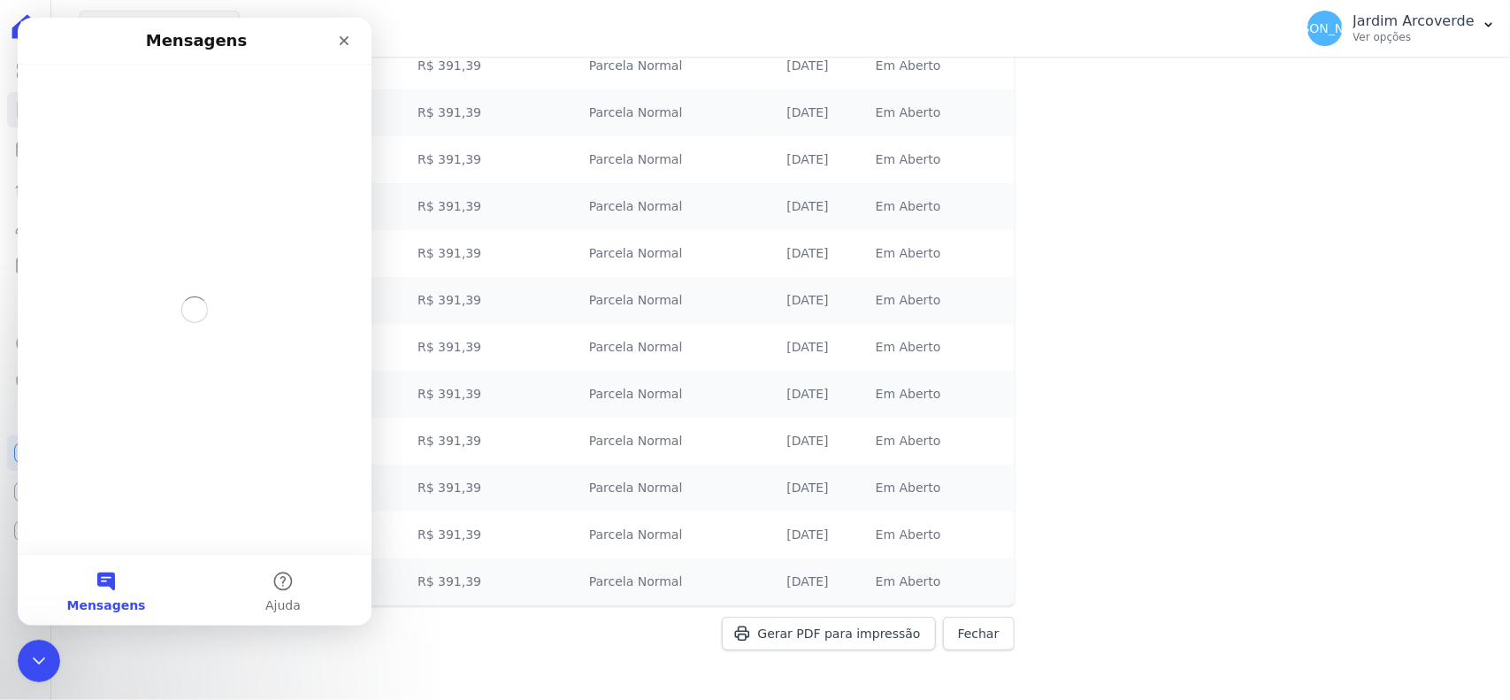
scroll to position [0, 0]
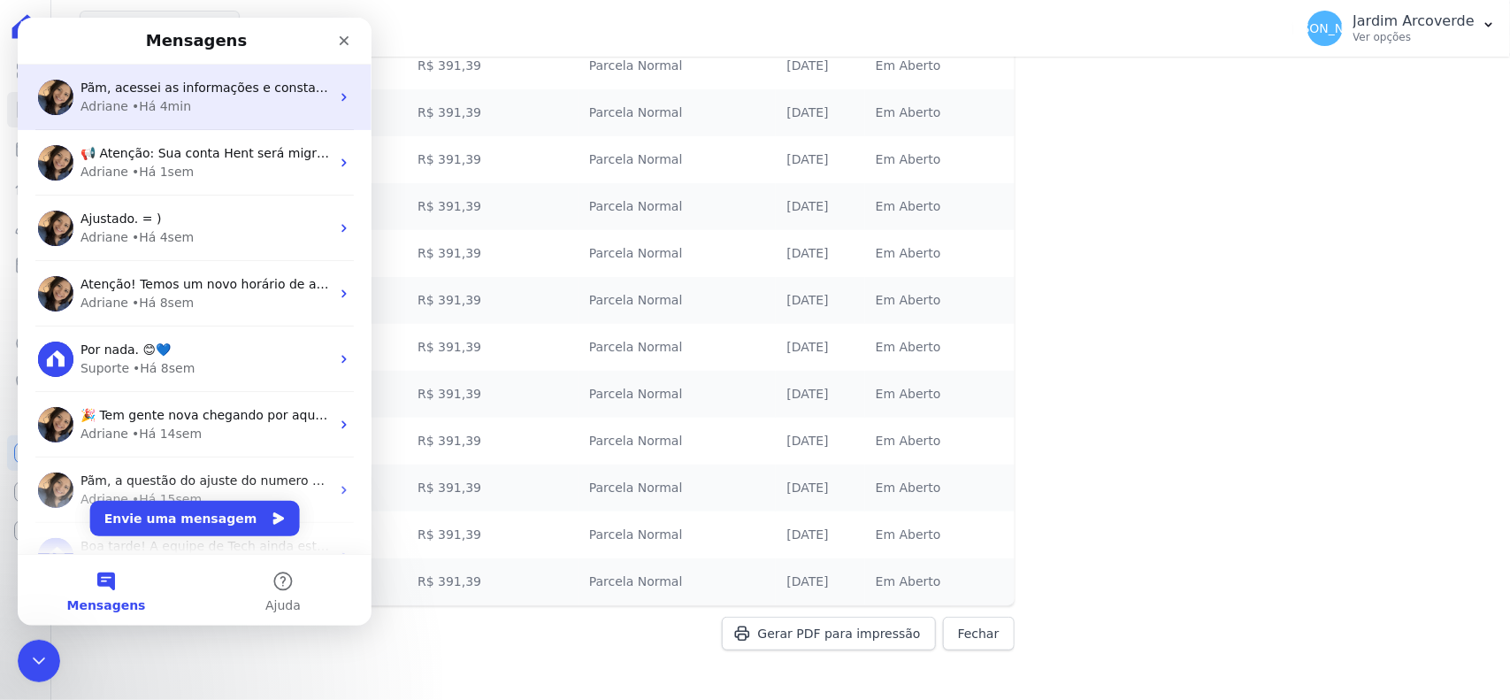
click at [180, 111] on div "• Há 4min" at bounding box center [161, 106] width 59 height 19
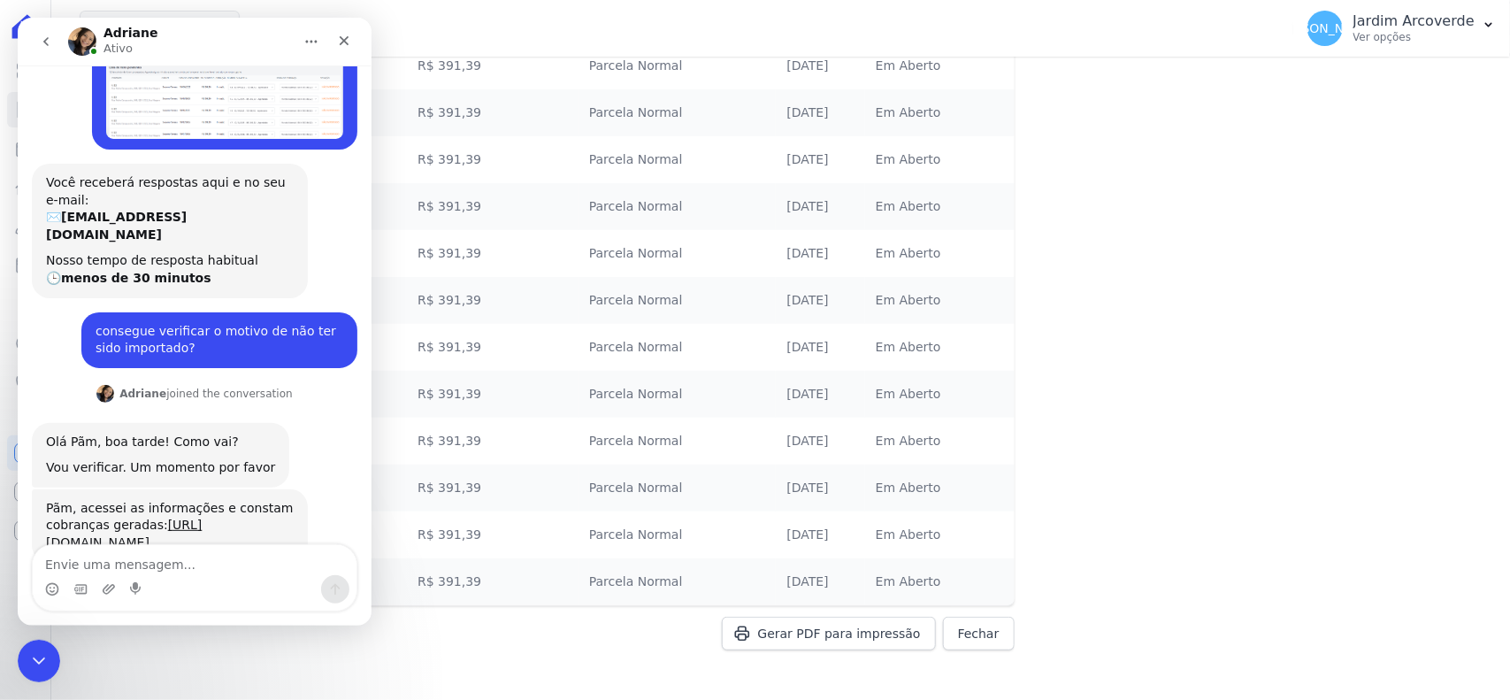
scroll to position [175, 0]
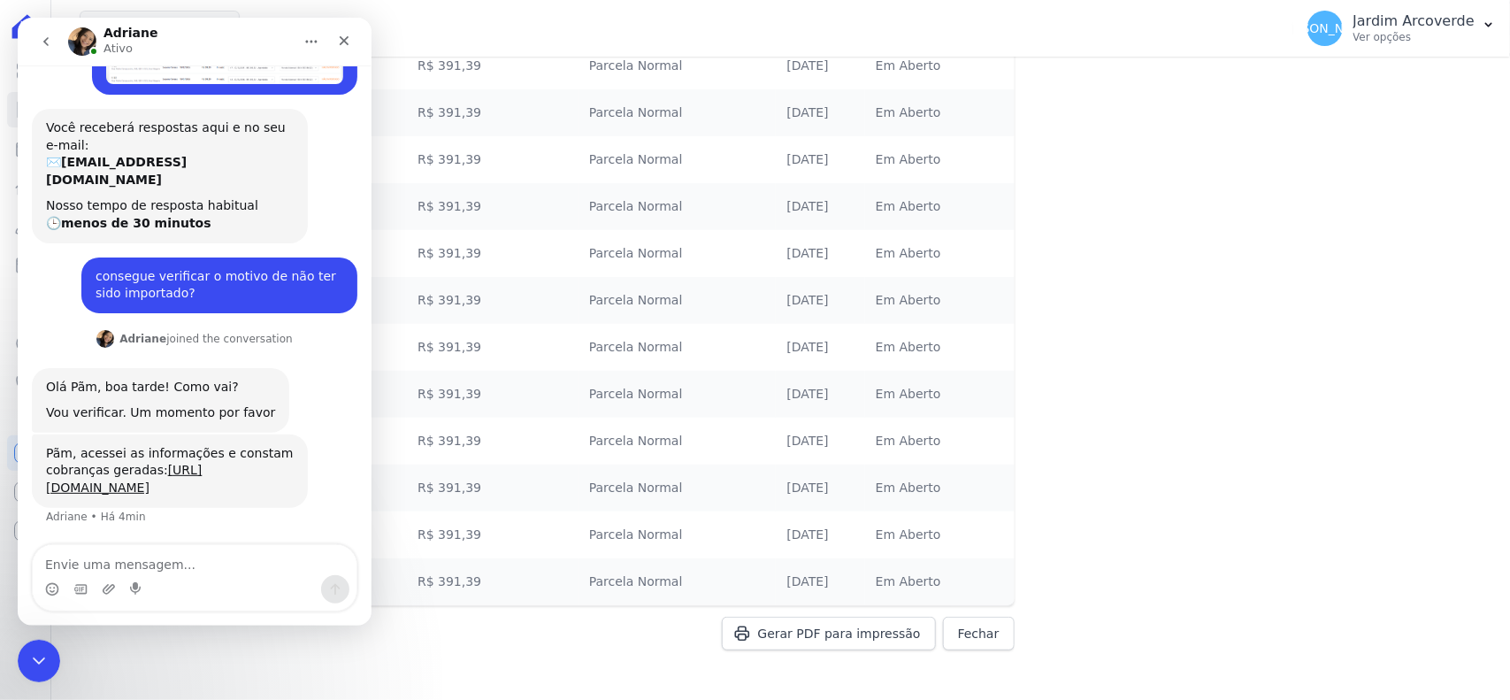
click at [218, 574] on textarea "Envie uma mensagem..." at bounding box center [195, 560] width 324 height 30
type textarea "a"
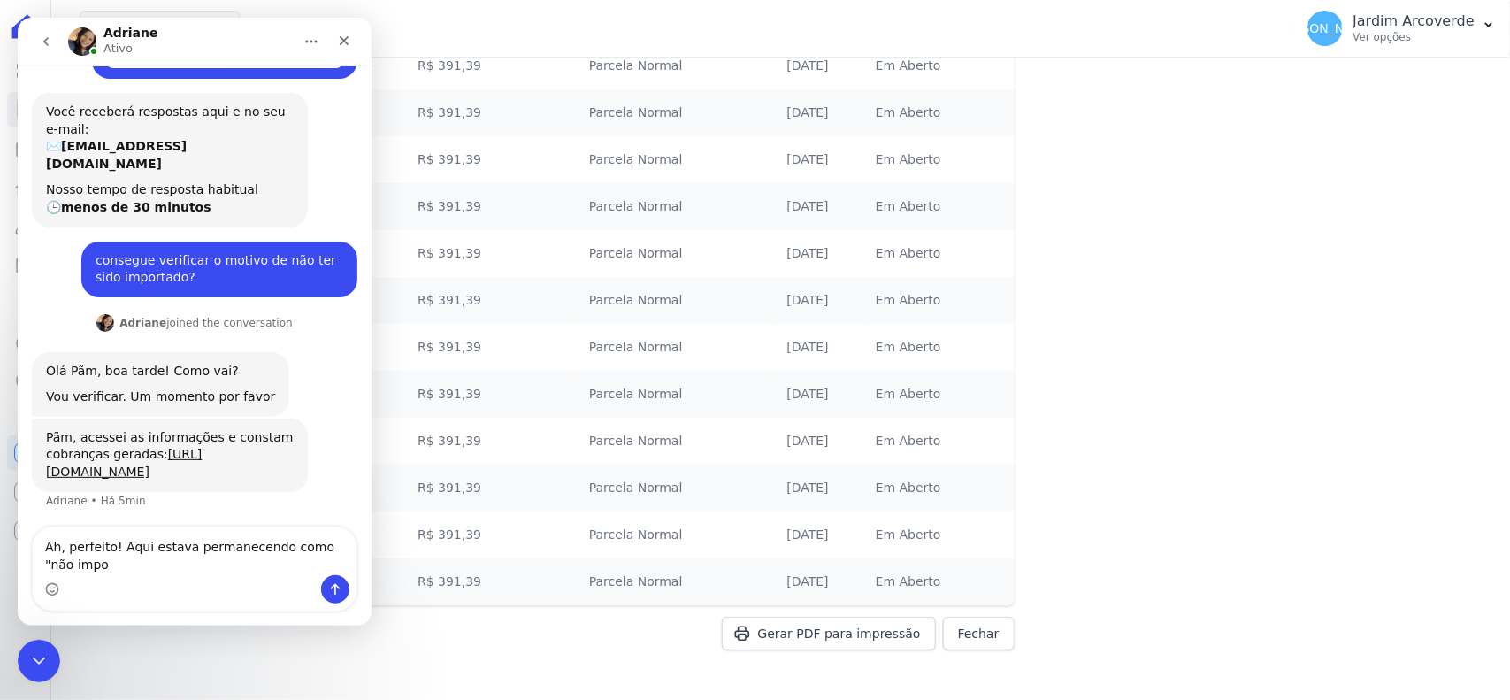
scroll to position [193, 0]
type textarea "Ah, perfeito! Aqui estava permanecendo como "não importado""
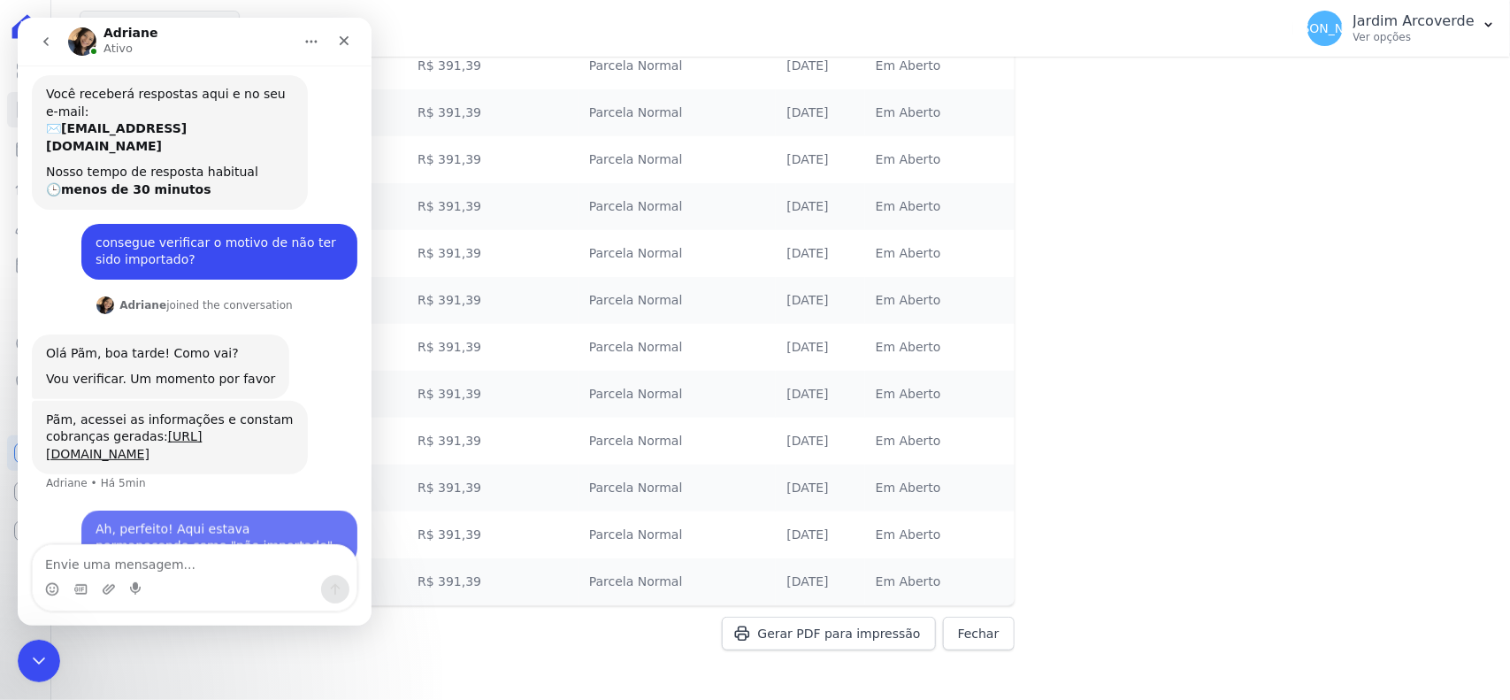
scroll to position [245, 0]
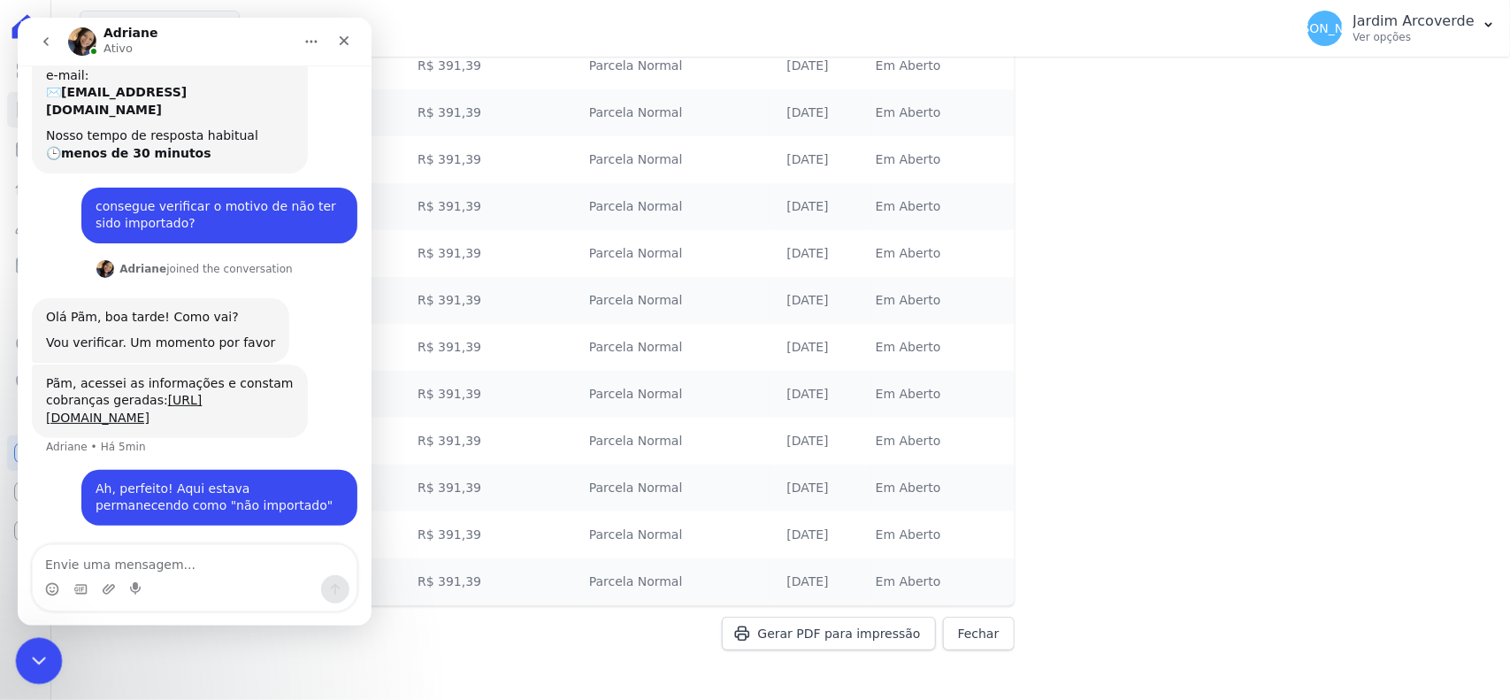
drag, startPoint x: 43, startPoint y: 658, endPoint x: 374, endPoint y: 1336, distance: 754.1
click at [45, 658] on icon "Encerramento do Messenger da Intercom" at bounding box center [36, 658] width 21 height 21
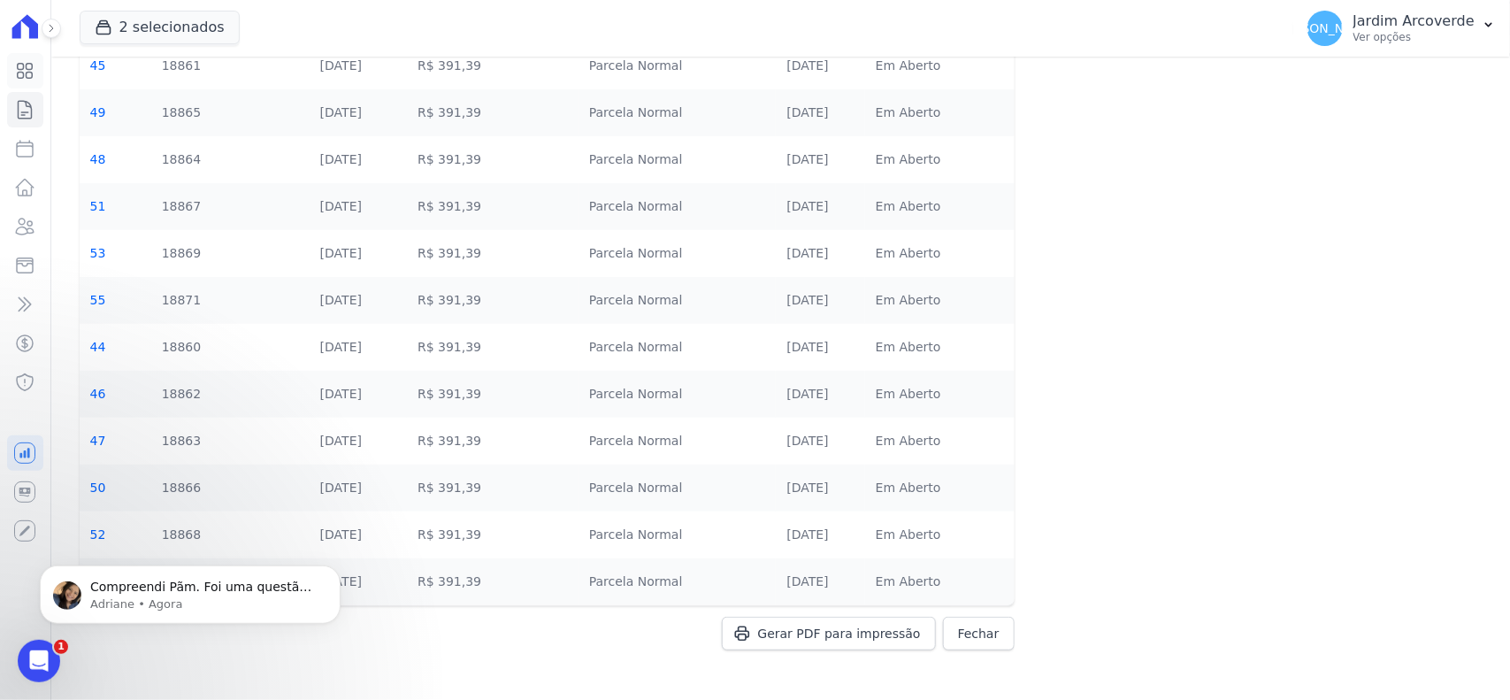
scroll to position [333, 0]
click at [254, 609] on p "Adriane • Há 7min" at bounding box center [204, 603] width 228 height 16
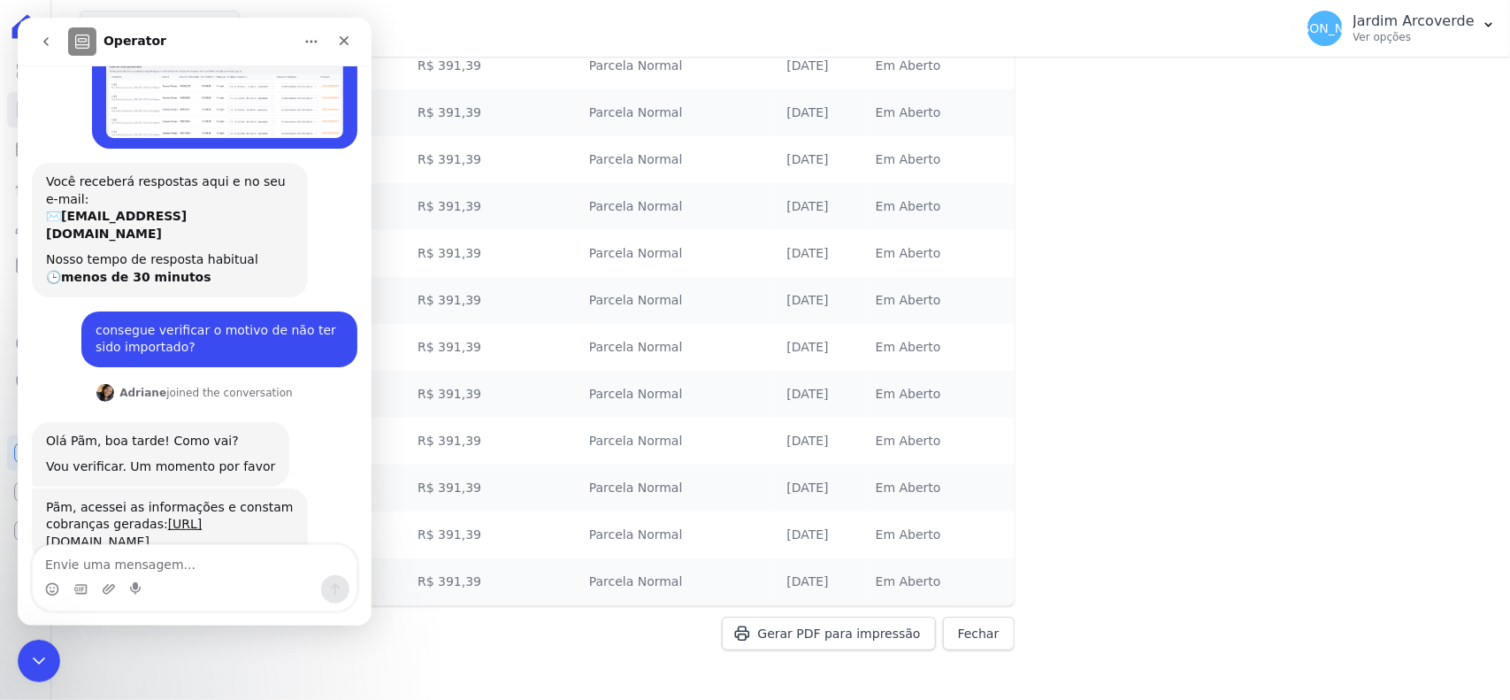
scroll to position [363, 0]
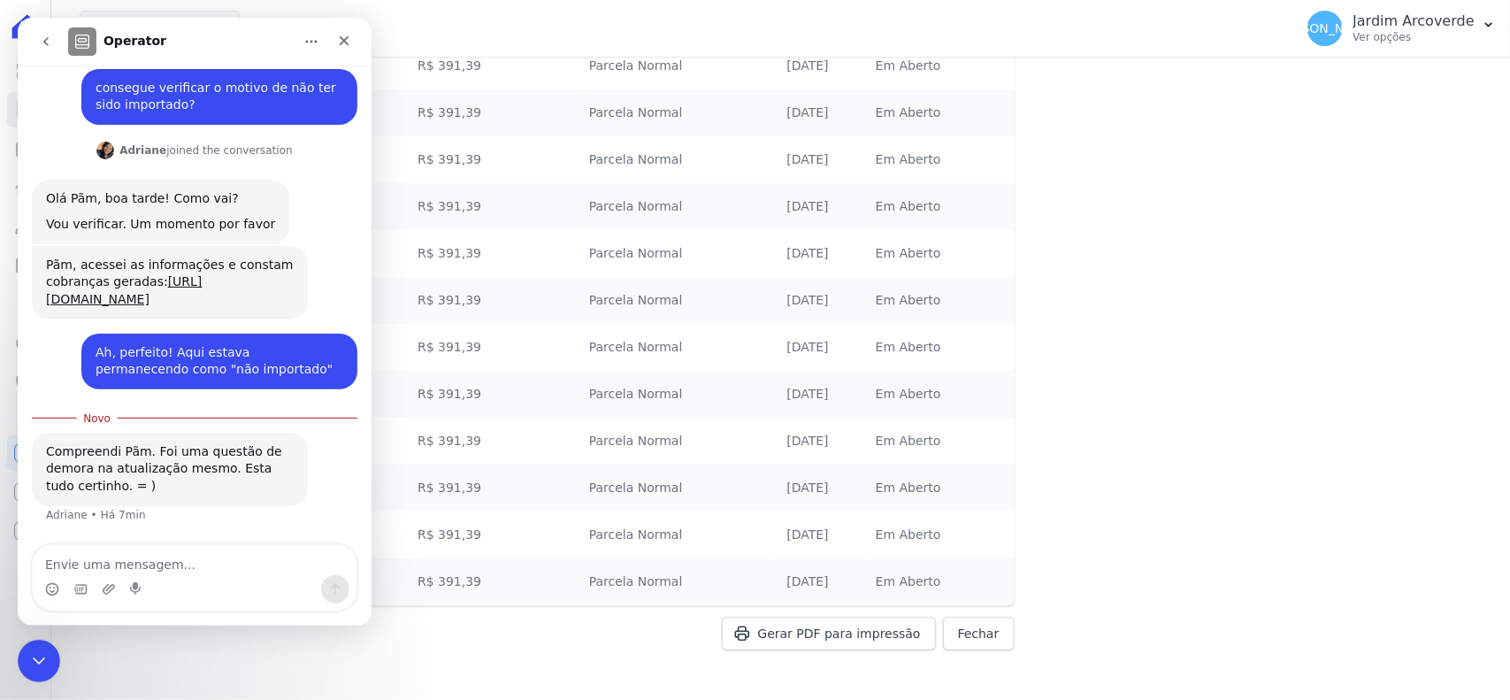
click at [265, 565] on textarea "Envie uma mensagem..." at bounding box center [195, 560] width 324 height 30
type textarea "Perfeito! Obrigada!!"
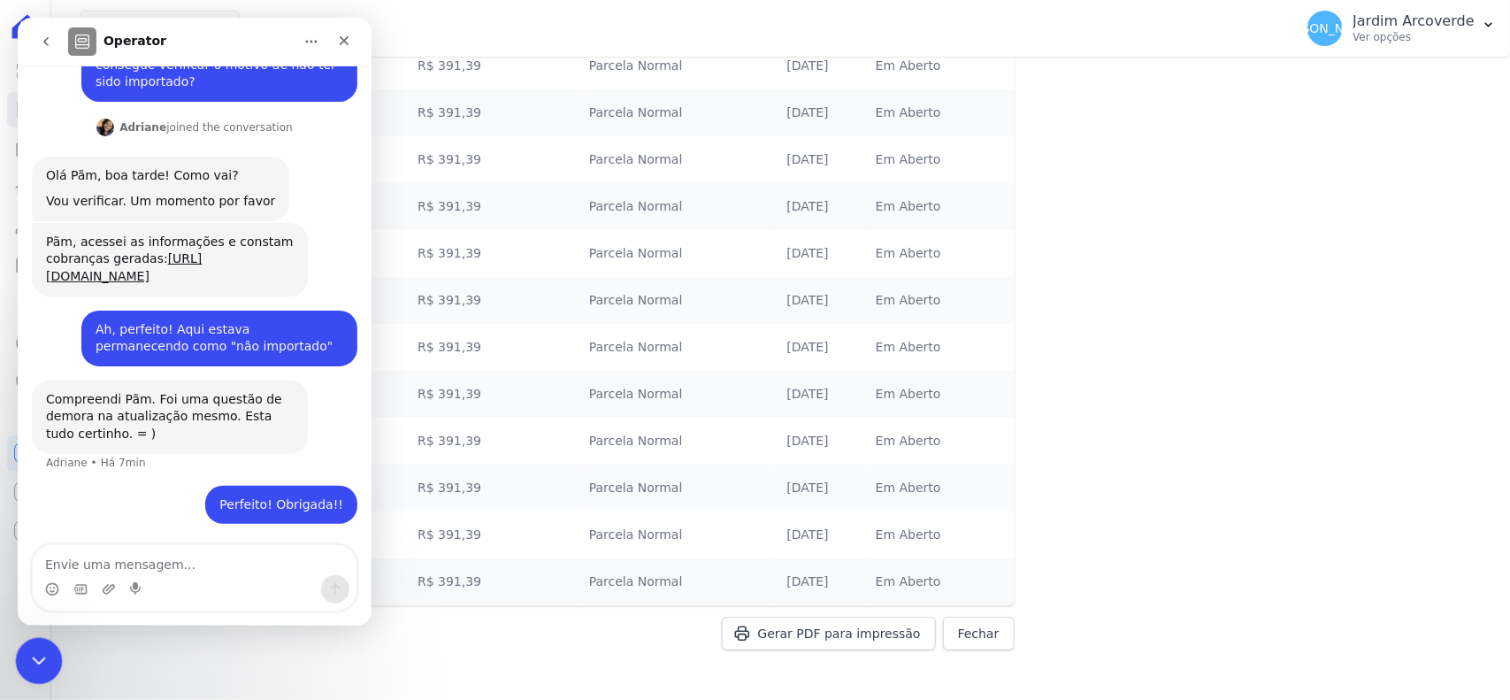
drag, startPoint x: 24, startPoint y: 659, endPoint x: 74, endPoint y: 1278, distance: 621.3
click at [22, 659] on div "Encerramento do Messenger da Intercom" at bounding box center [36, 658] width 42 height 42
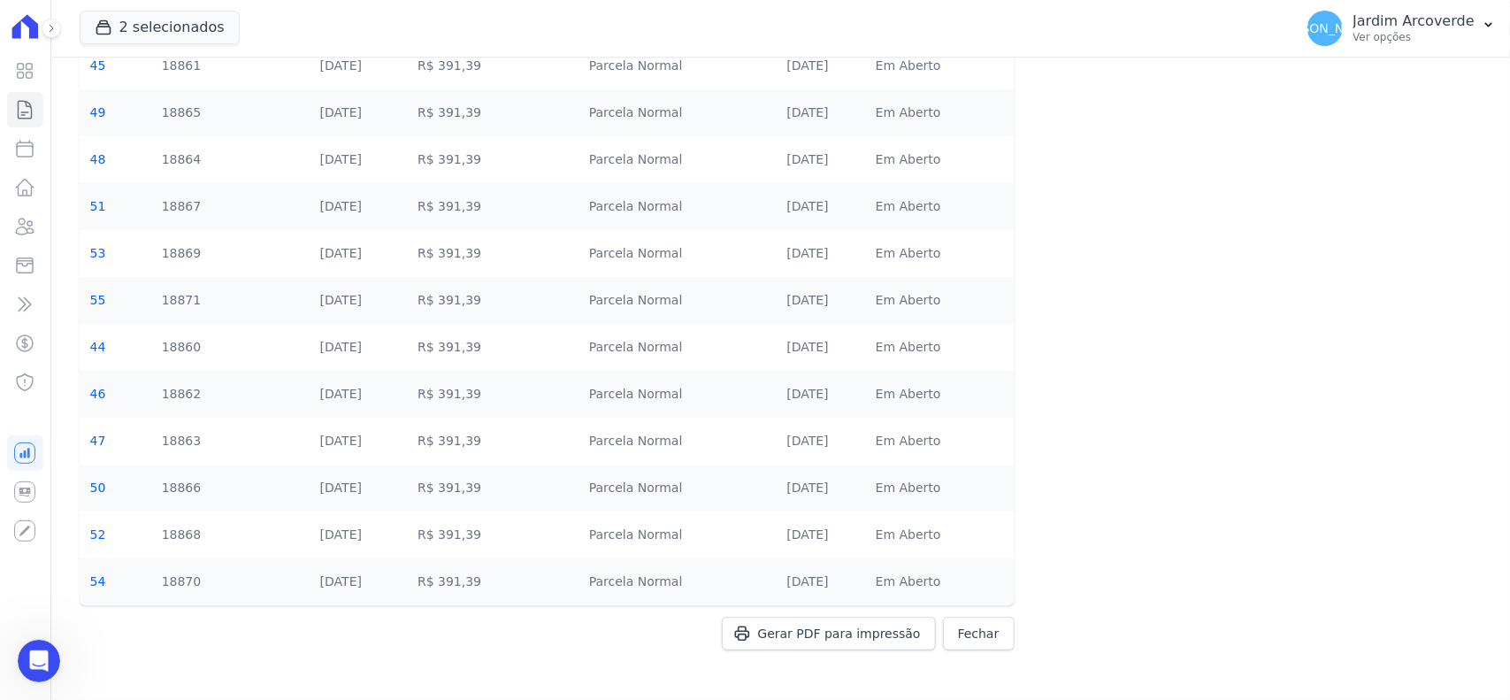
click at [646, 395] on td "Parcela Normal" at bounding box center [678, 394] width 198 height 47
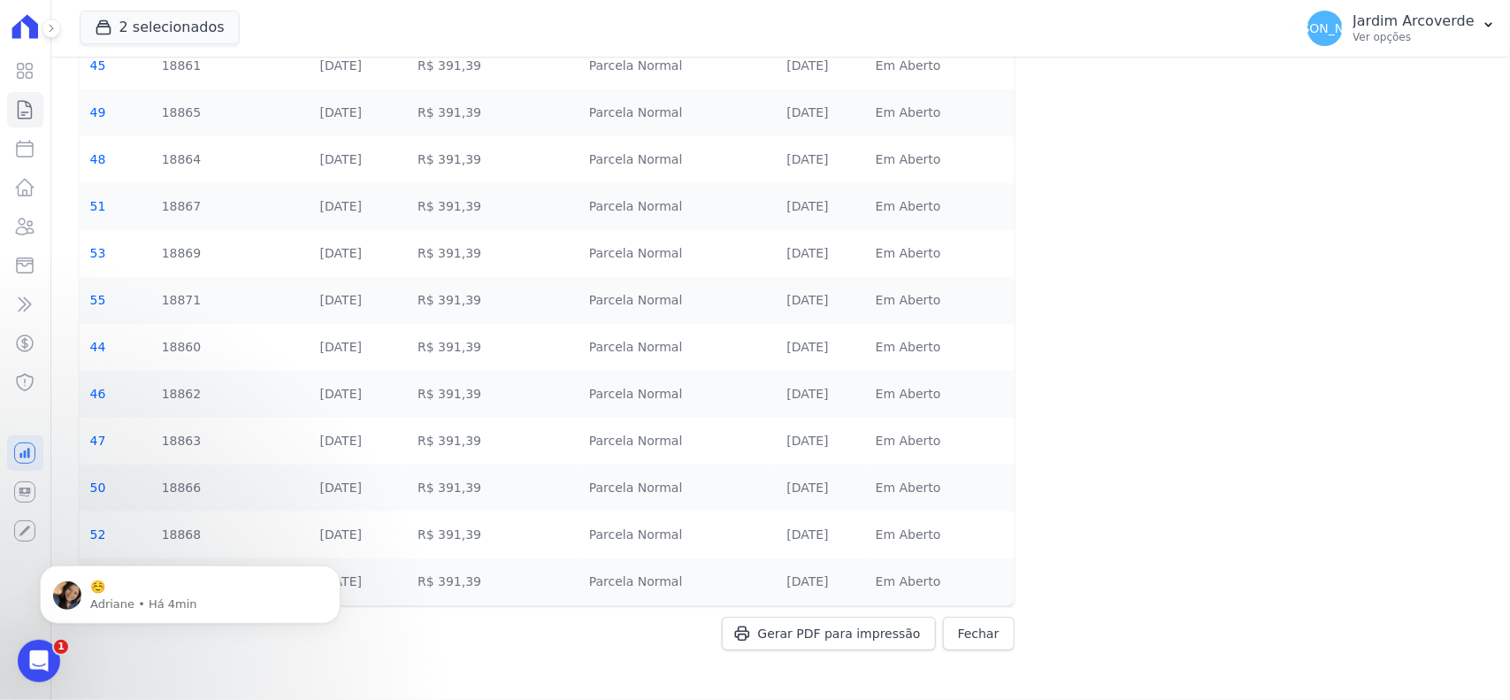
scroll to position [516, 0]
click at [1429, 15] on p "Jardim Arcoverde" at bounding box center [1414, 21] width 121 height 18
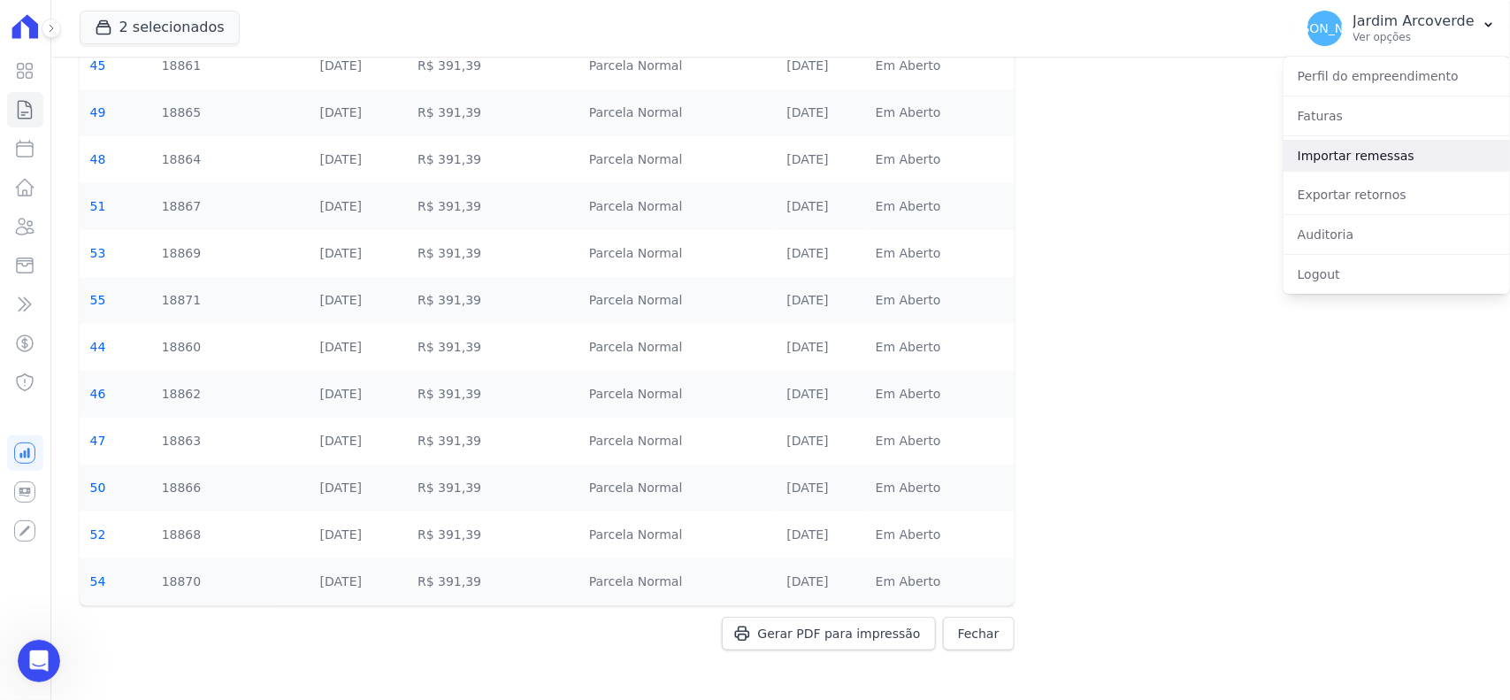
click at [1378, 150] on link "Importar remessas" at bounding box center [1397, 156] width 226 height 32
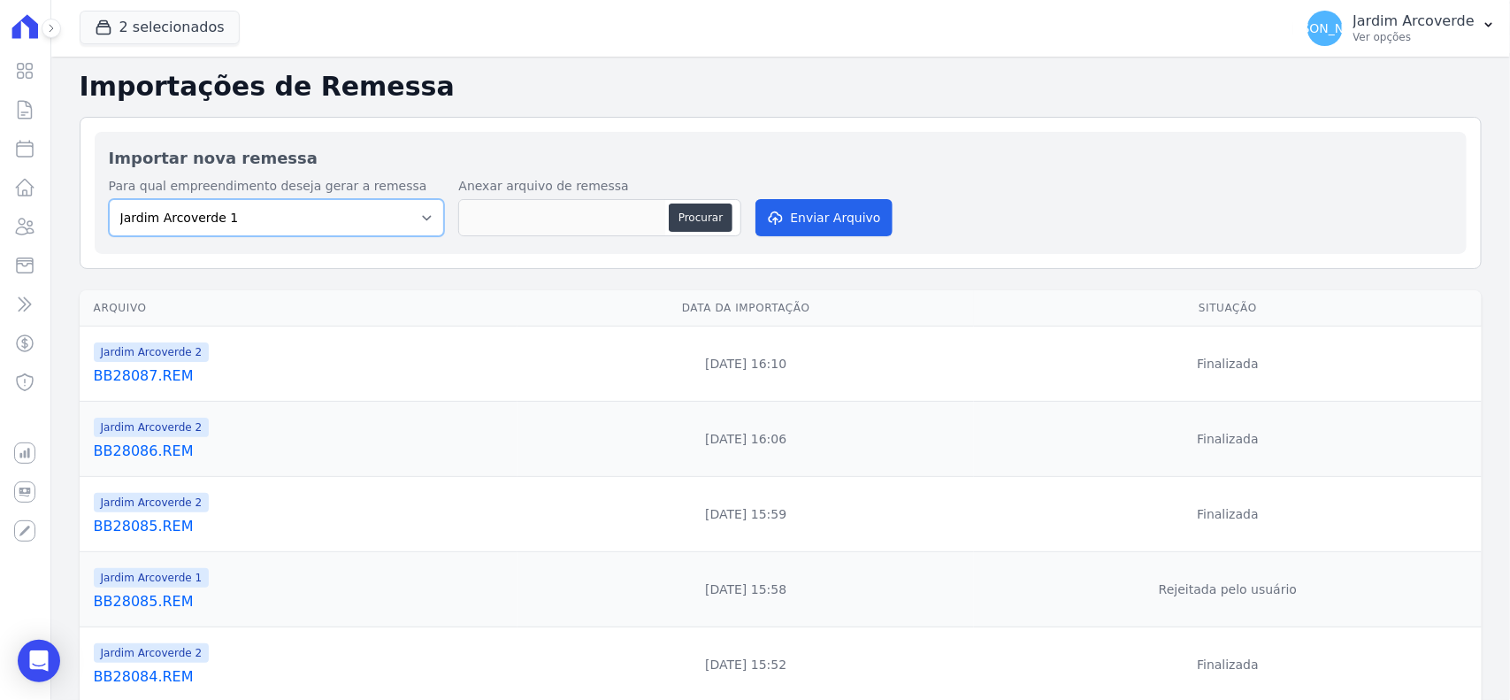
click at [416, 224] on select "Jardim Arcoverde 1 Jardim Arcoverde 2" at bounding box center [277, 217] width 336 height 37
click at [109, 199] on select "Jardim Arcoverde 1 Jardim Arcoverde 2" at bounding box center [277, 217] width 336 height 37
click at [701, 219] on button "Procurar" at bounding box center [701, 217] width 64 height 28
type input "BB28088.REM"
click at [832, 232] on button "Enviar Arquivo" at bounding box center [824, 217] width 136 height 37
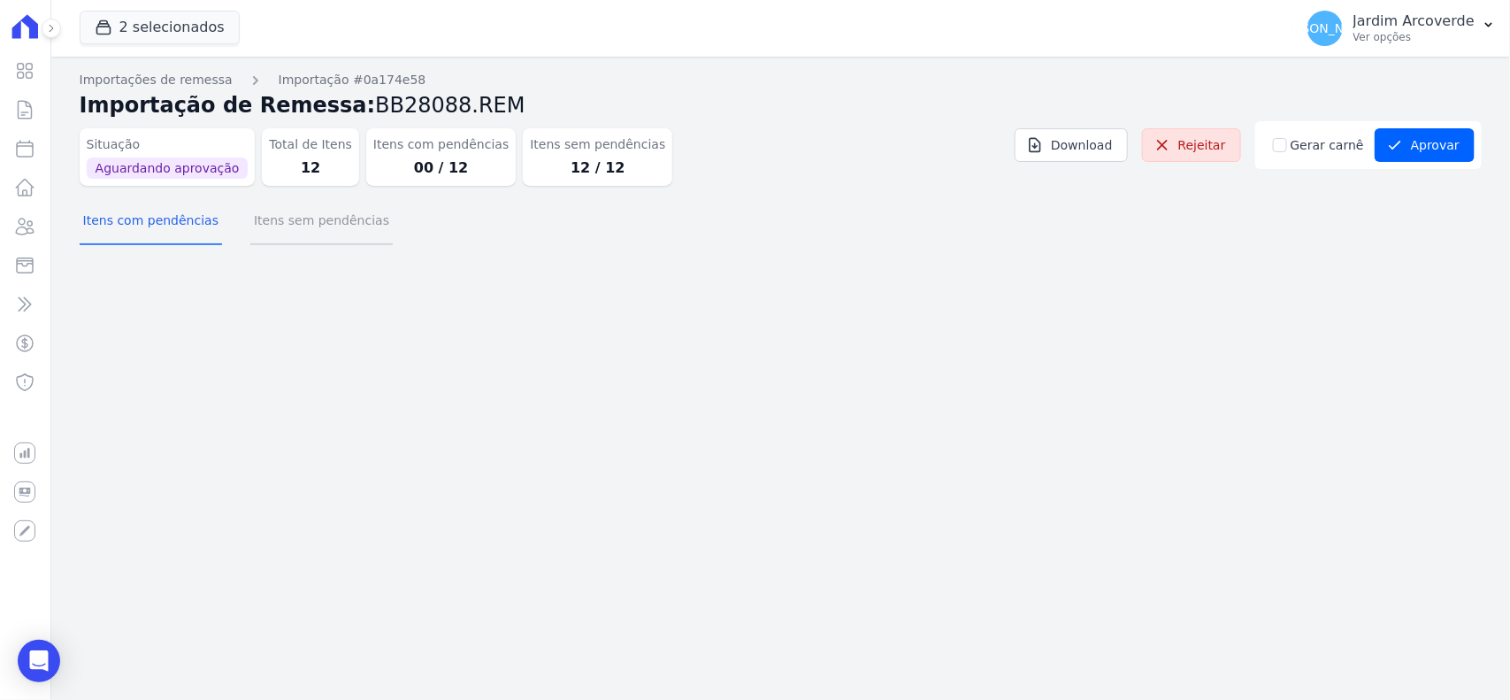
click at [321, 228] on button "Itens sem pendências" at bounding box center [321, 222] width 142 height 46
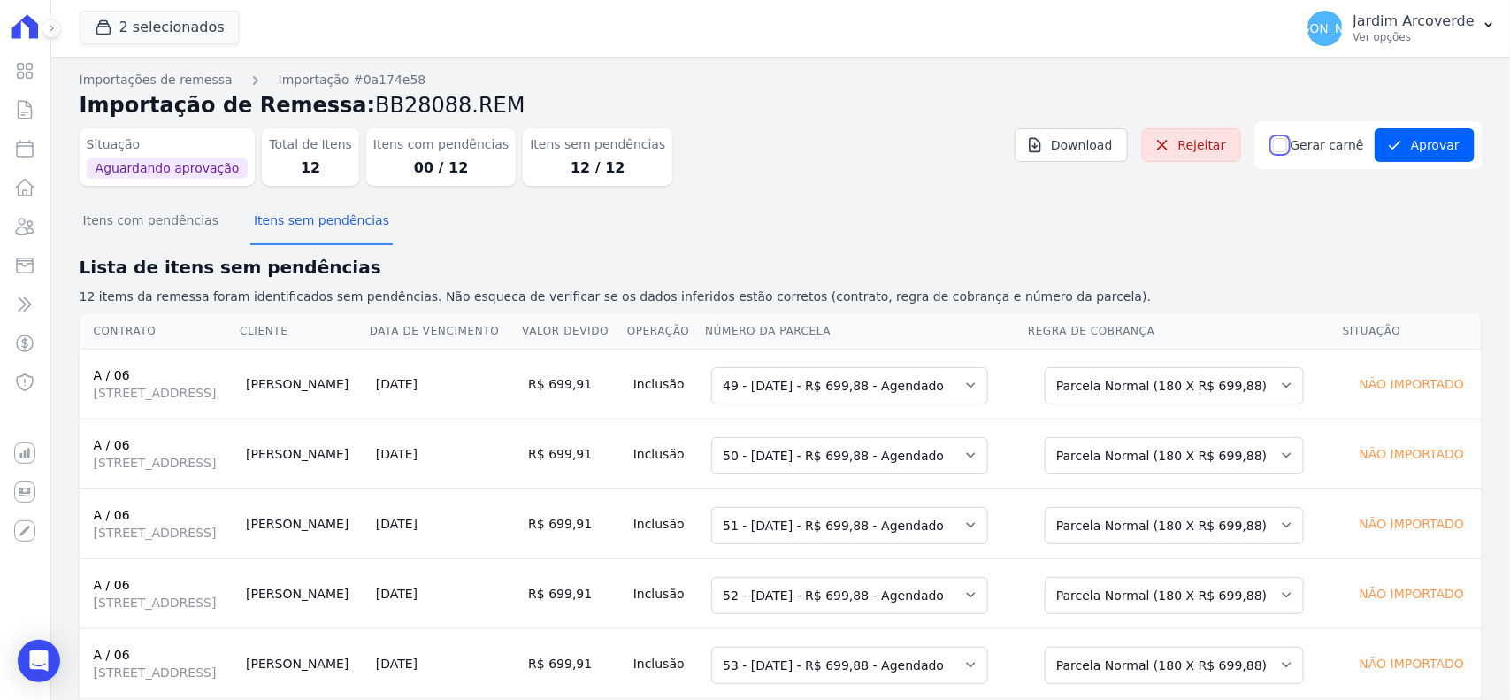
click at [1283, 143] on input "Gerar carnê" at bounding box center [1280, 145] width 14 height 14
checkbox input "true"
click at [1299, 214] on div "Itens com pendências Itens sem pendências" at bounding box center [781, 221] width 1402 height 43
click at [1418, 139] on button "Aprovar" at bounding box center [1425, 145] width 100 height 34
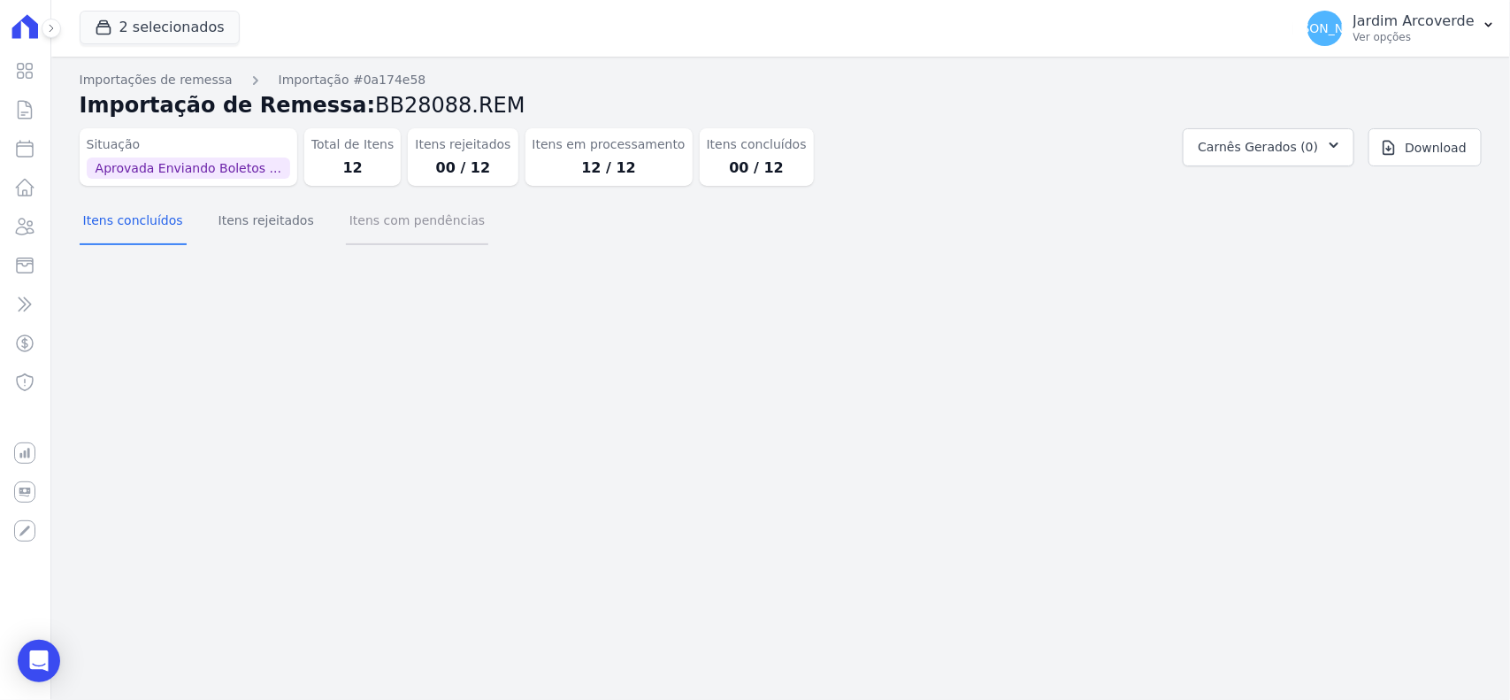
click at [368, 215] on button "Itens com pendências" at bounding box center [417, 222] width 142 height 46
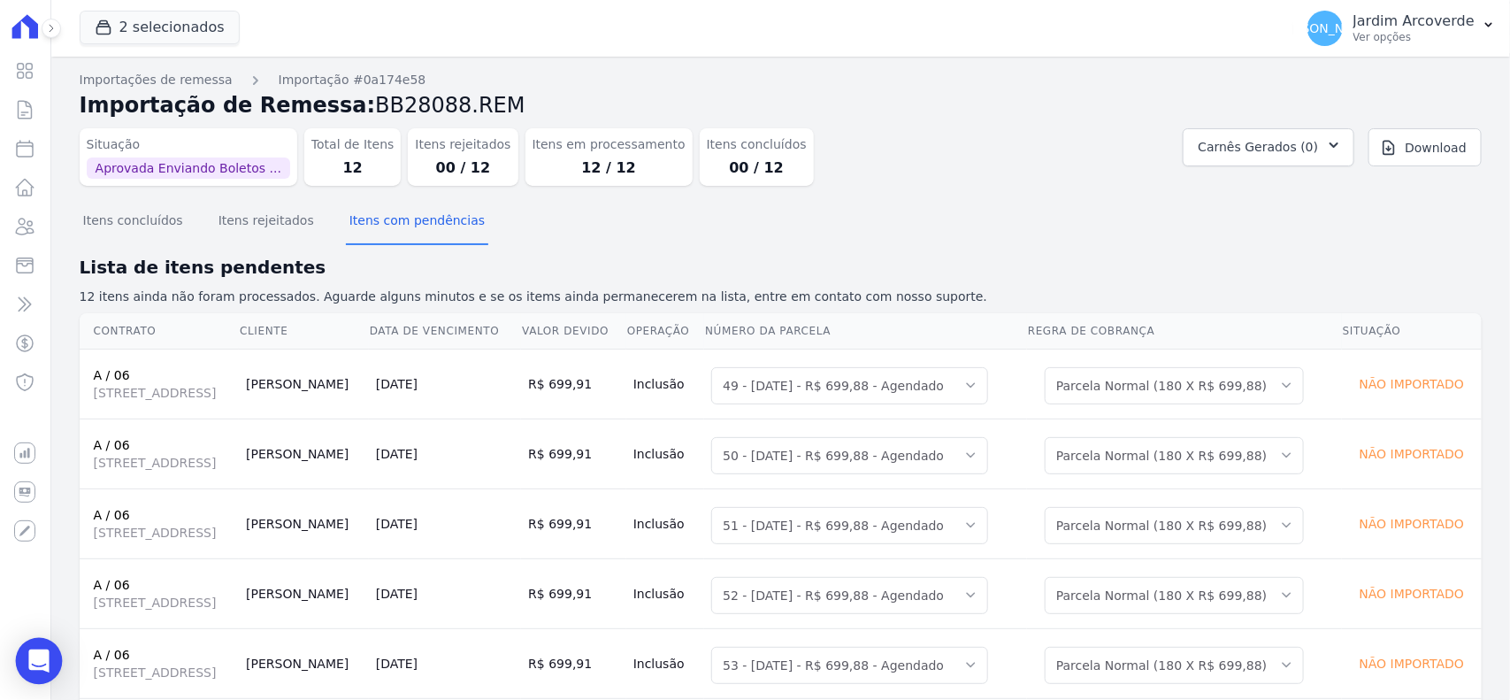
click at [40, 660] on icon "Open Intercom Messenger" at bounding box center [38, 660] width 20 height 23
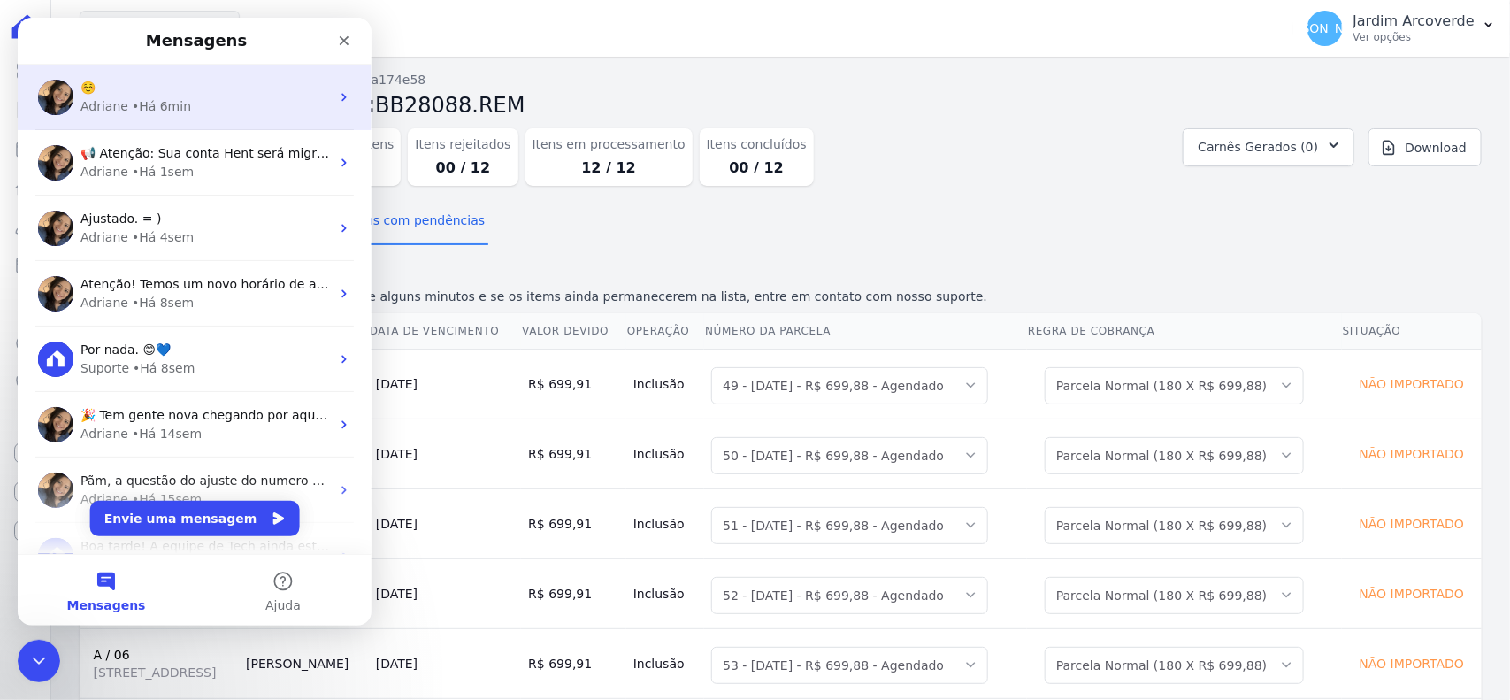
click at [218, 100] on div "Adriane • Há 6min" at bounding box center [205, 106] width 249 height 19
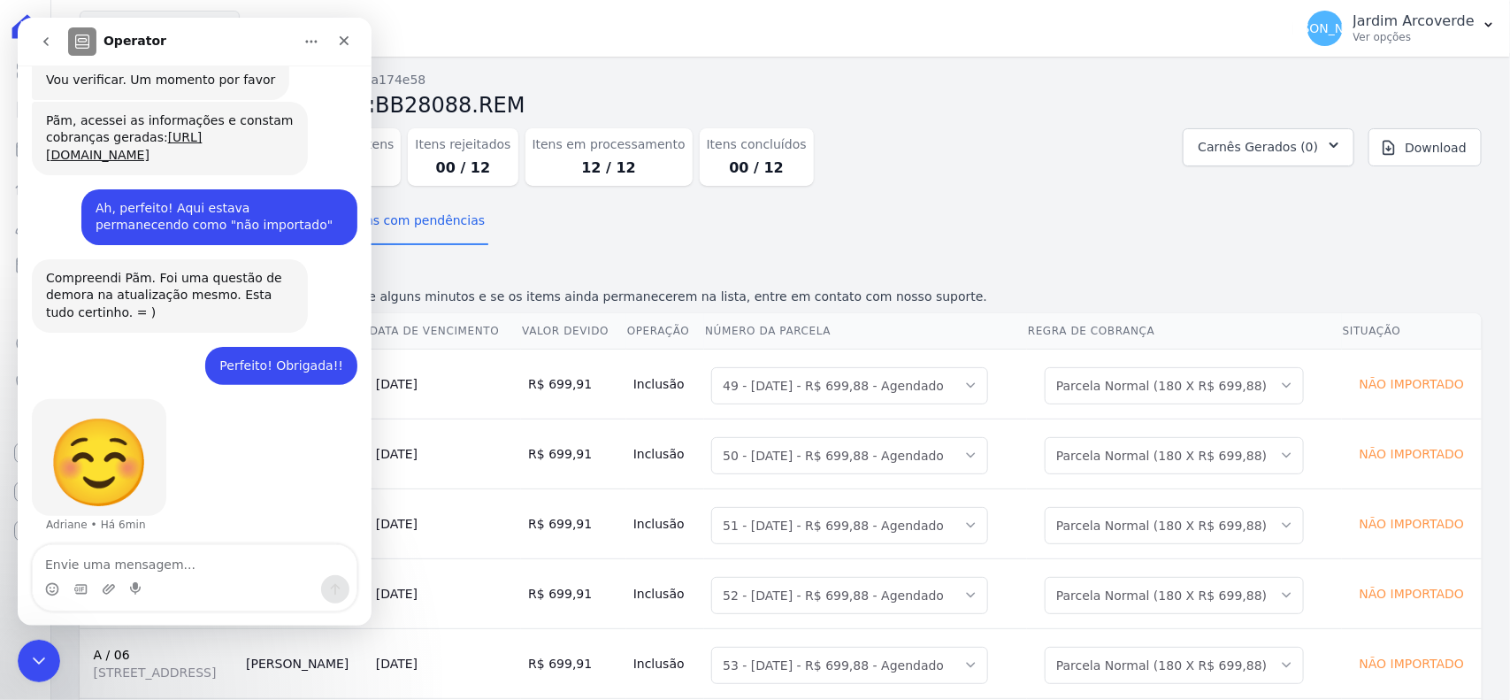
scroll to position [516, 0]
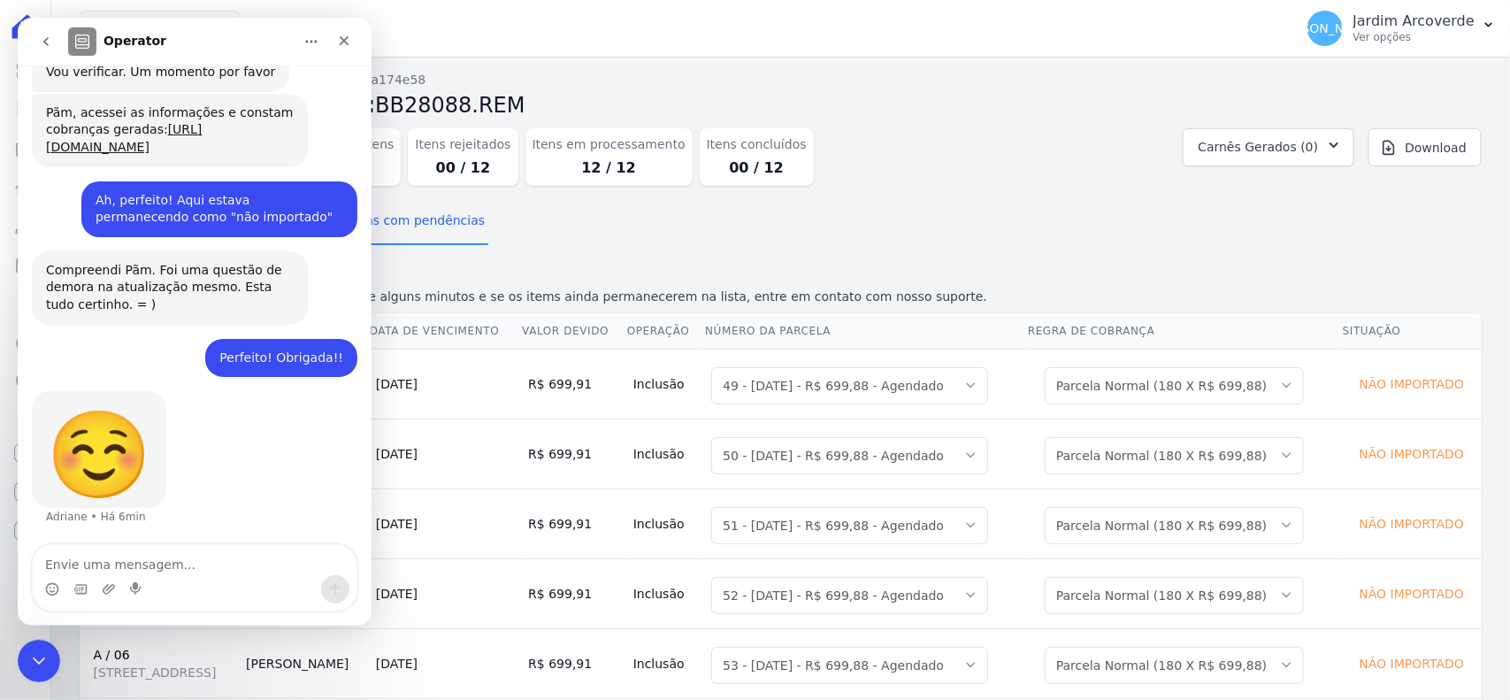
click at [217, 563] on textarea "Envie uma mensagem..." at bounding box center [195, 560] width 324 height 30
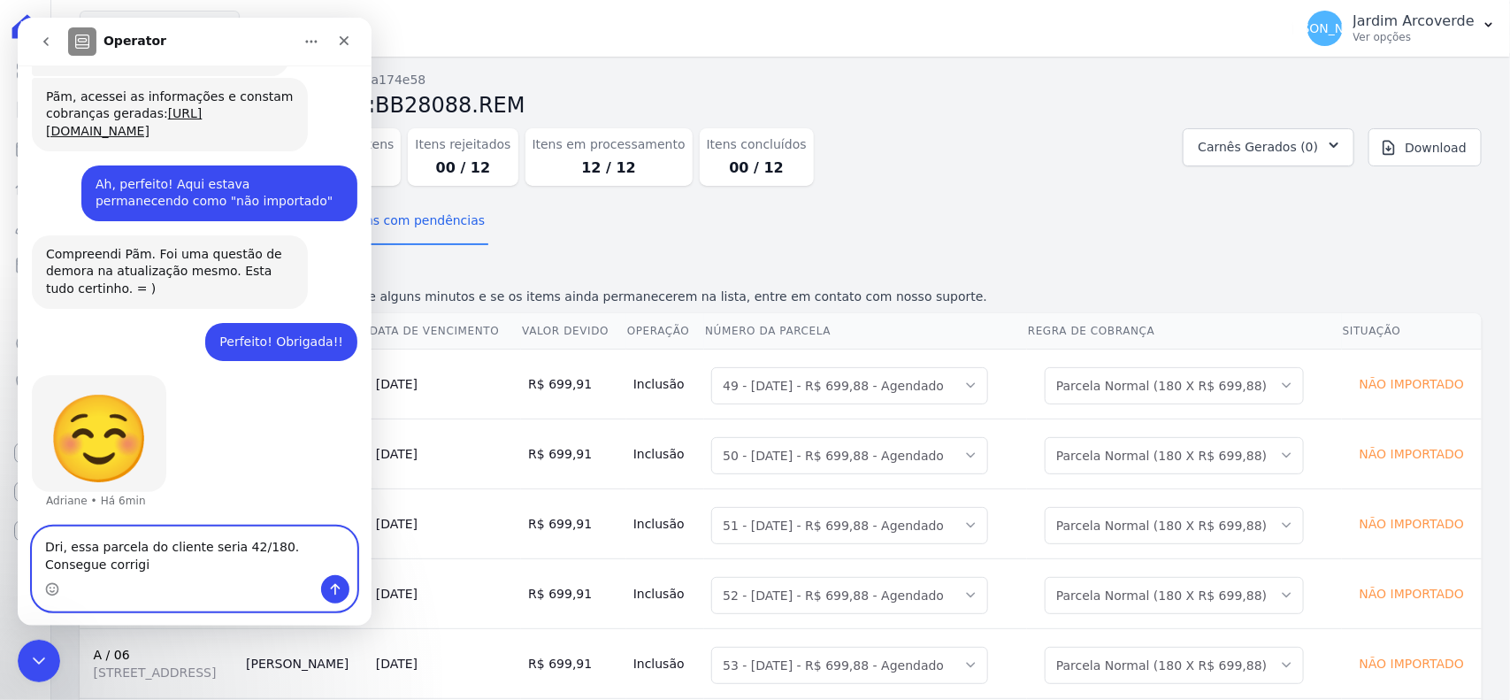
scroll to position [533, 0]
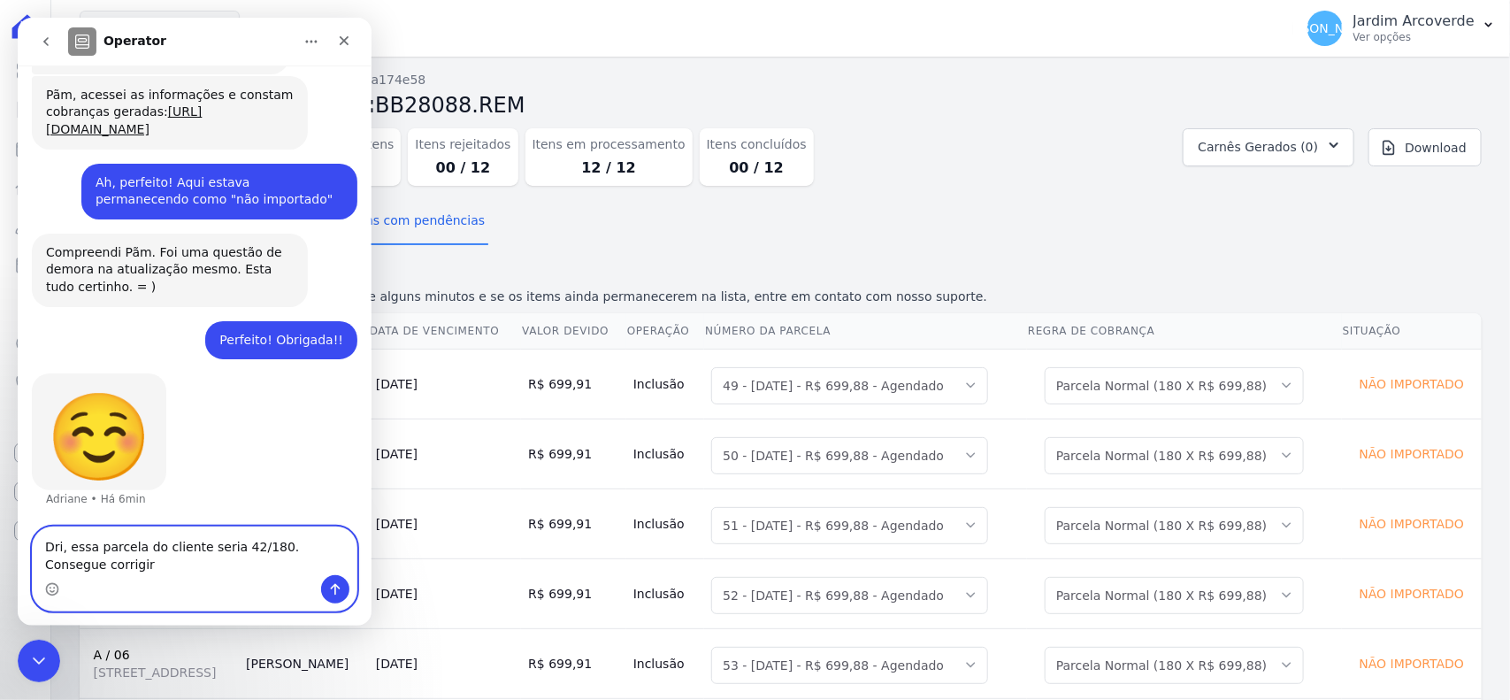
type textarea "Dri, essa parcela do cliente seria 42/180. Consegue corrigir?"
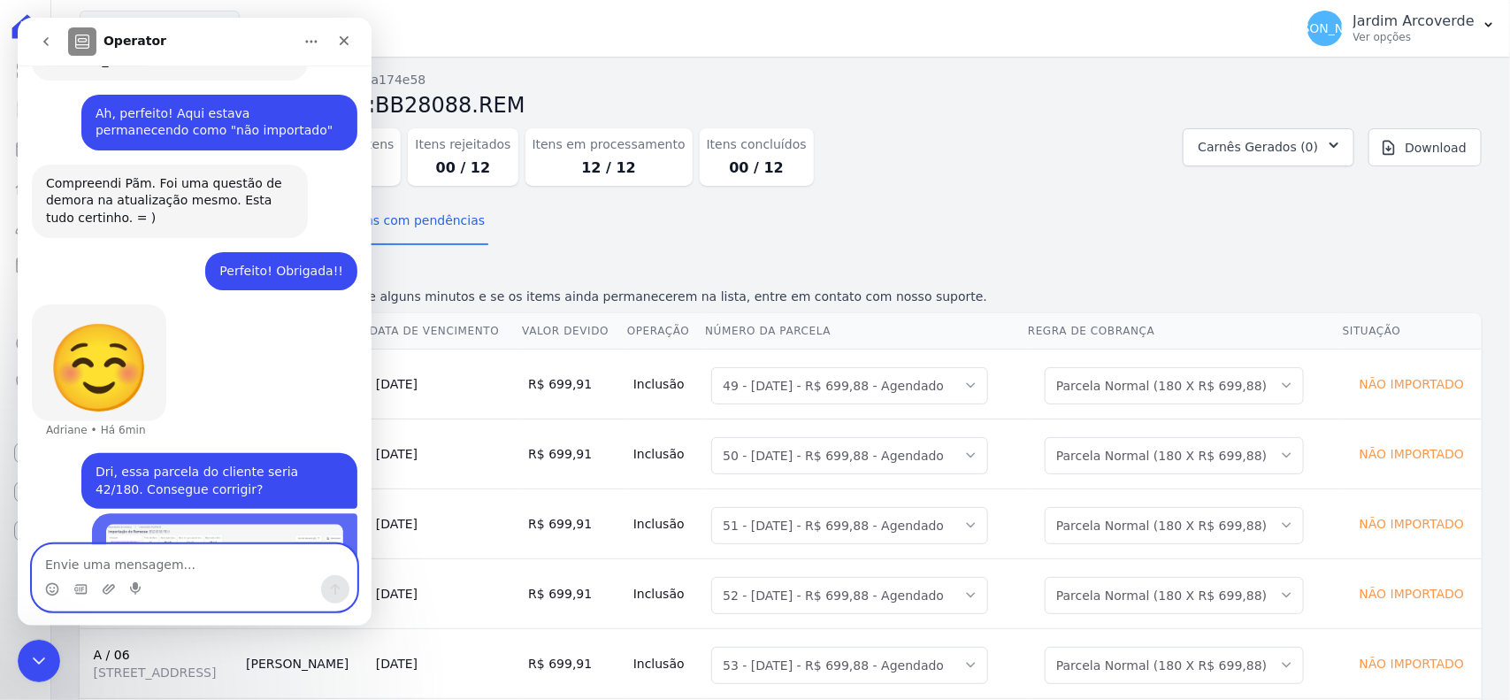
scroll to position [714, 0]
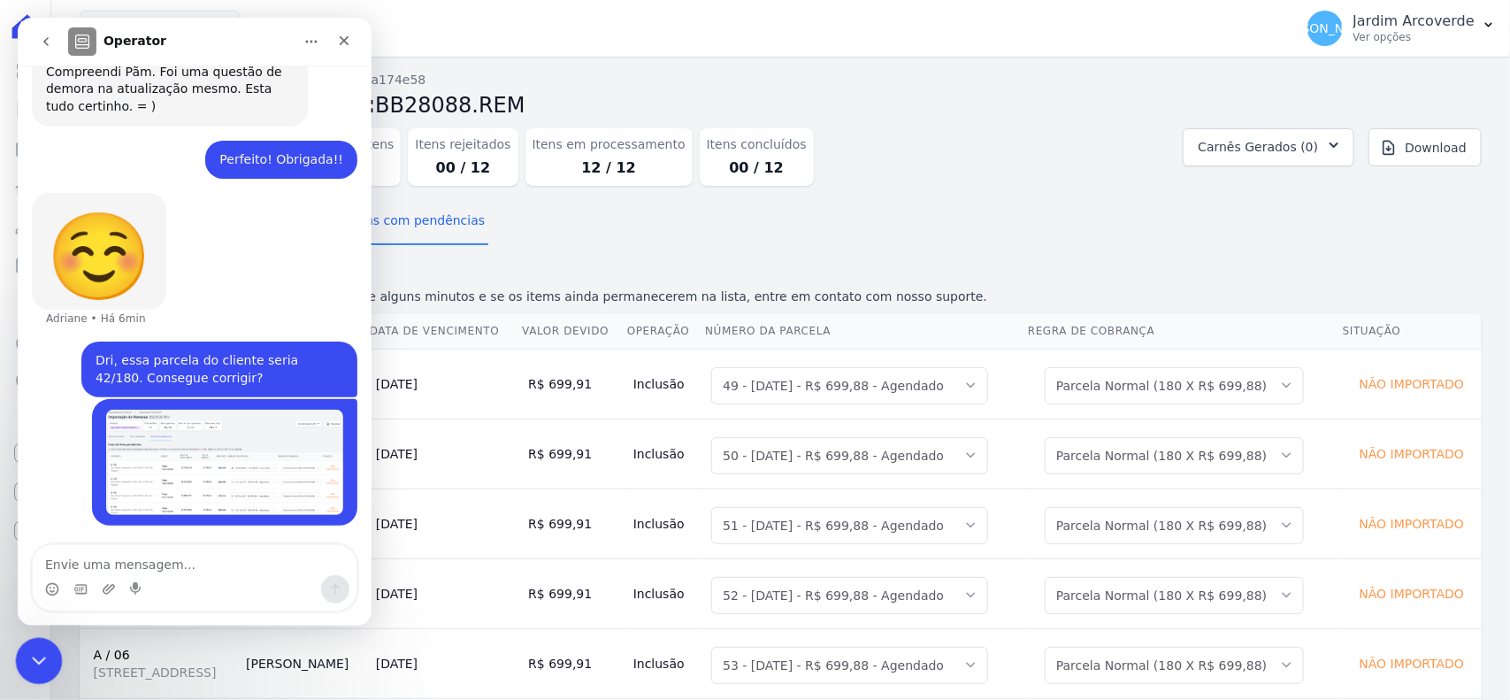
click at [51, 651] on div "Encerramento do Messenger da Intercom" at bounding box center [36, 658] width 42 height 42
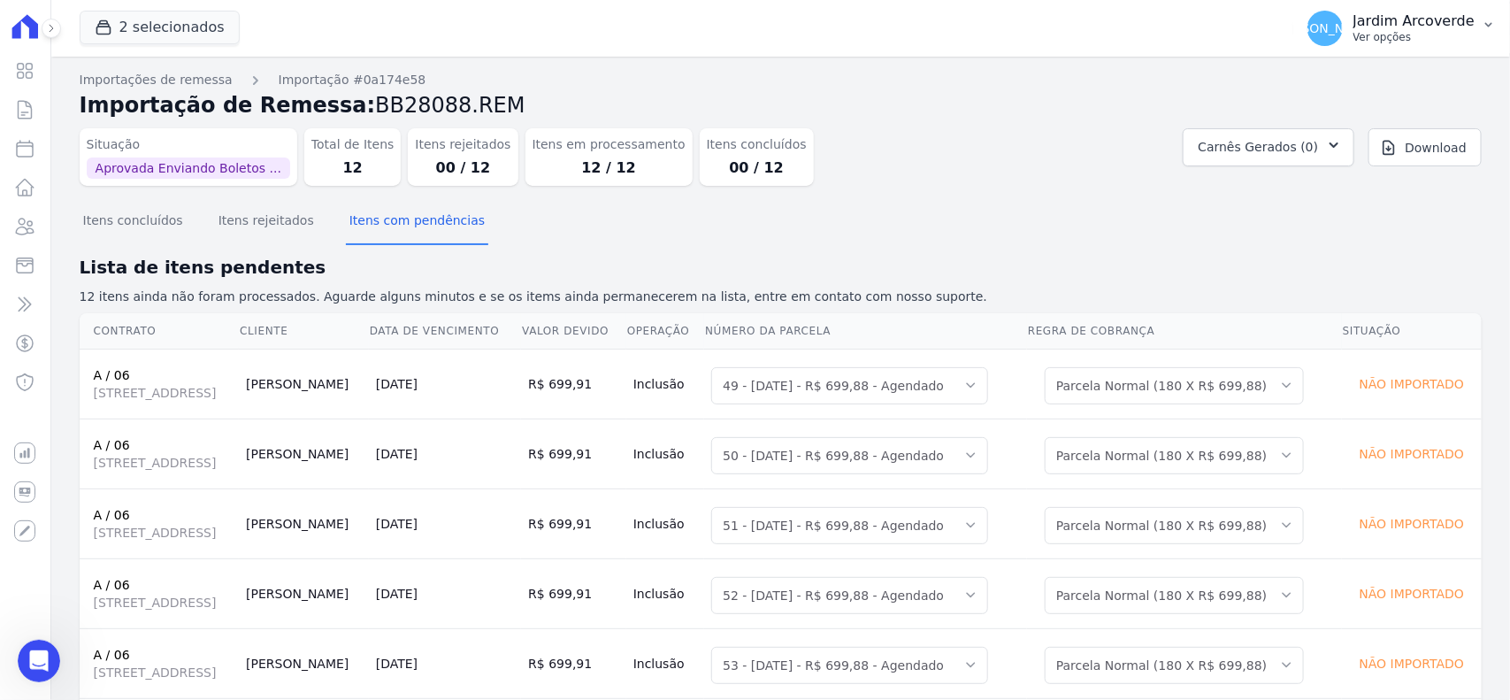
click at [1381, 38] on p "Ver opções" at bounding box center [1414, 37] width 121 height 14
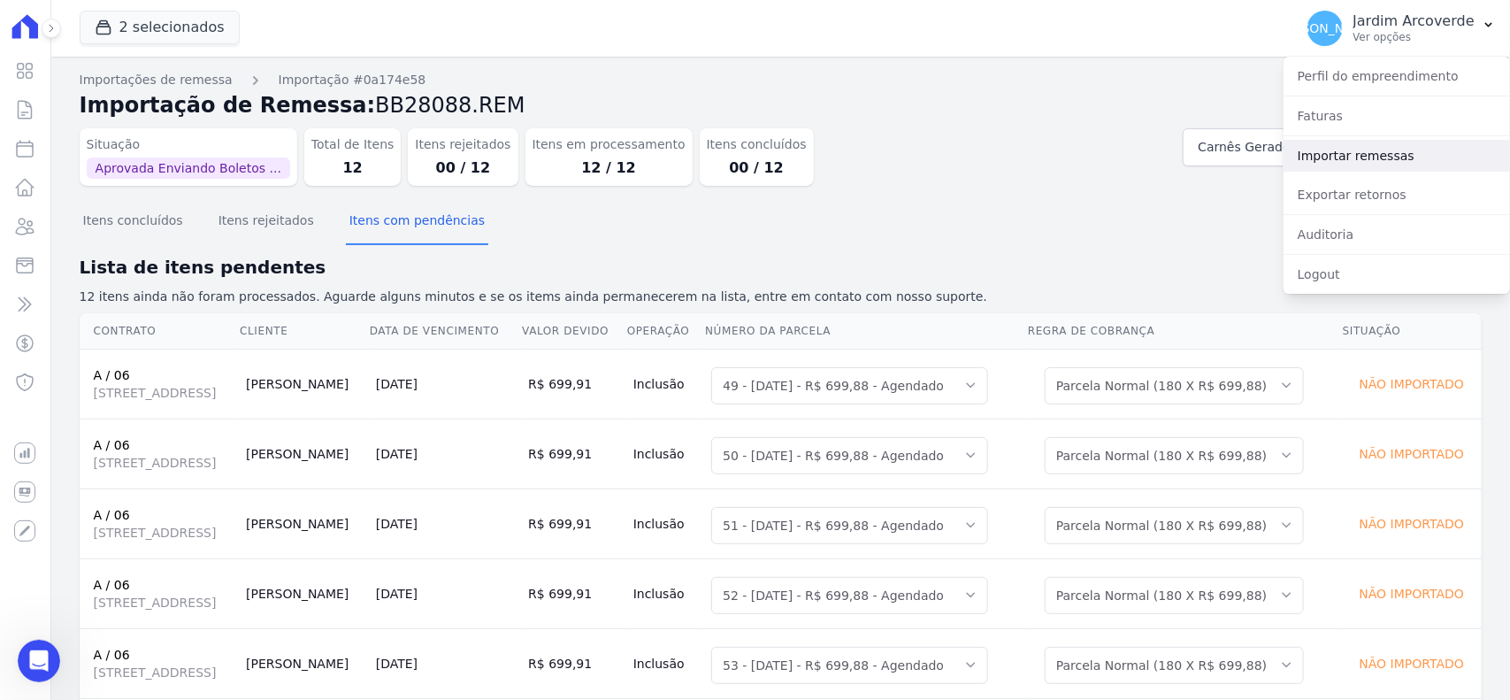
click at [1368, 149] on link "Importar remessas" at bounding box center [1397, 156] width 226 height 32
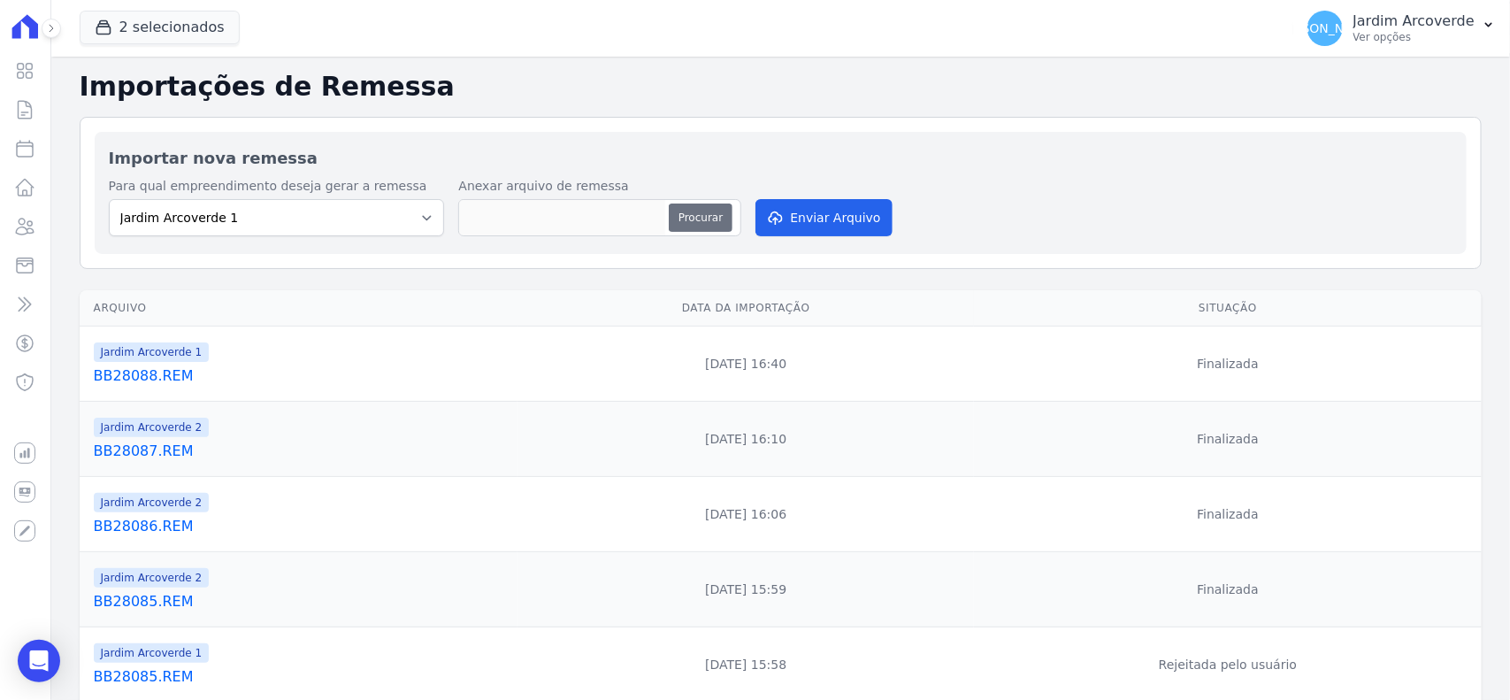
click at [709, 226] on button "Procurar" at bounding box center [701, 217] width 64 height 28
type input "BB28089.REM"
click at [811, 219] on button "Enviar Arquivo" at bounding box center [824, 217] width 136 height 37
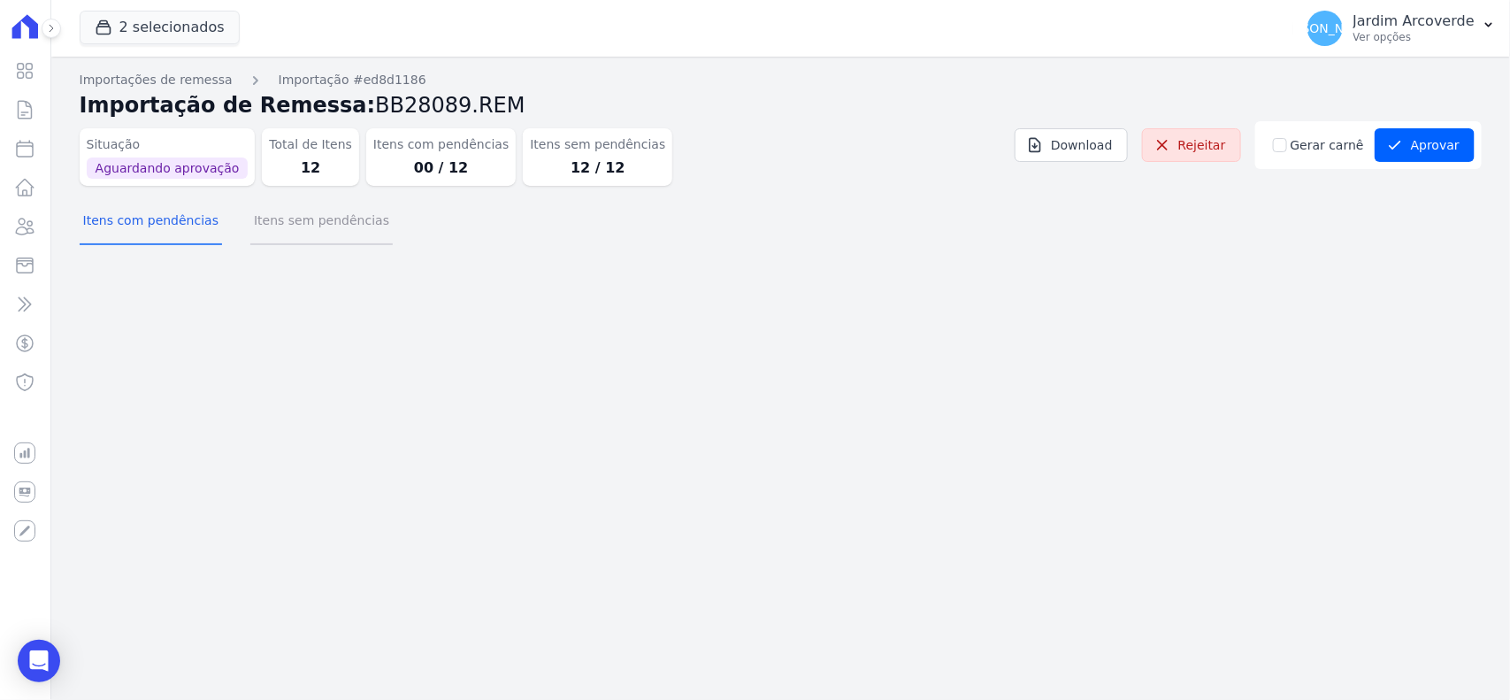
click at [302, 218] on button "Itens sem pendências" at bounding box center [321, 222] width 142 height 46
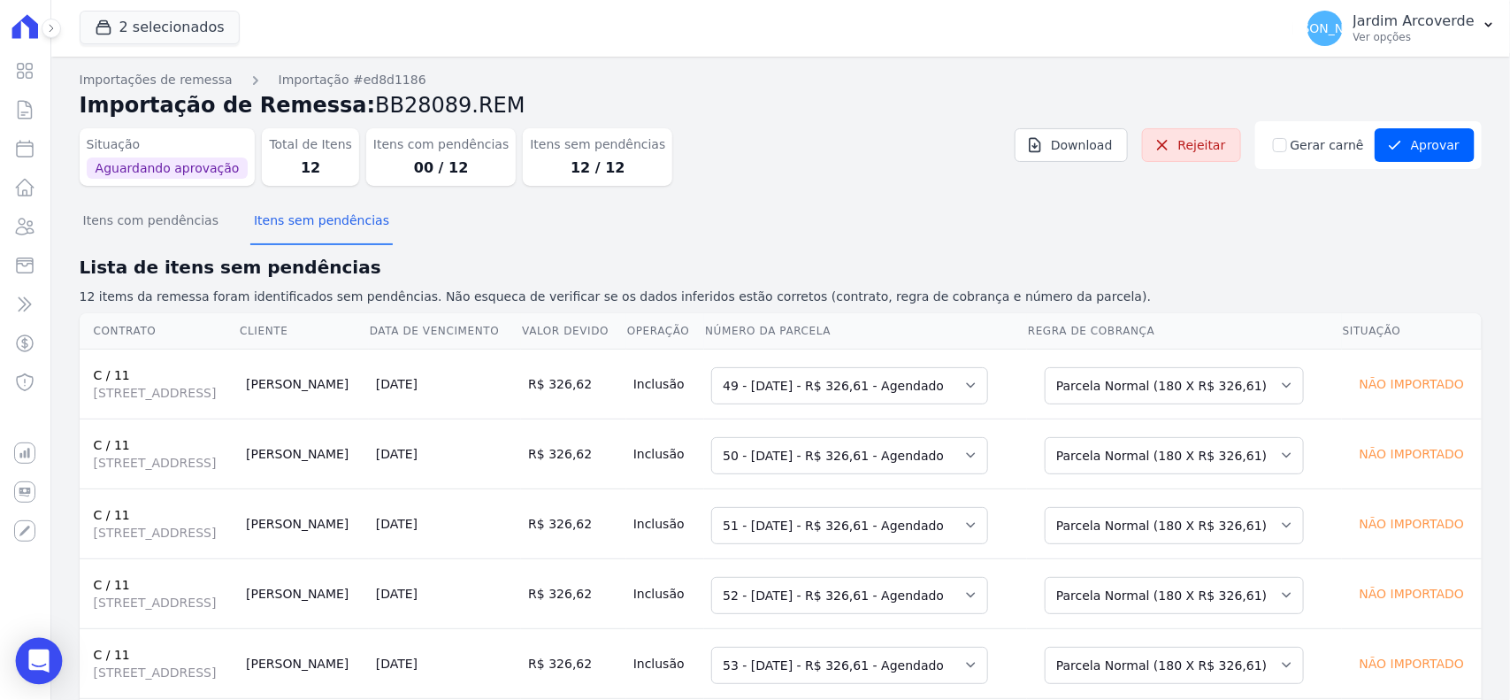
click at [34, 657] on icon "Open Intercom Messenger" at bounding box center [38, 660] width 20 height 23
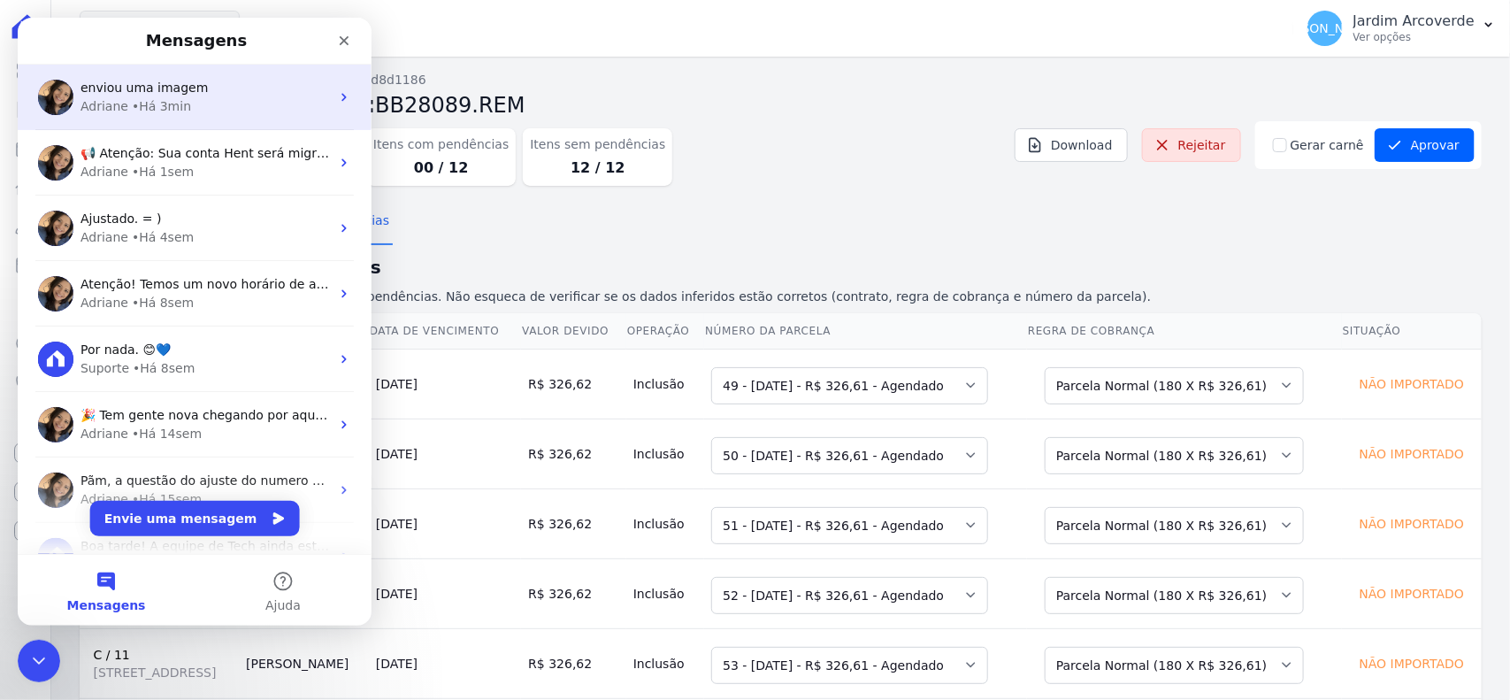
click at [268, 91] on div "enviou uma imagem" at bounding box center [205, 88] width 249 height 19
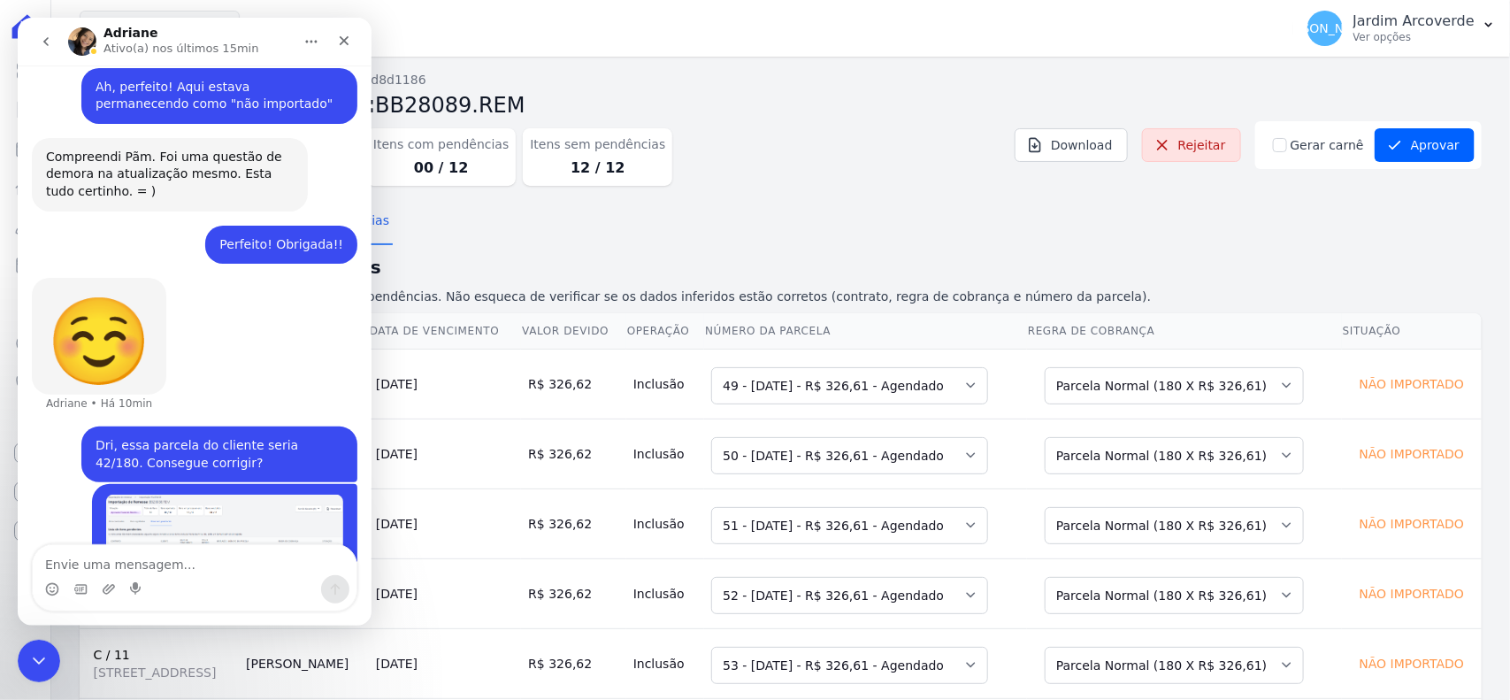
scroll to position [714, 0]
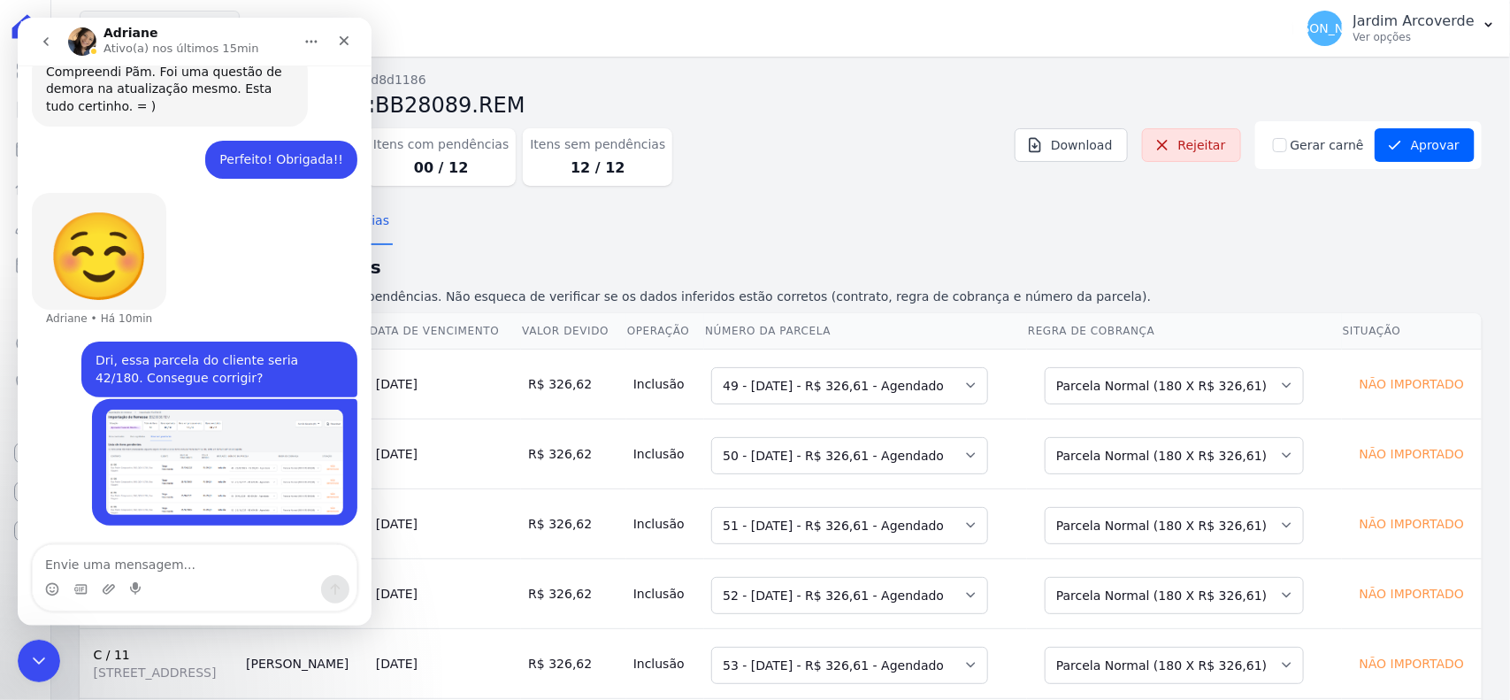
click at [242, 568] on textarea "Envie uma mensagem..." at bounding box center [195, 560] width 324 height 30
type textarea "e"
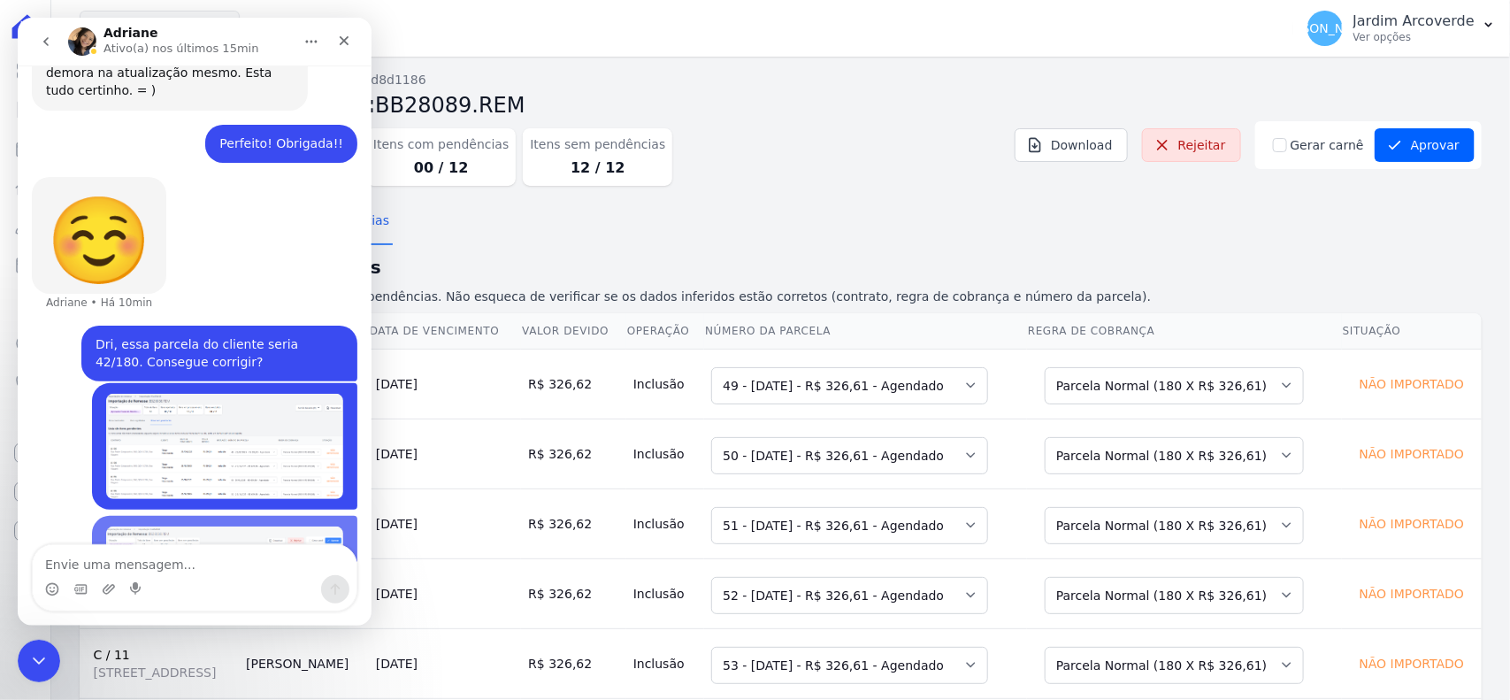
scroll to position [837, 0]
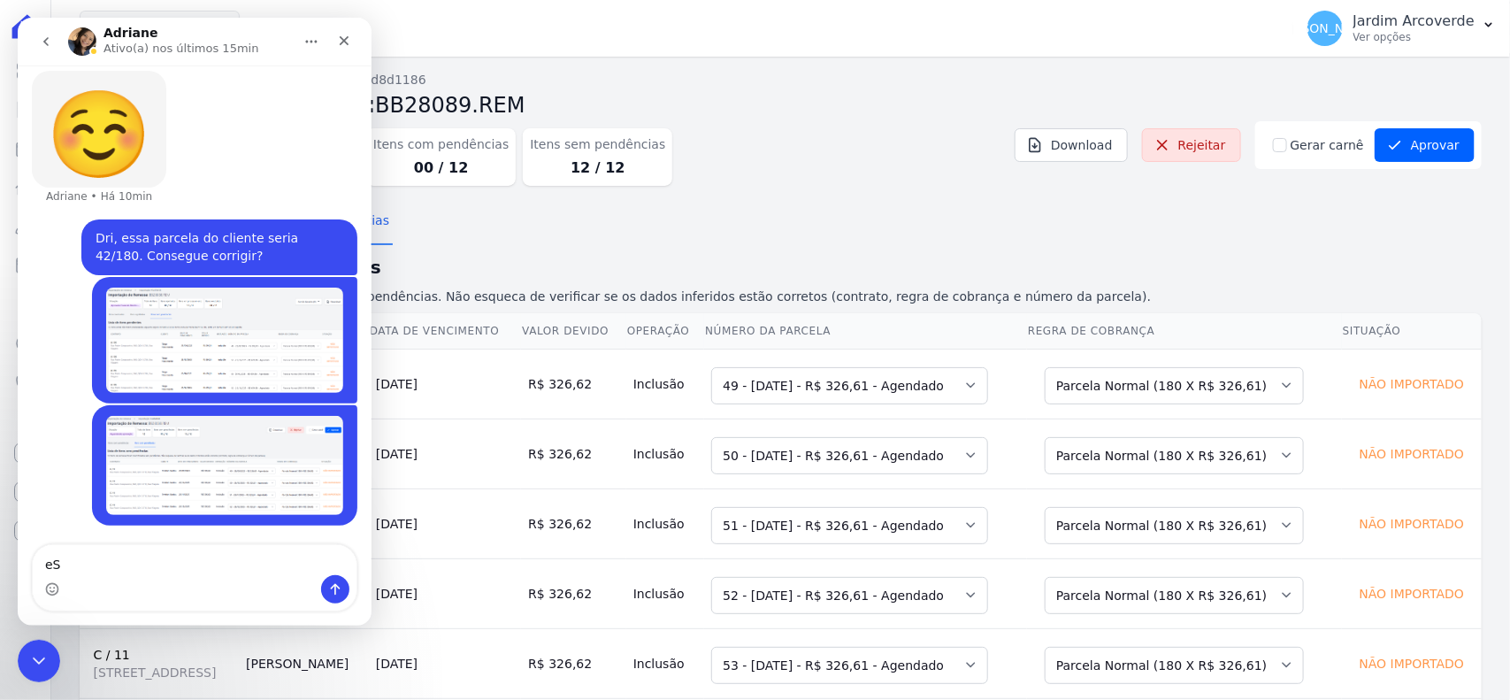
type textarea "e"
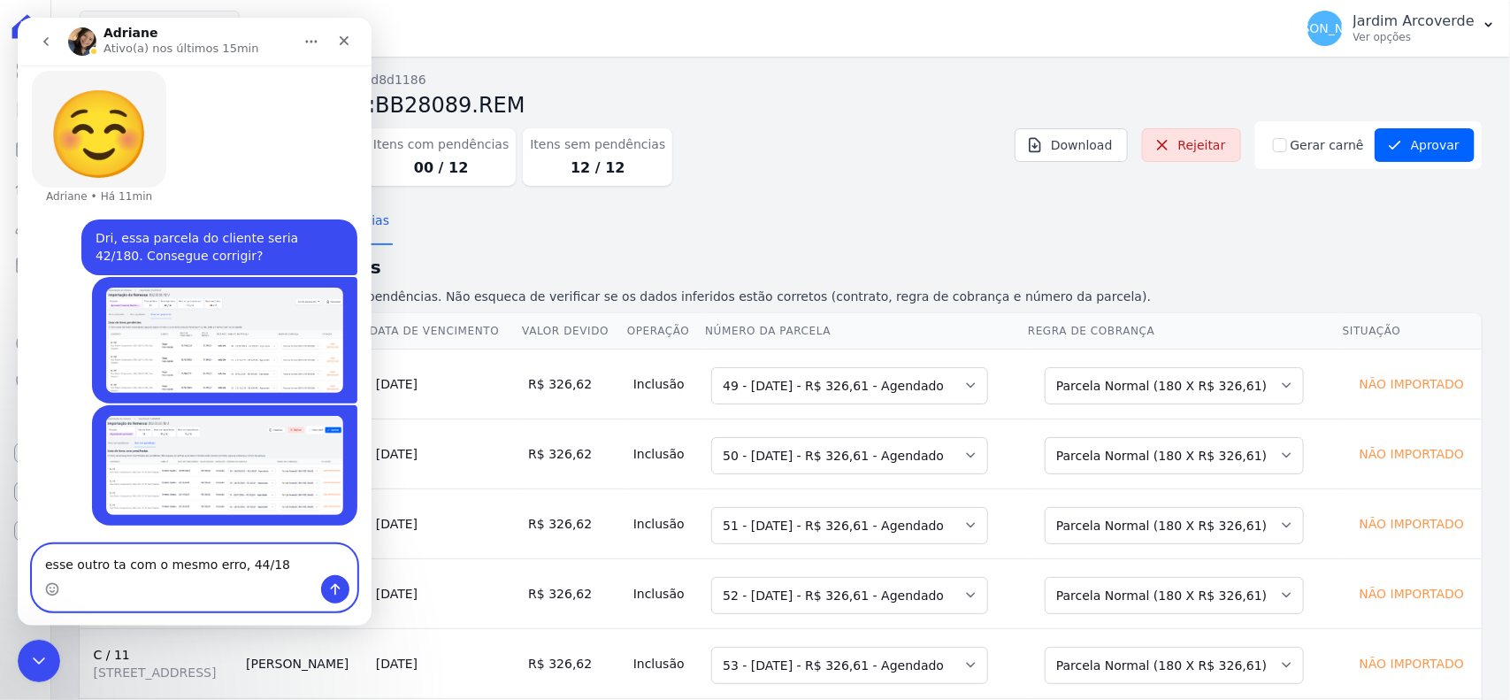
type textarea "esse outro ta com o mesmo erro, 44/180"
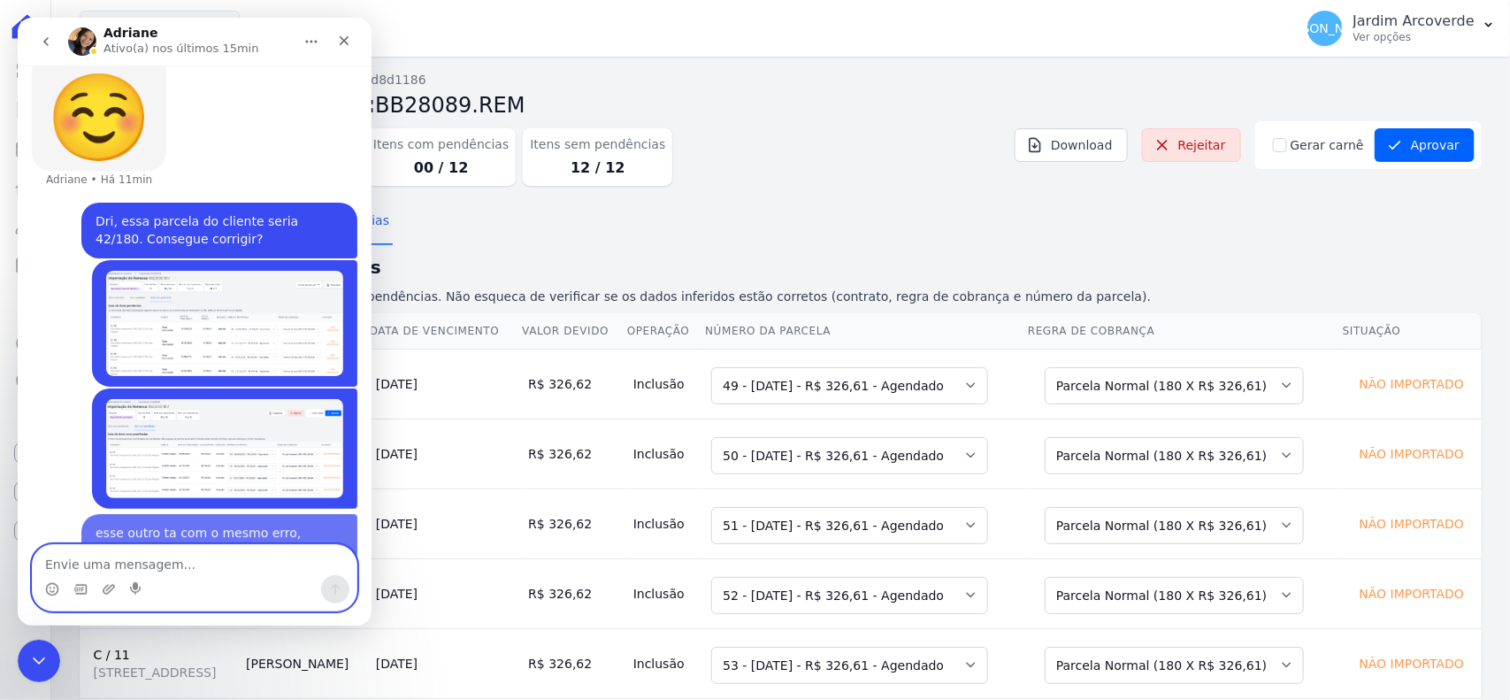
scroll to position [877, 0]
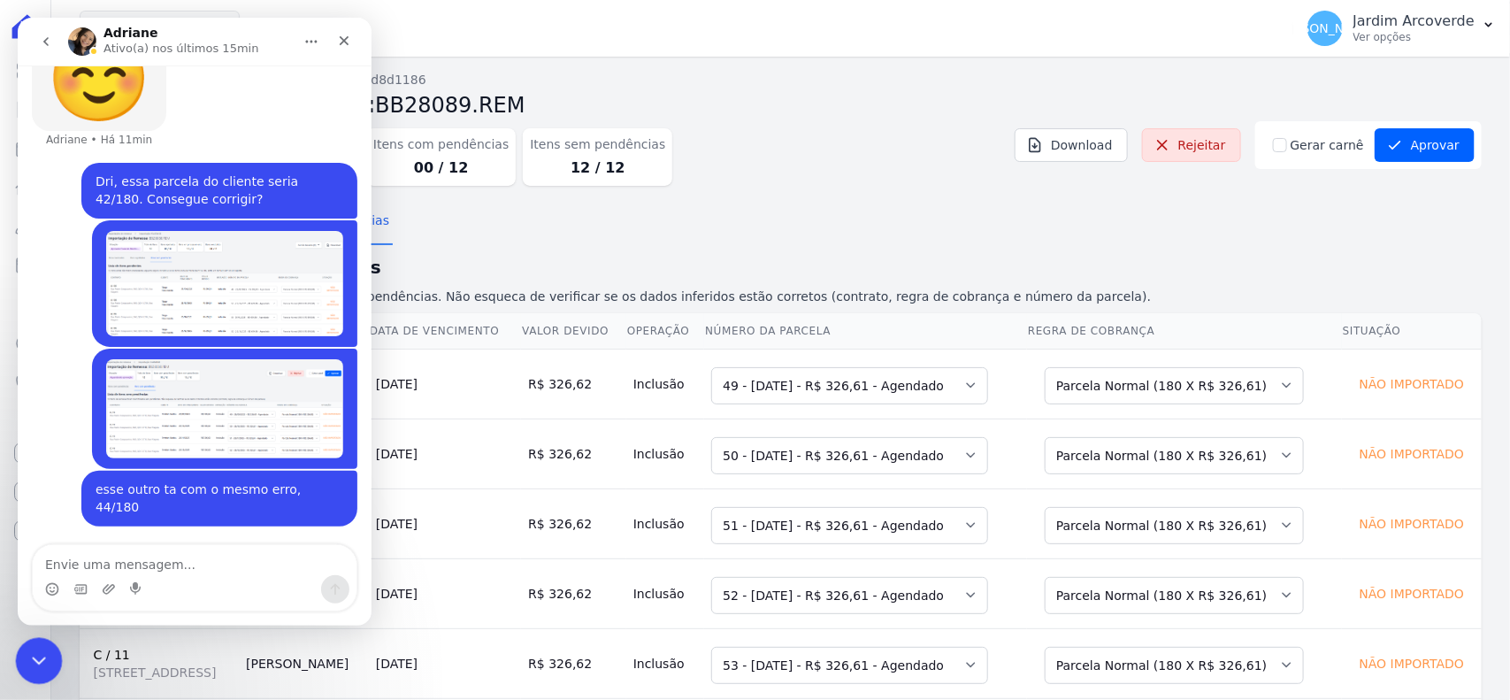
click at [29, 653] on icon "Encerramento do Messenger da Intercom" at bounding box center [36, 658] width 21 height 21
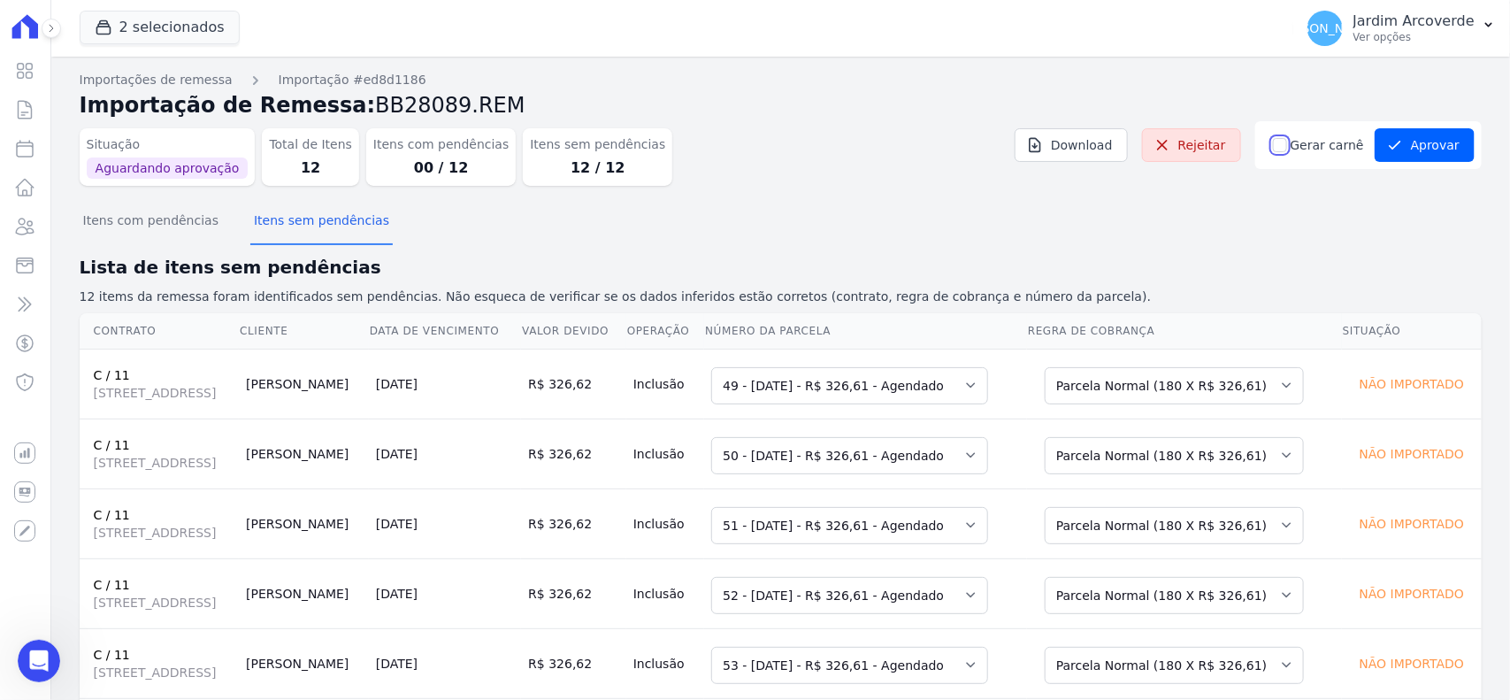
click at [1280, 148] on input "Gerar carnê" at bounding box center [1280, 145] width 14 height 14
checkbox input "true"
click at [1315, 227] on div "Itens com pendências Itens sem pendências" at bounding box center [781, 221] width 1402 height 43
click at [1408, 149] on button "Aprovar" at bounding box center [1425, 145] width 100 height 34
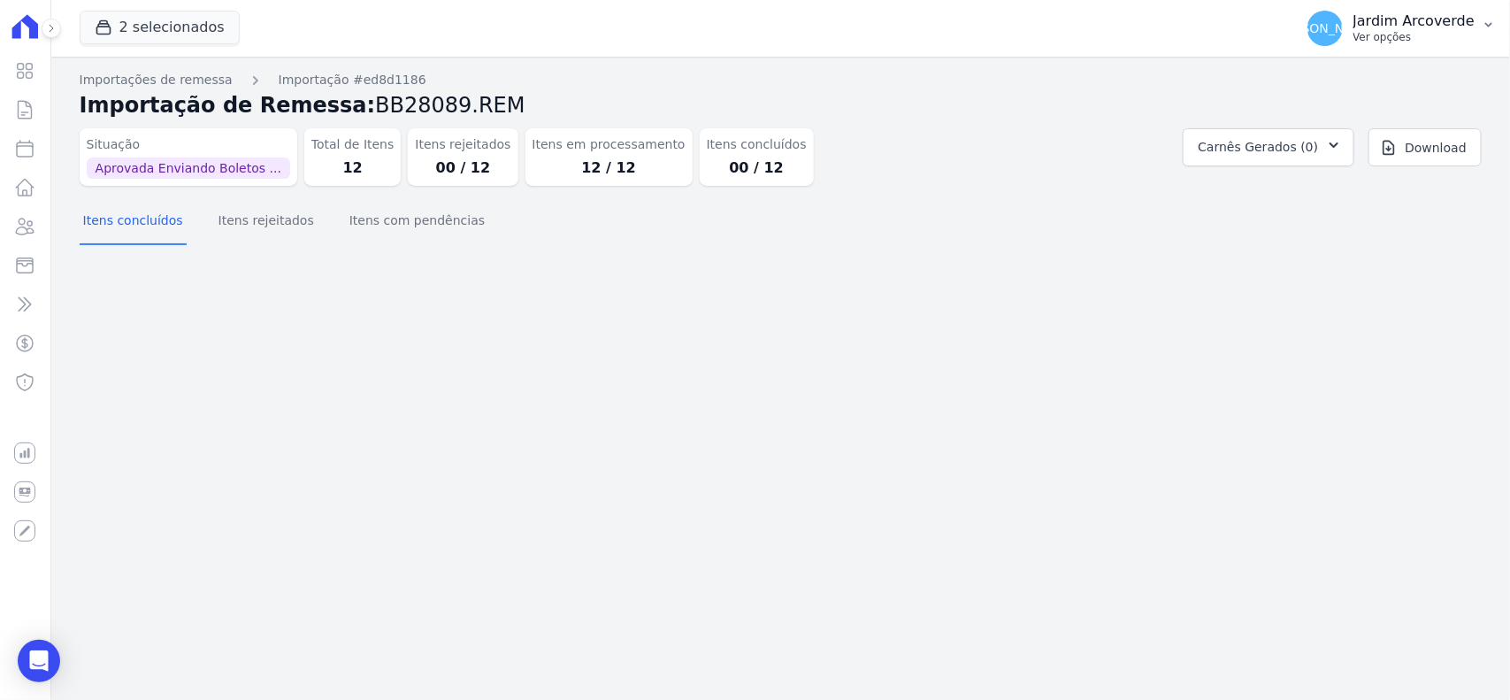
click at [1398, 30] on p "Ver opções" at bounding box center [1414, 37] width 121 height 14
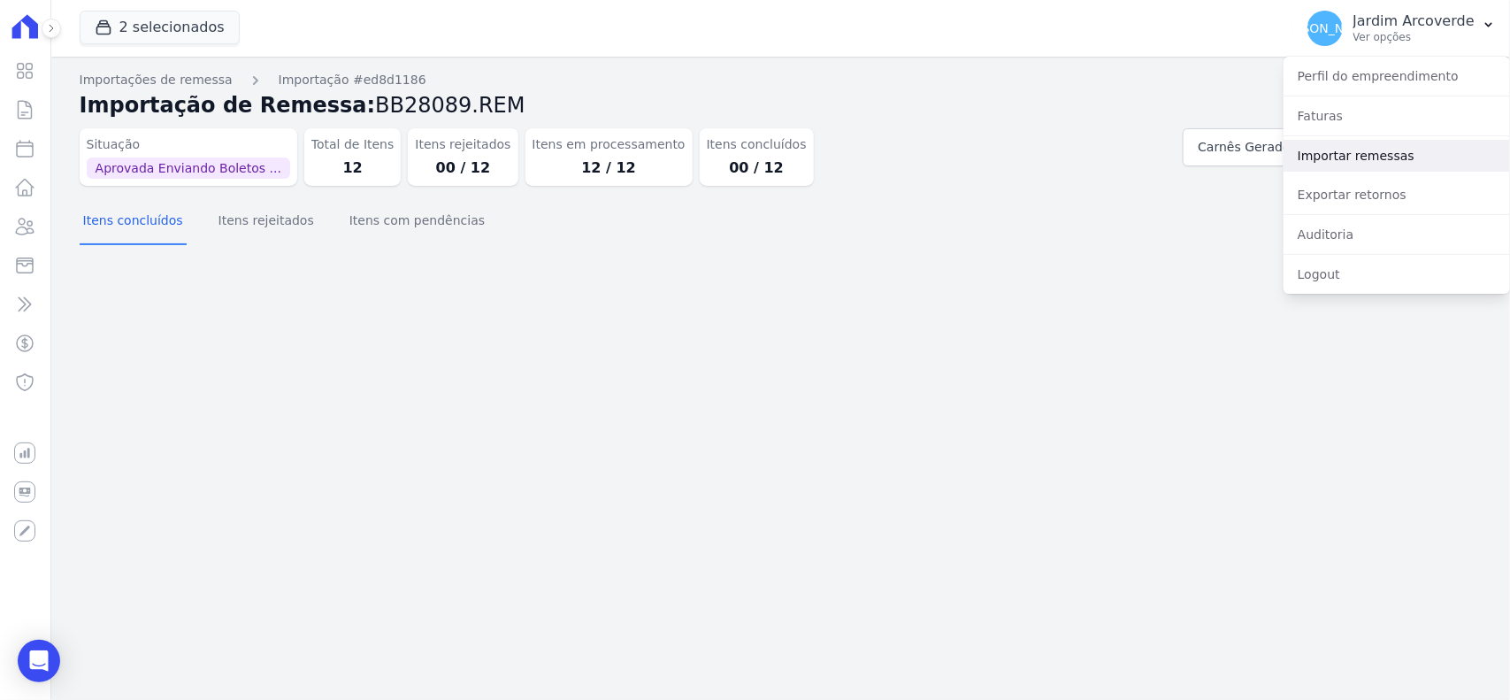
drag, startPoint x: 1398, startPoint y: 161, endPoint x: 1303, endPoint y: 165, distance: 94.8
click at [1398, 161] on link "Importar remessas" at bounding box center [1397, 156] width 226 height 32
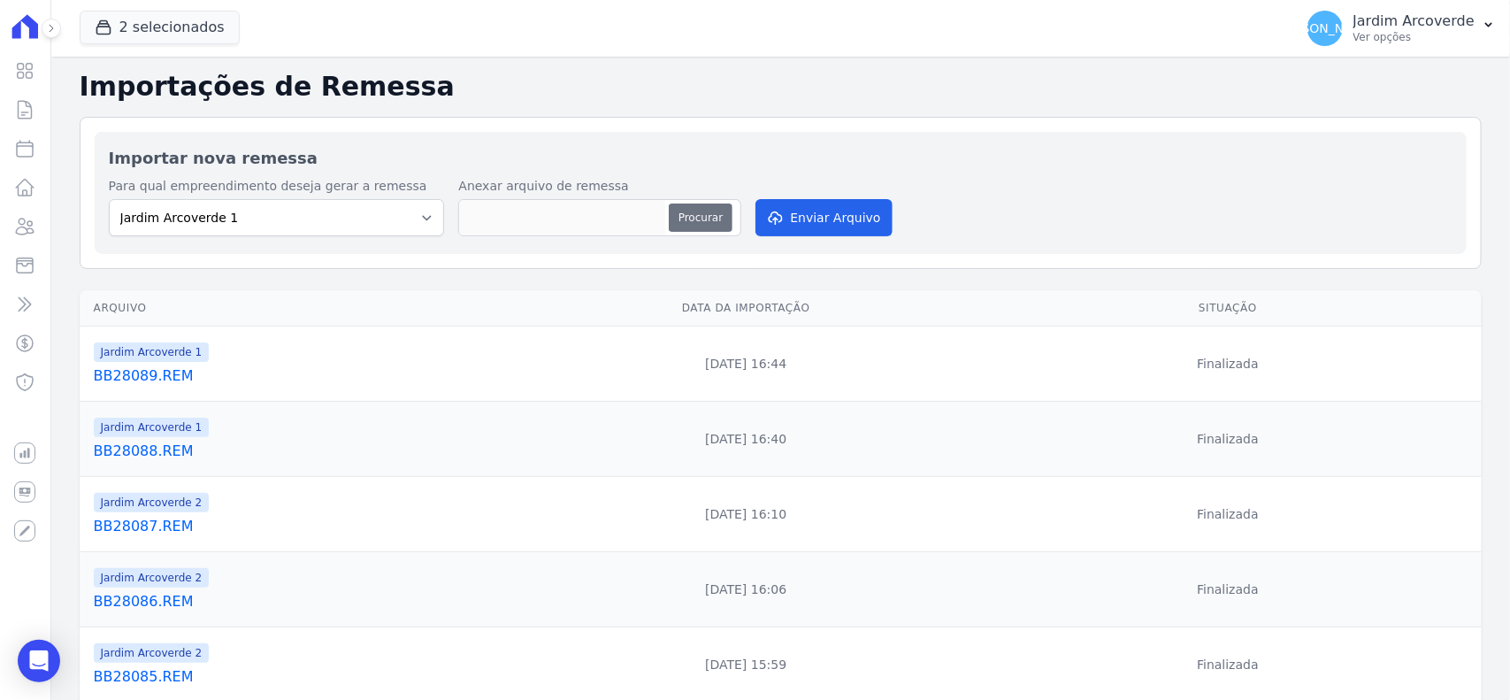
click at [687, 214] on button "Procurar" at bounding box center [701, 217] width 64 height 28
type input "BB280810.REM"
click at [814, 214] on button "Enviar Arquivo" at bounding box center [824, 217] width 136 height 37
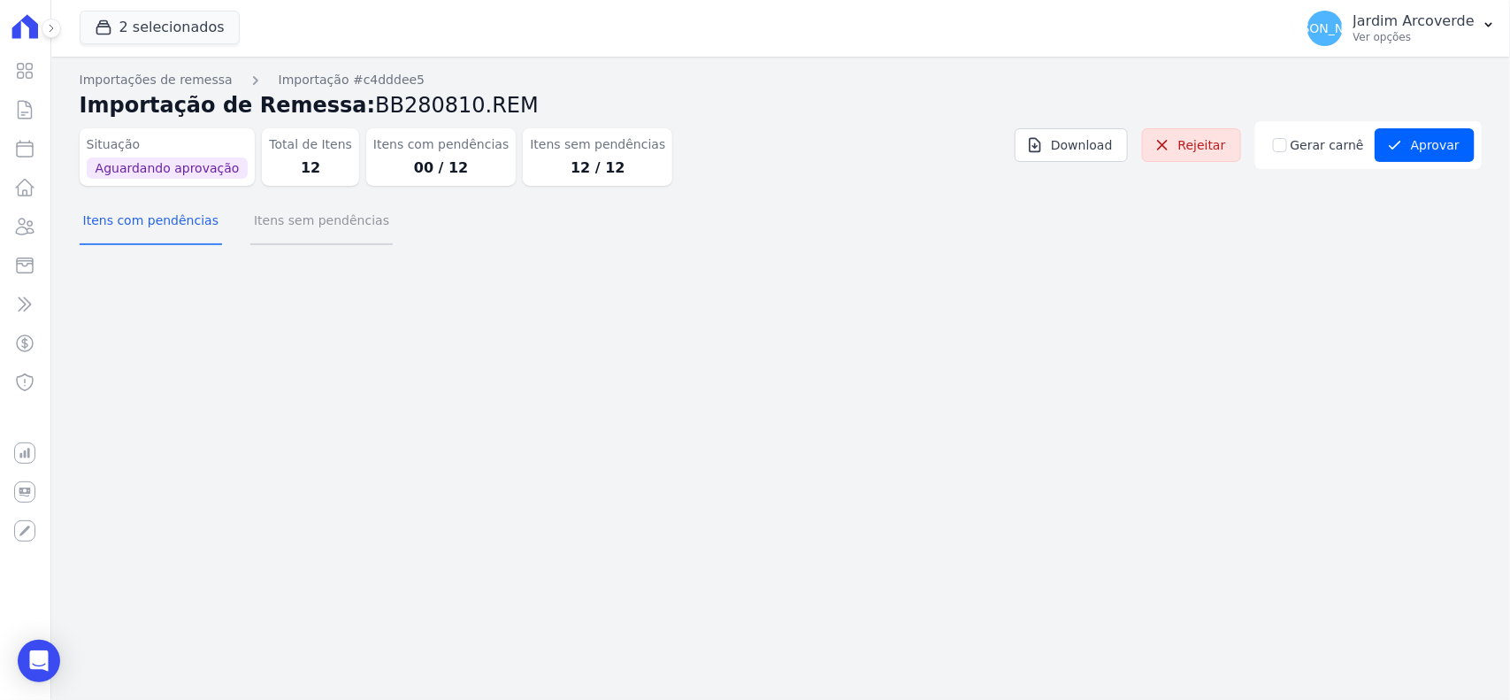
click at [316, 231] on button "Itens sem pendências" at bounding box center [321, 222] width 142 height 46
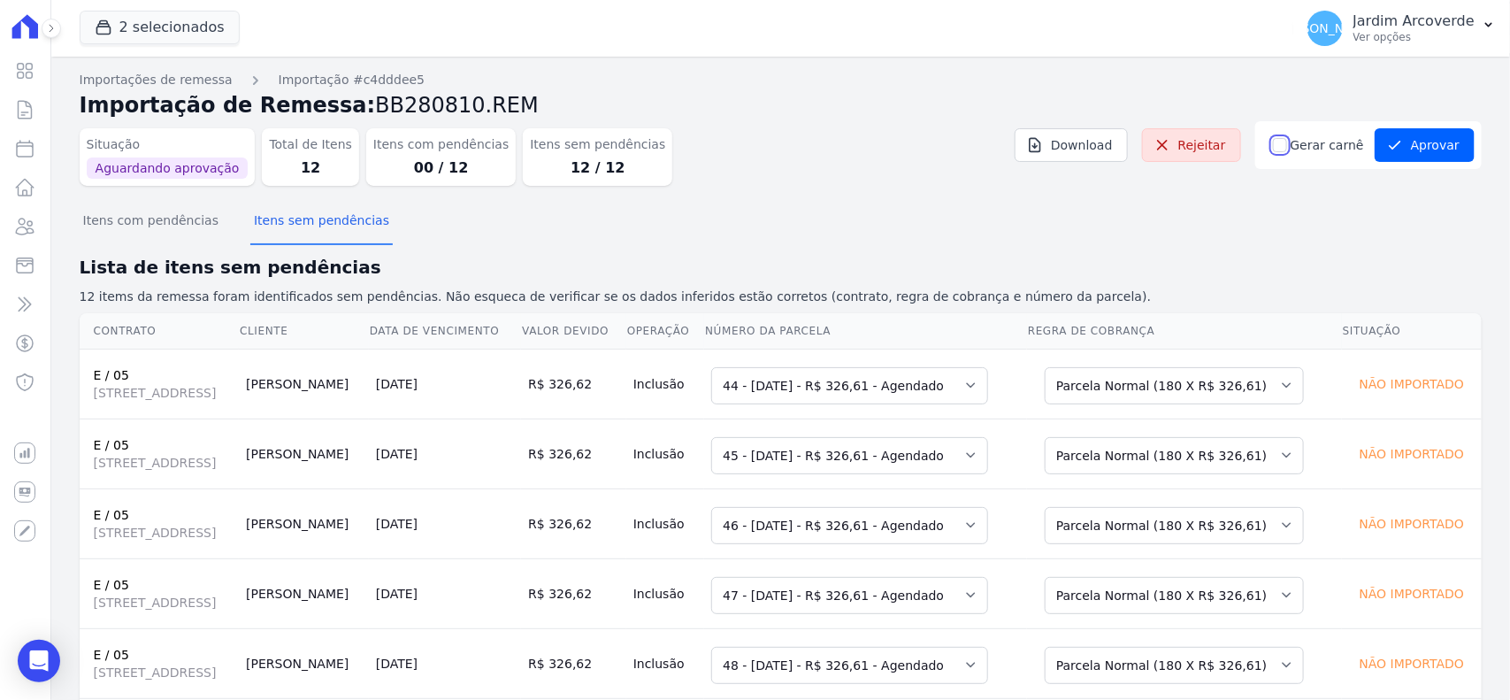
click at [1281, 149] on input "Gerar carnê" at bounding box center [1280, 145] width 14 height 14
checkbox input "true"
click at [1298, 200] on div "Situação Aguardando aprovação Total de Itens 12 Itens com pendências 00 / 12 It…" at bounding box center [781, 160] width 1402 height 79
click at [1411, 147] on button "Aprovar" at bounding box center [1425, 145] width 100 height 34
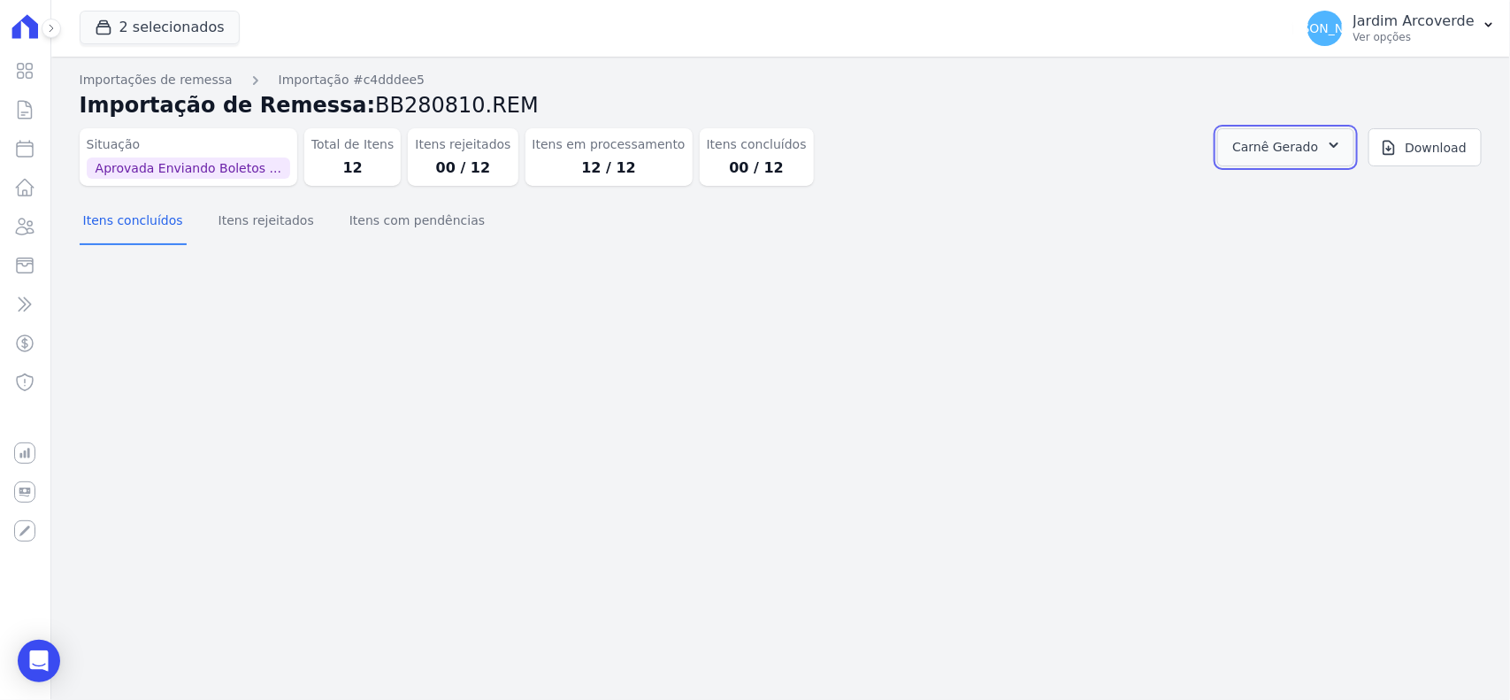
click at [1289, 151] on span "Carnê Gerado" at bounding box center [1275, 147] width 86 height 22
click at [1357, 197] on link "Abrir" at bounding box center [1333, 195] width 50 height 23
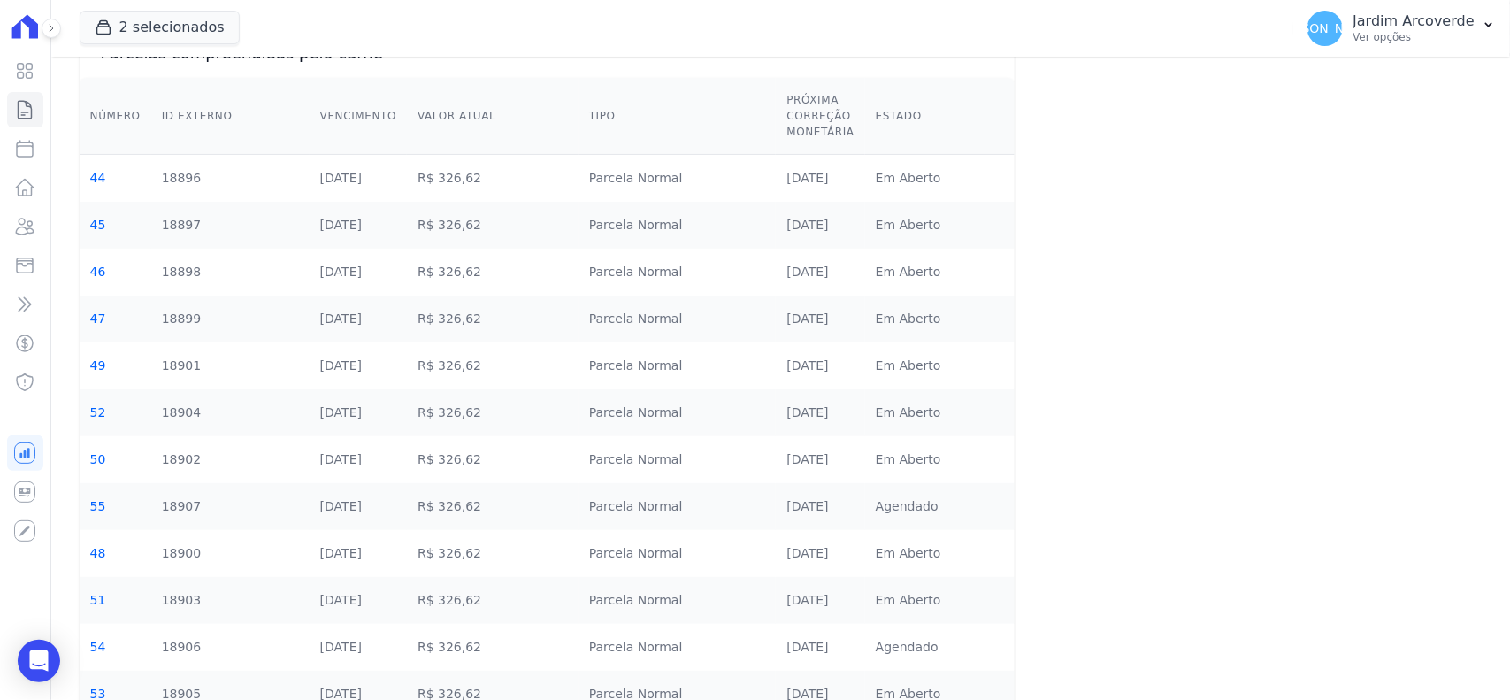
scroll to position [195, 0]
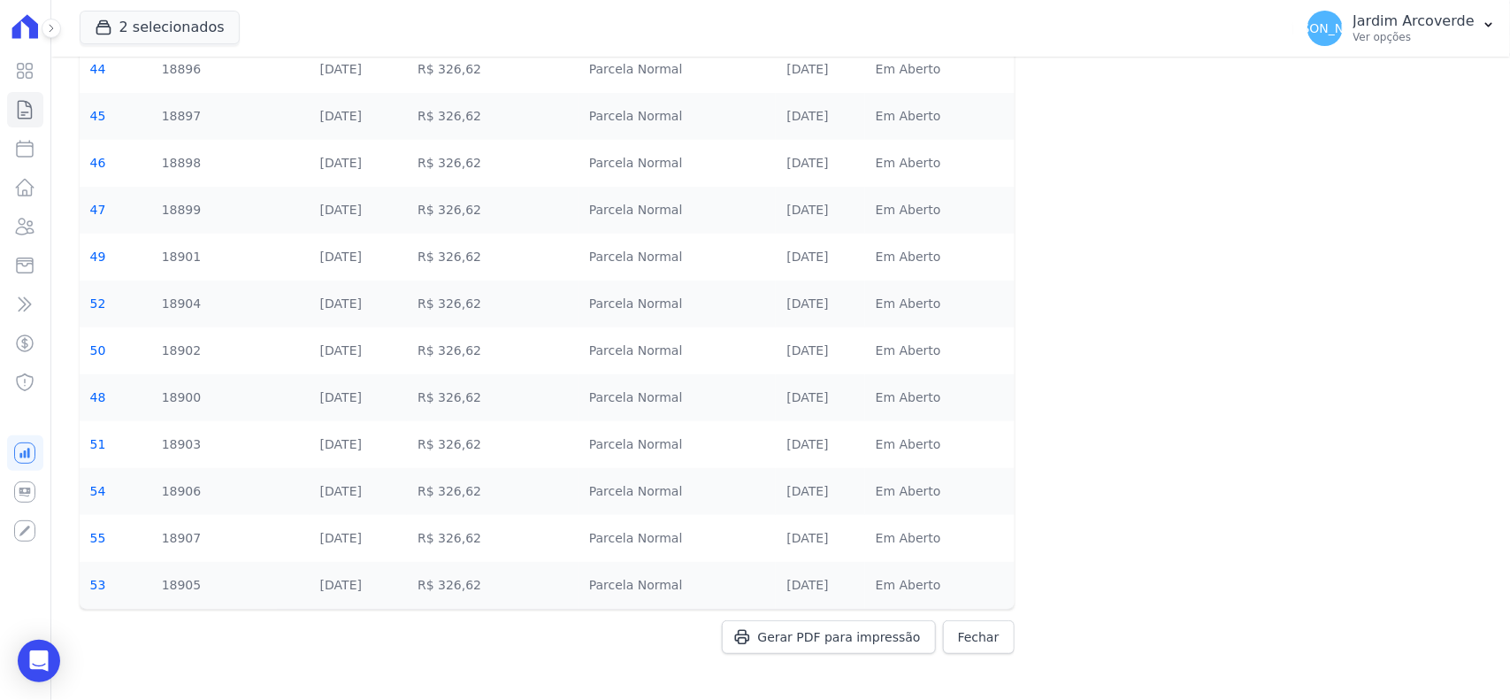
scroll to position [195, 0]
click at [854, 639] on span "Gerar PDF para impressão" at bounding box center [839, 634] width 163 height 18
